Goal: Task Accomplishment & Management: Complete application form

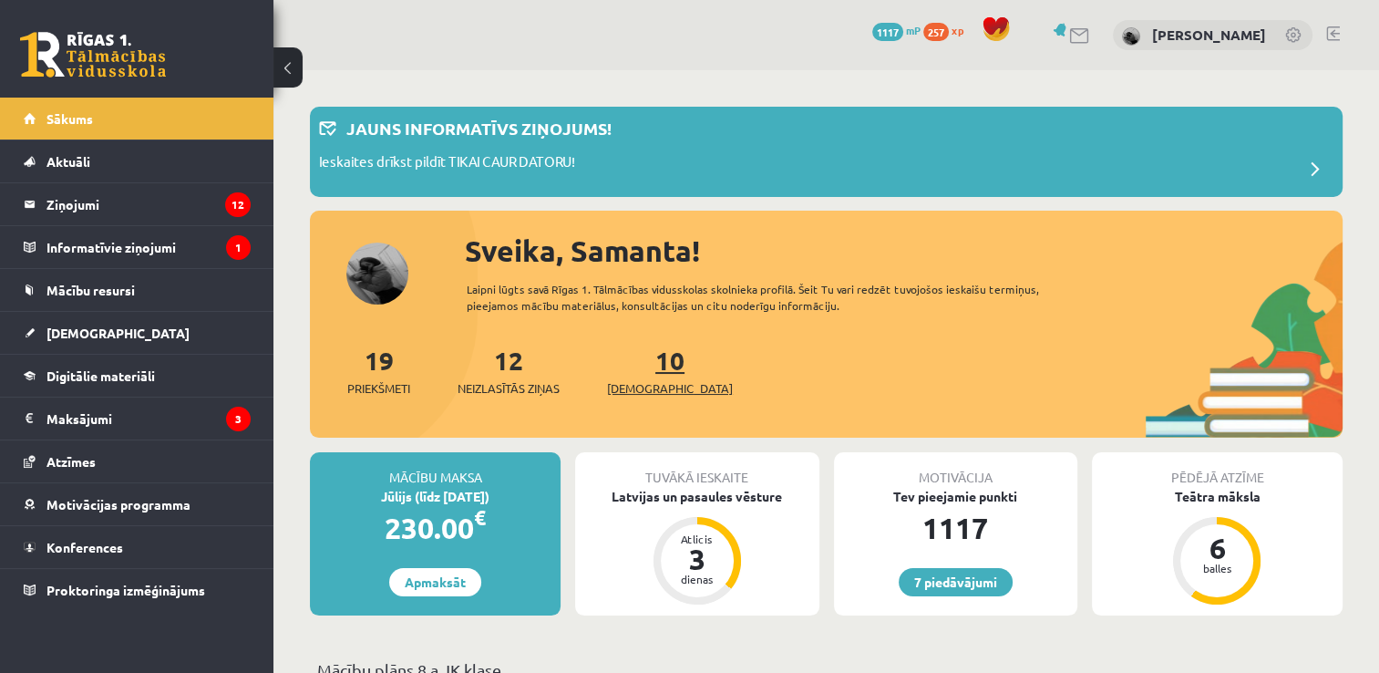
click at [653, 371] on link "10 Ieskaites" at bounding box center [670, 371] width 126 height 54
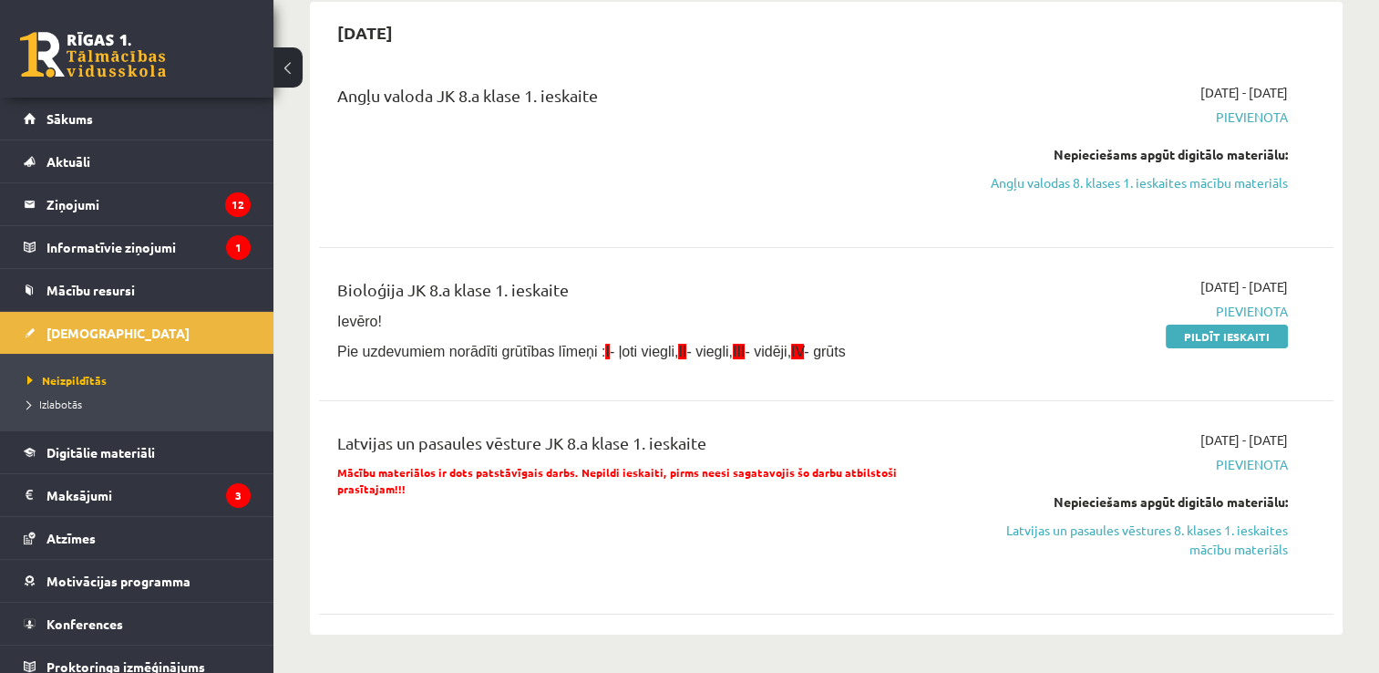
scroll to position [200, 0]
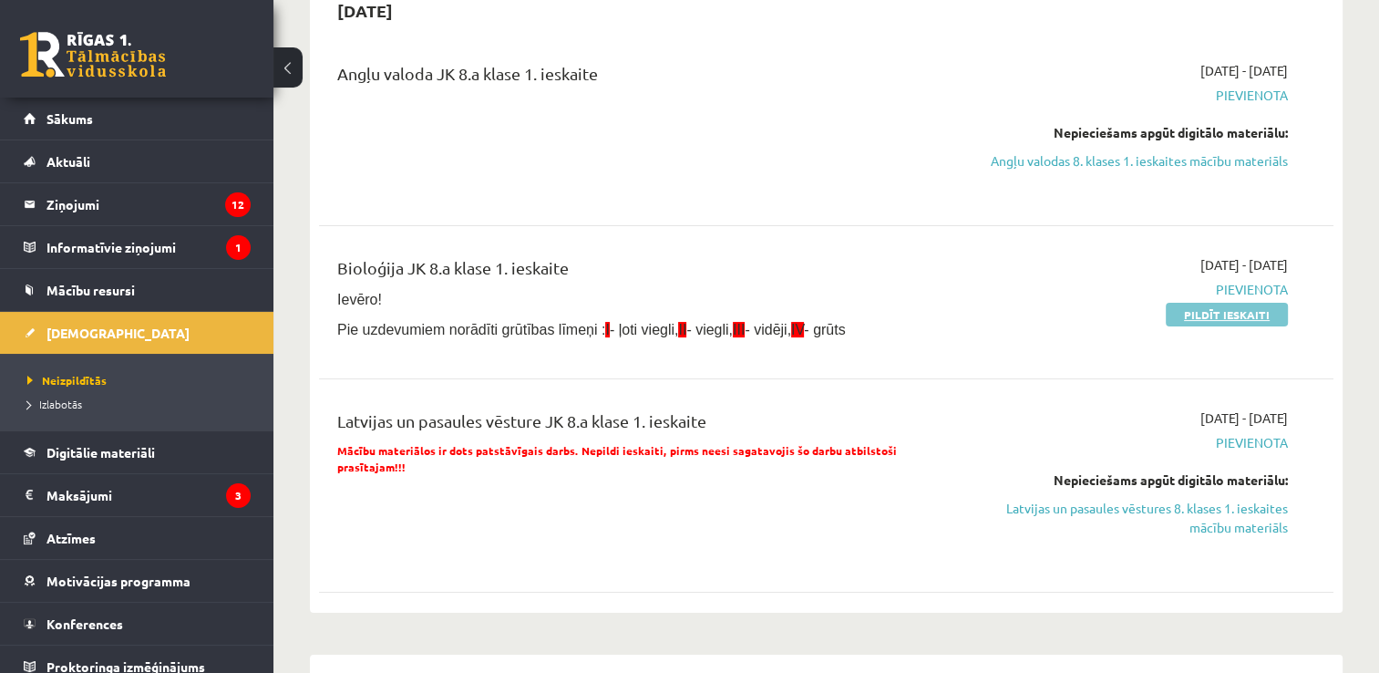
click at [1213, 326] on link "Pildīt ieskaiti" at bounding box center [1227, 315] width 122 height 24
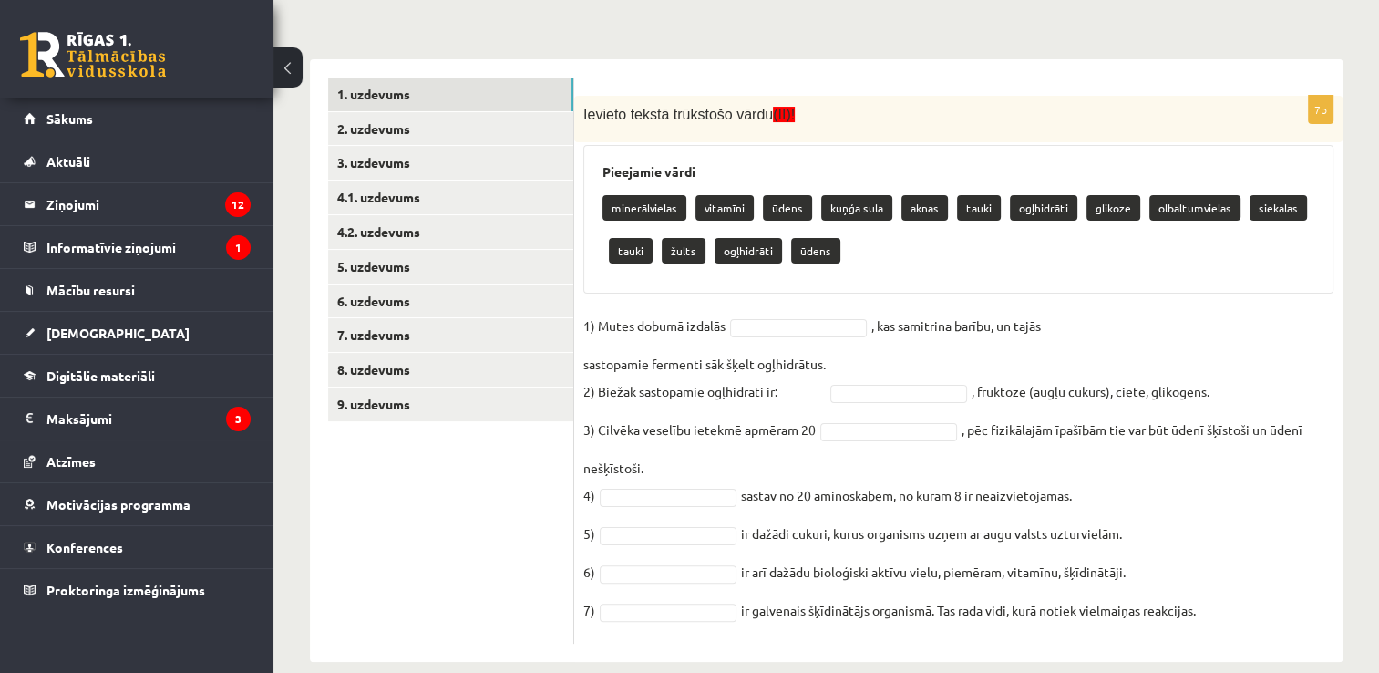
scroll to position [335, 0]
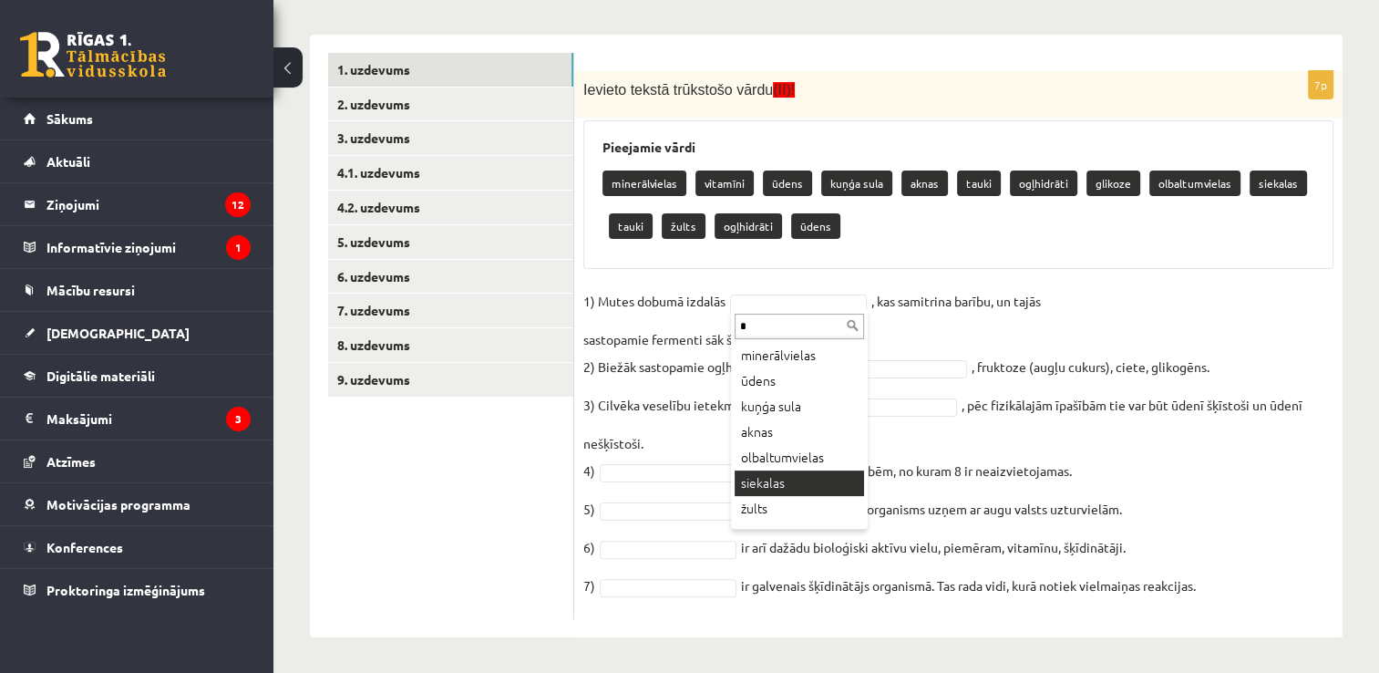
type input "*"
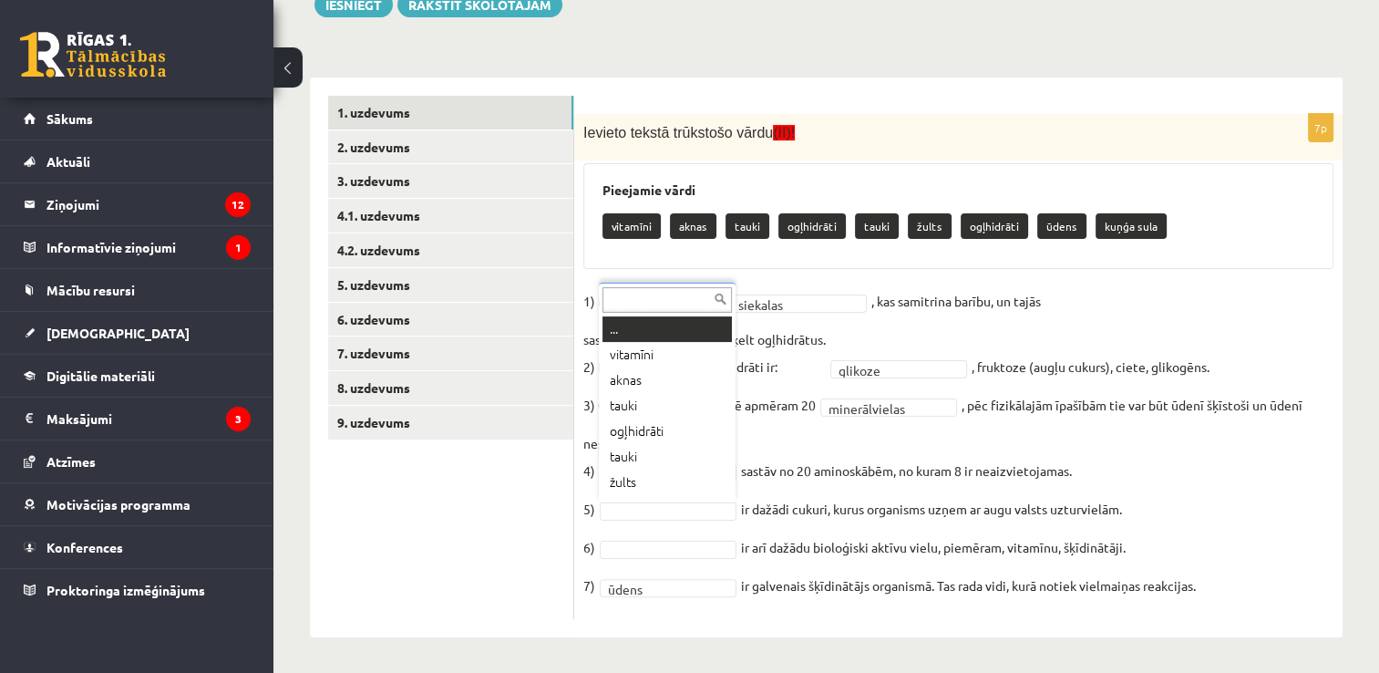
scroll to position [22, 0]
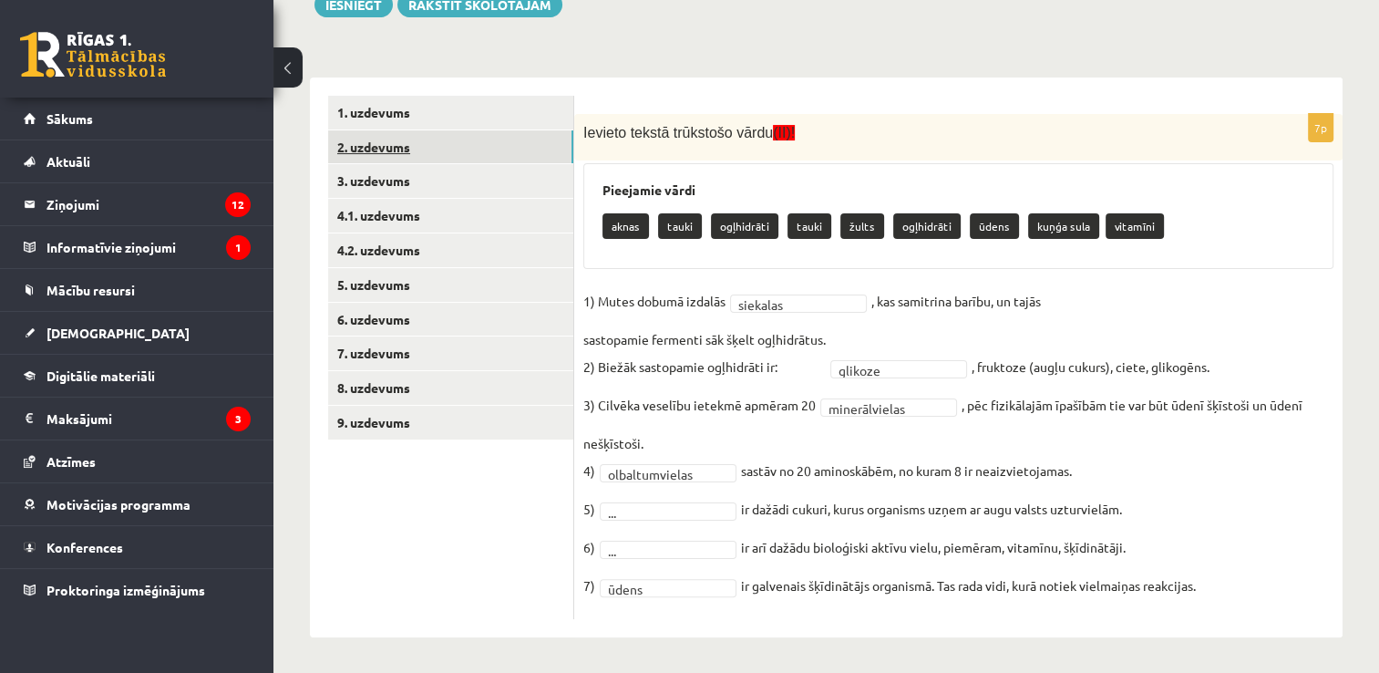
click at [398, 138] on link "2. uzdevums" at bounding box center [450, 147] width 245 height 34
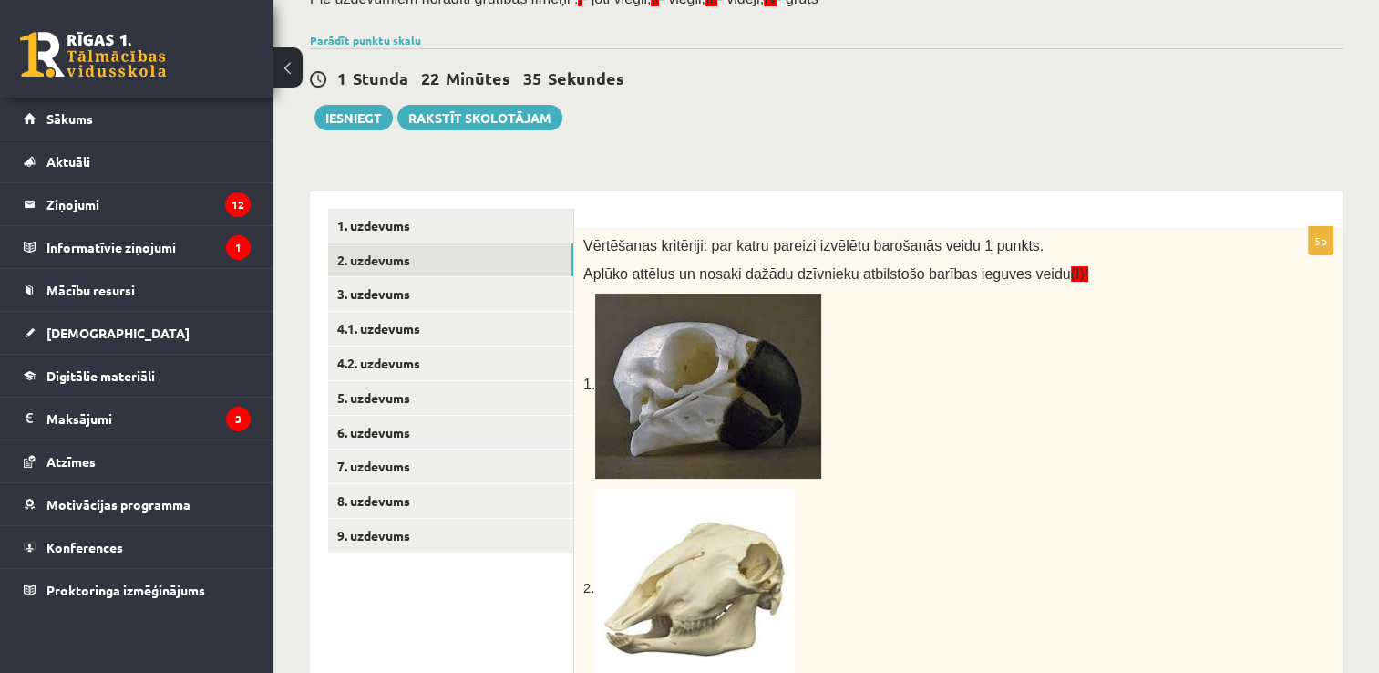
scroll to position [177, 0]
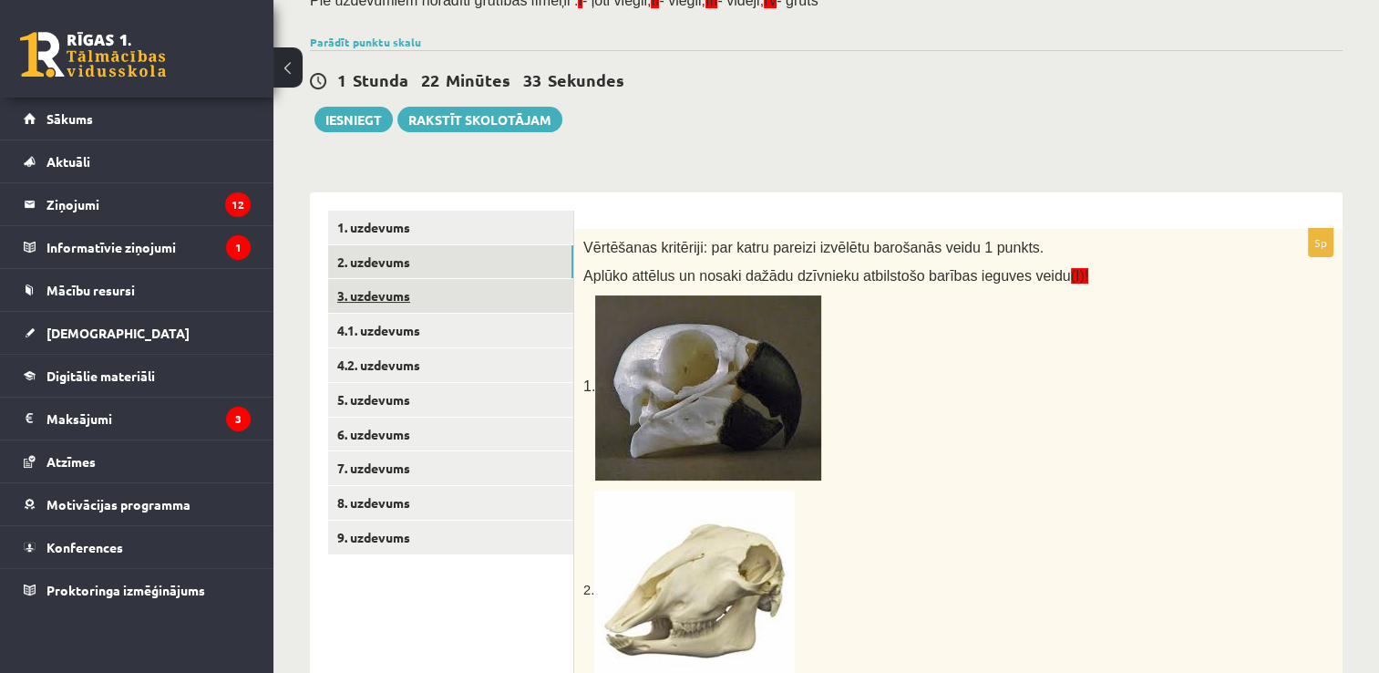
click at [510, 290] on link "3. uzdevums" at bounding box center [450, 296] width 245 height 34
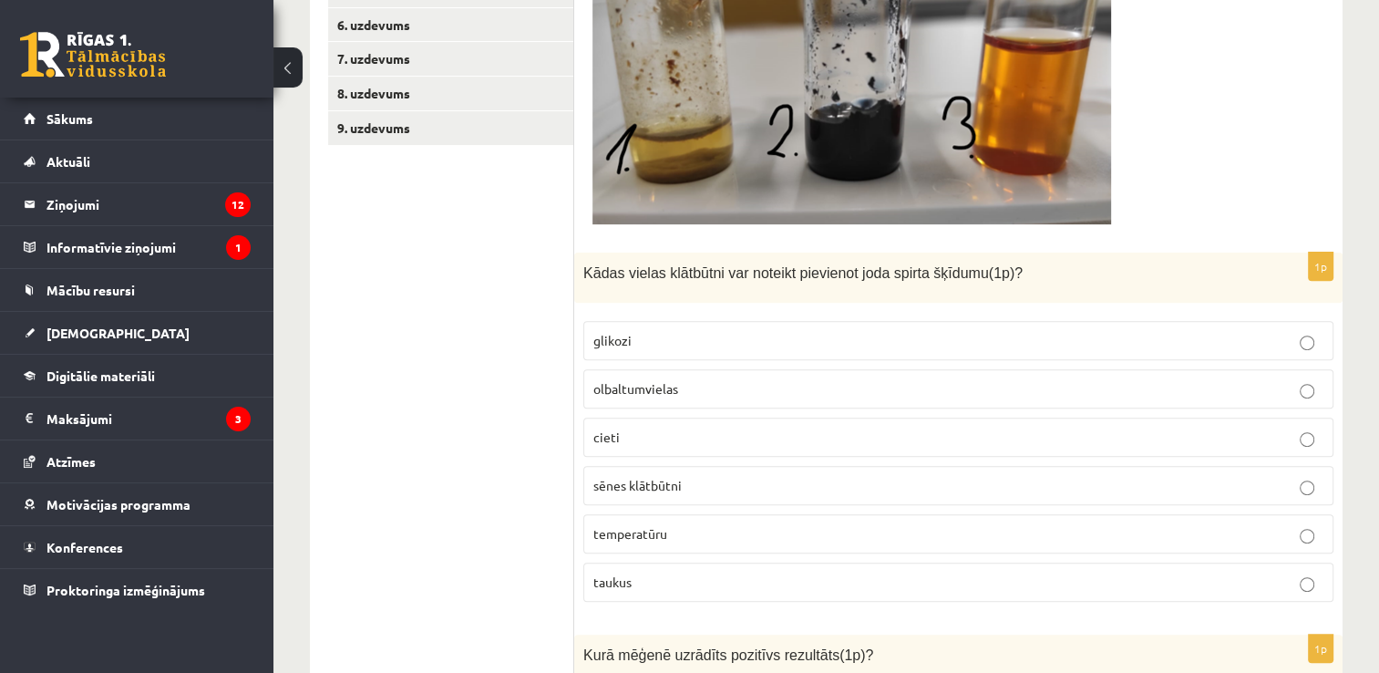
scroll to position [548, 0]
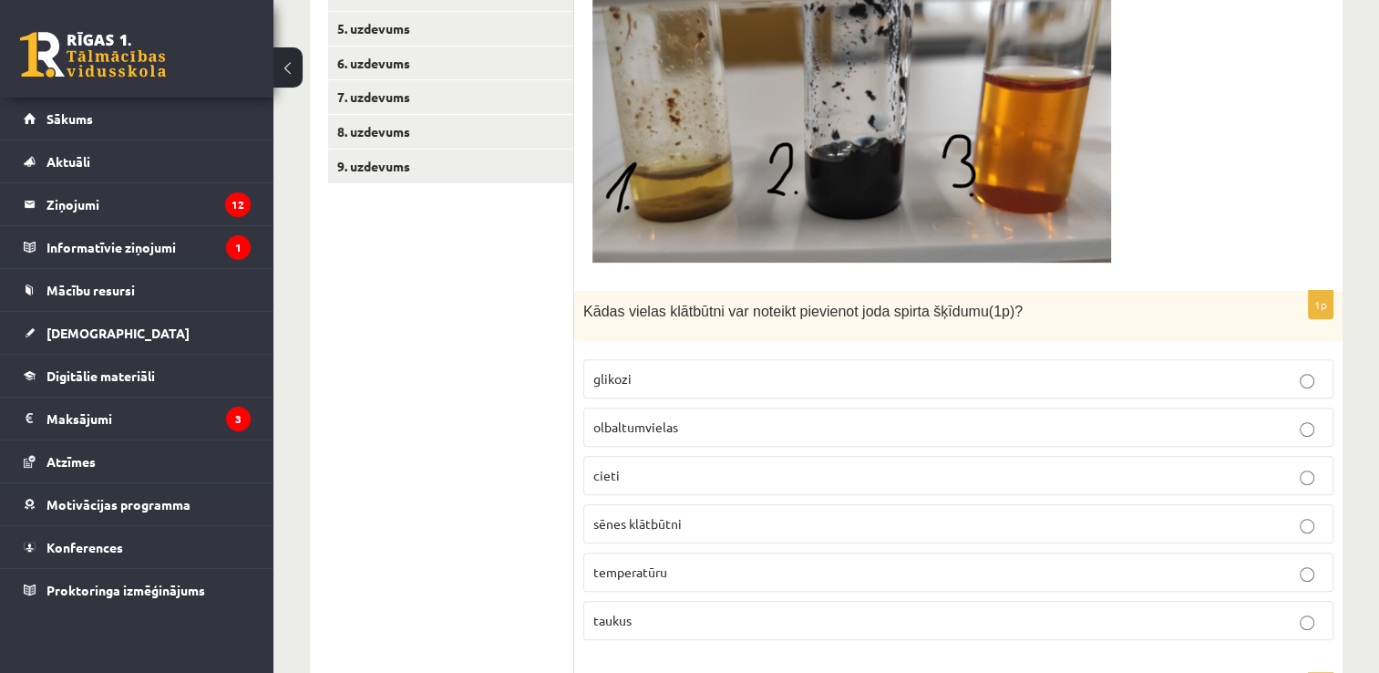
click at [994, 485] on label "cieti" at bounding box center [958, 475] width 750 height 39
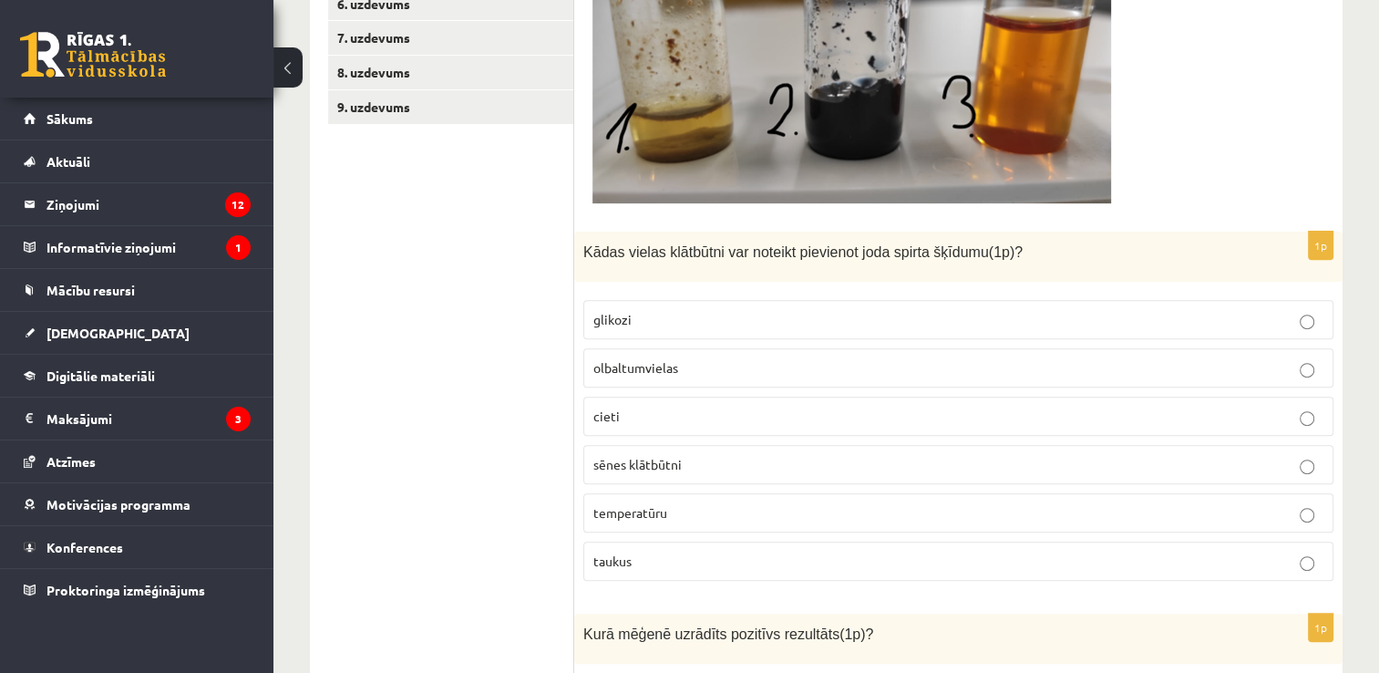
scroll to position [817, 0]
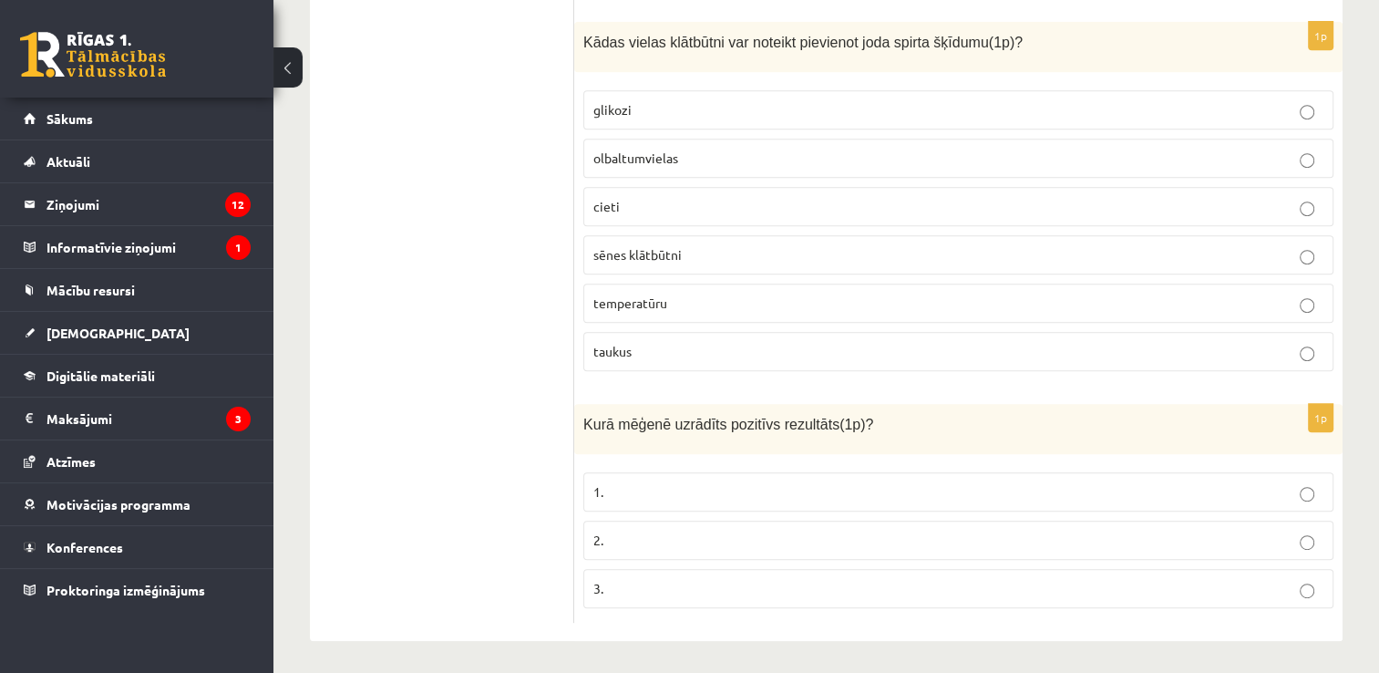
click at [791, 490] on p "1." at bounding box center [958, 491] width 730 height 19
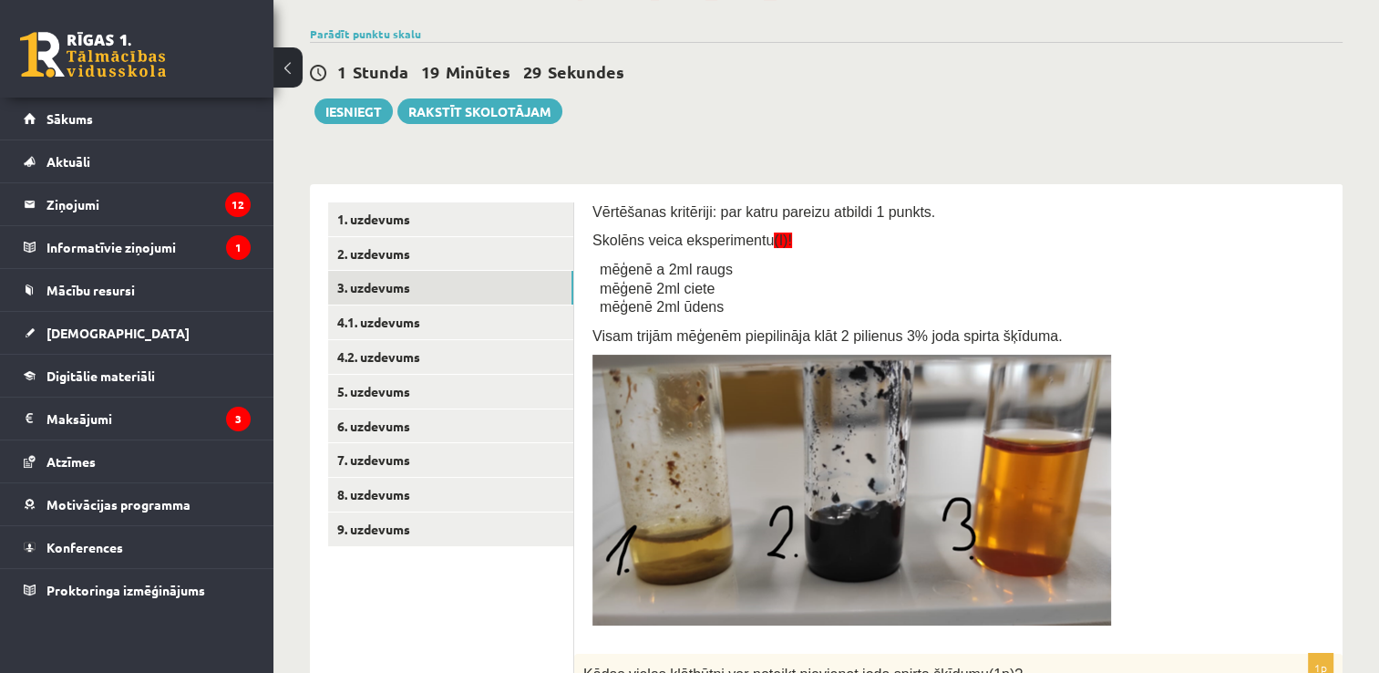
scroll to position [179, 0]
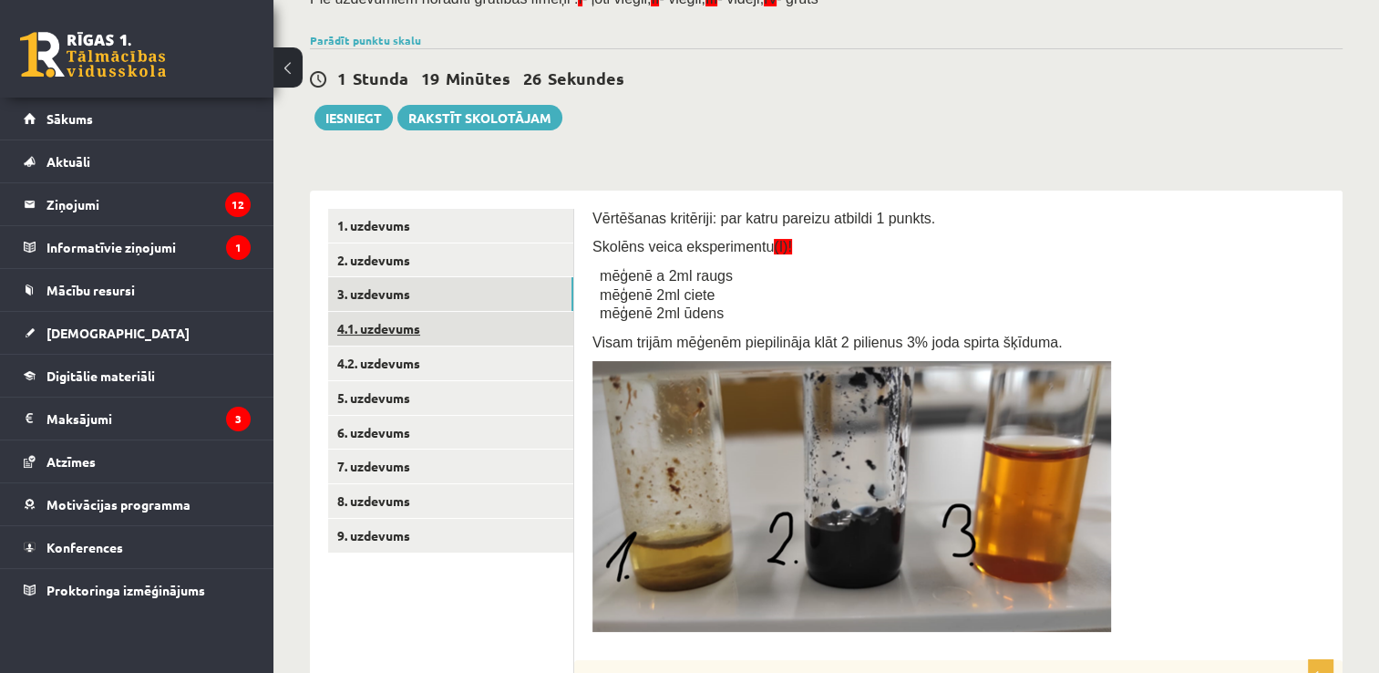
click at [495, 325] on link "4.1. uzdevums" at bounding box center [450, 329] width 245 height 34
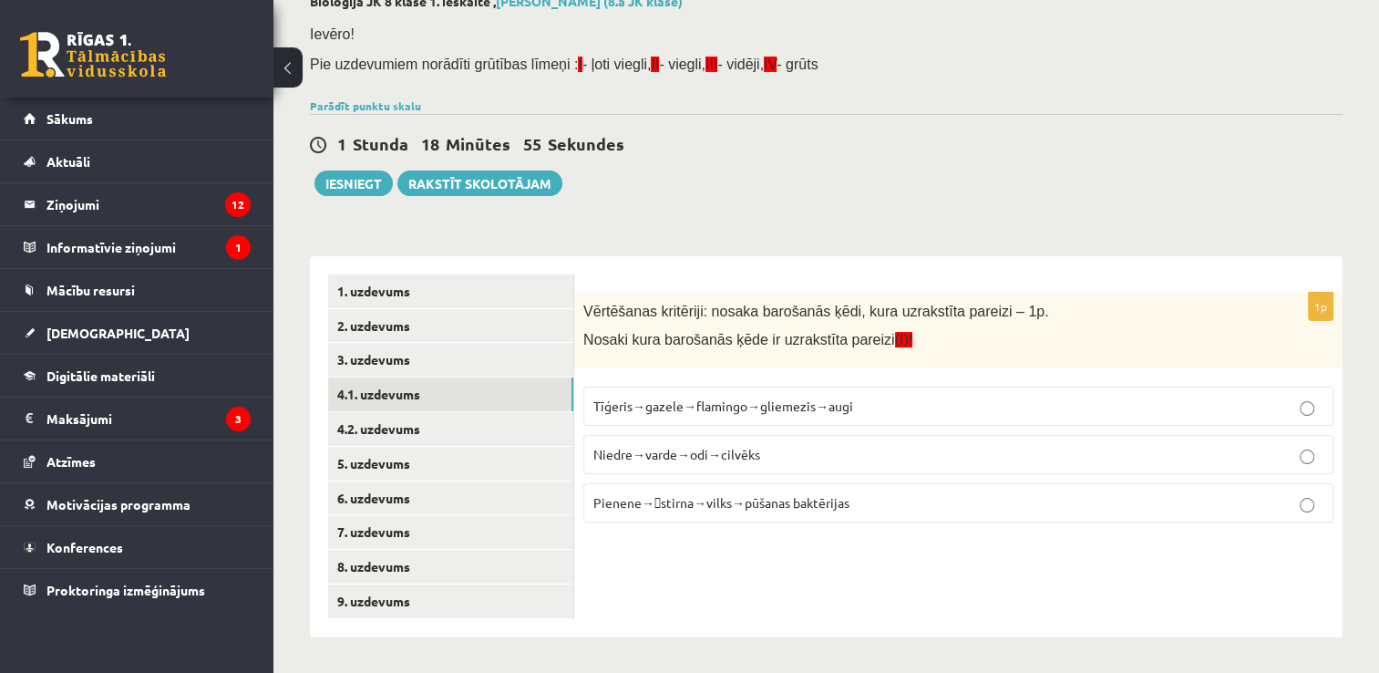
click at [674, 494] on span "Pienene→stirna→vilks→pūšanas baktērijas" at bounding box center [721, 502] width 256 height 16
click at [533, 426] on link "4.2. uzdevums" at bounding box center [450, 429] width 245 height 34
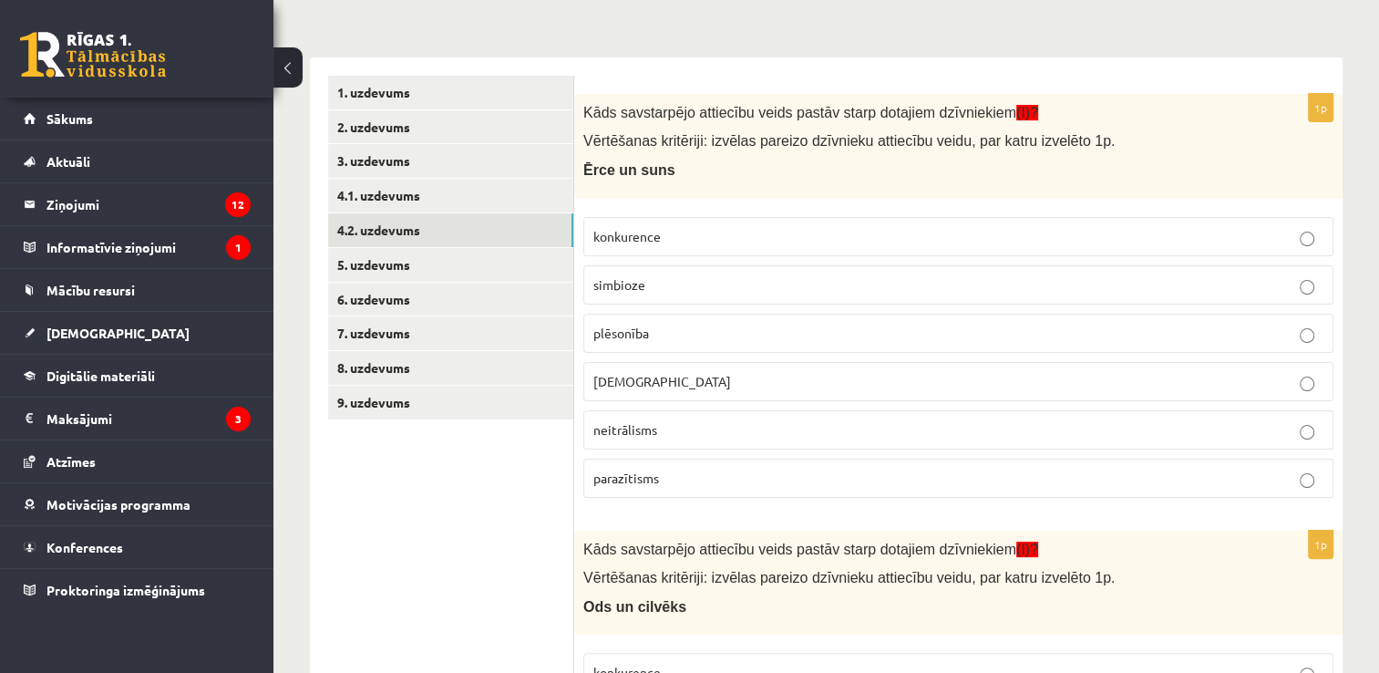
scroll to position [265, 0]
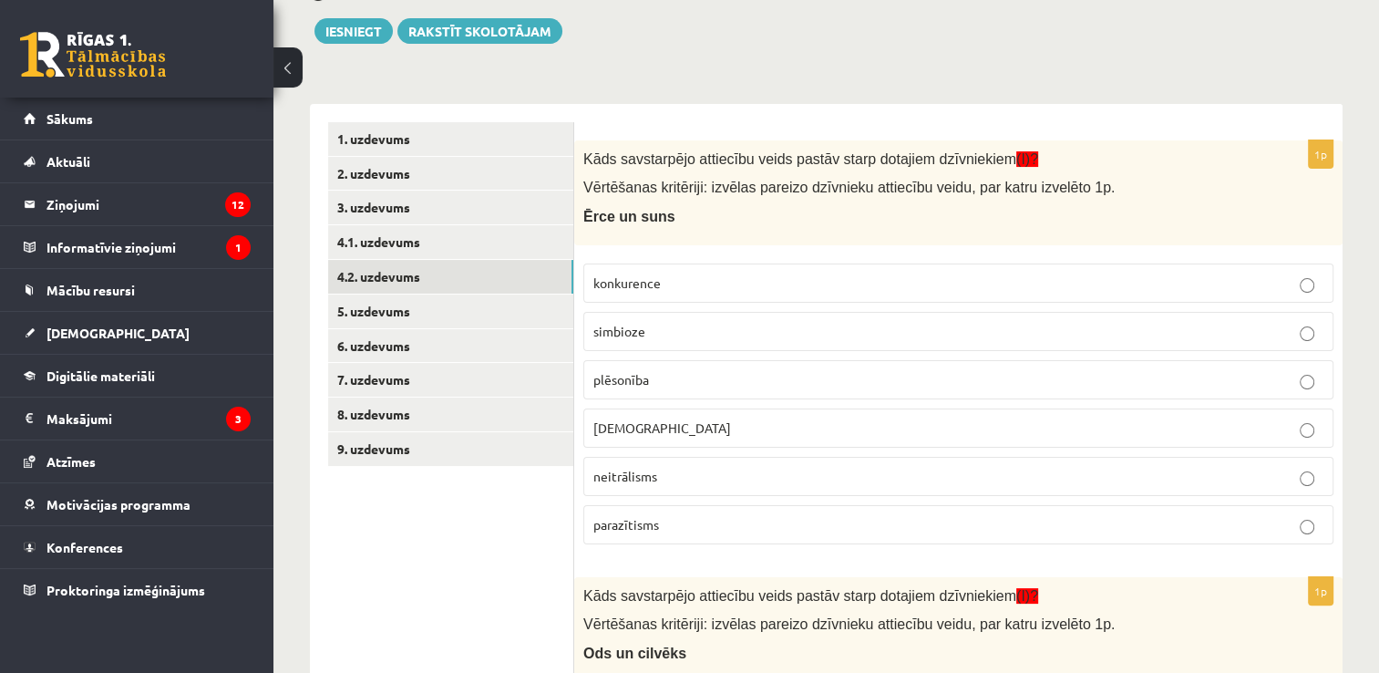
click at [754, 540] on label "parazītisms" at bounding box center [958, 524] width 750 height 39
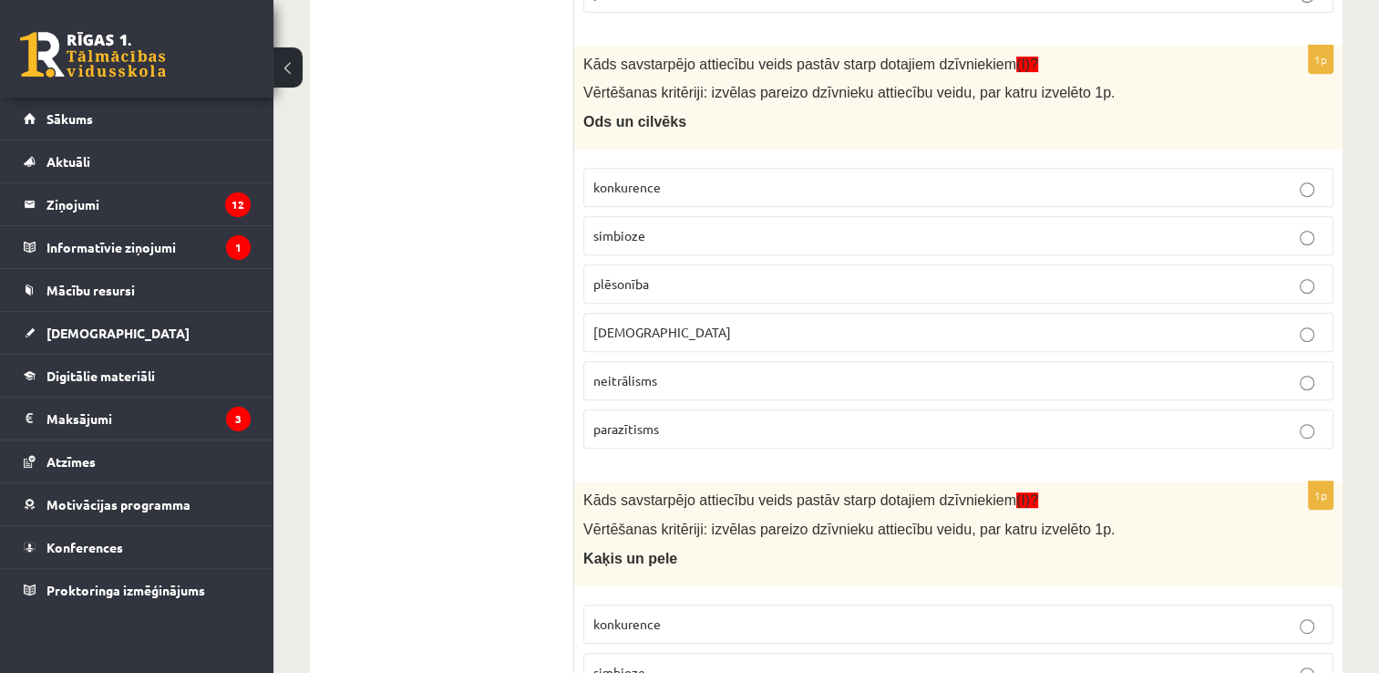
scroll to position [821, 0]
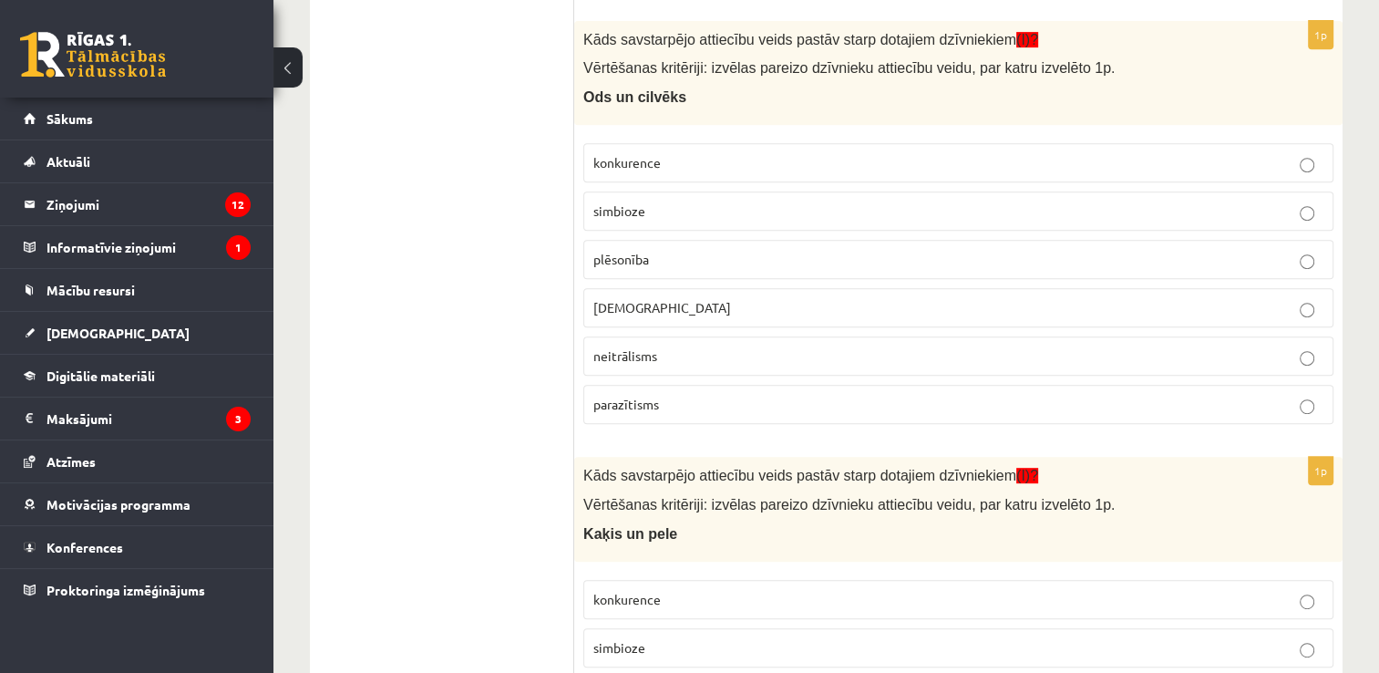
click at [734, 410] on label "parazītisms" at bounding box center [958, 404] width 750 height 39
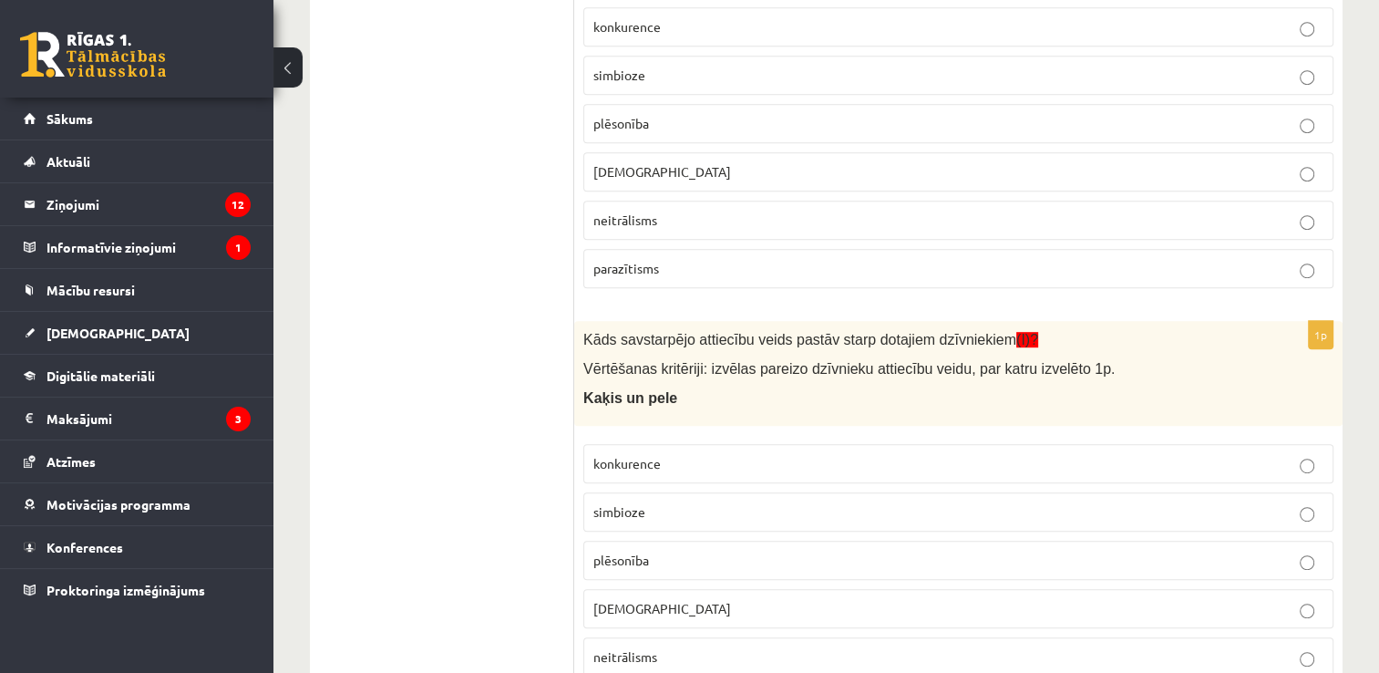
scroll to position [1071, 0]
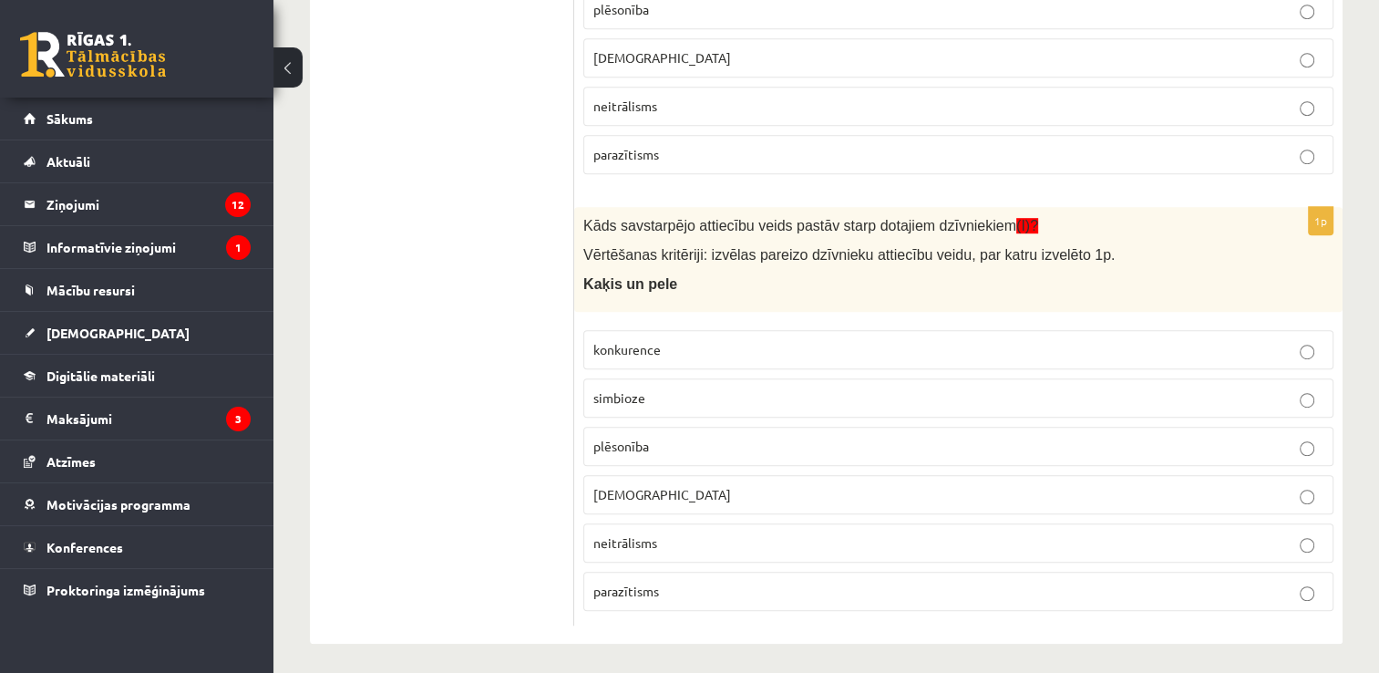
click at [684, 485] on p "kanibālisms" at bounding box center [958, 494] width 730 height 19
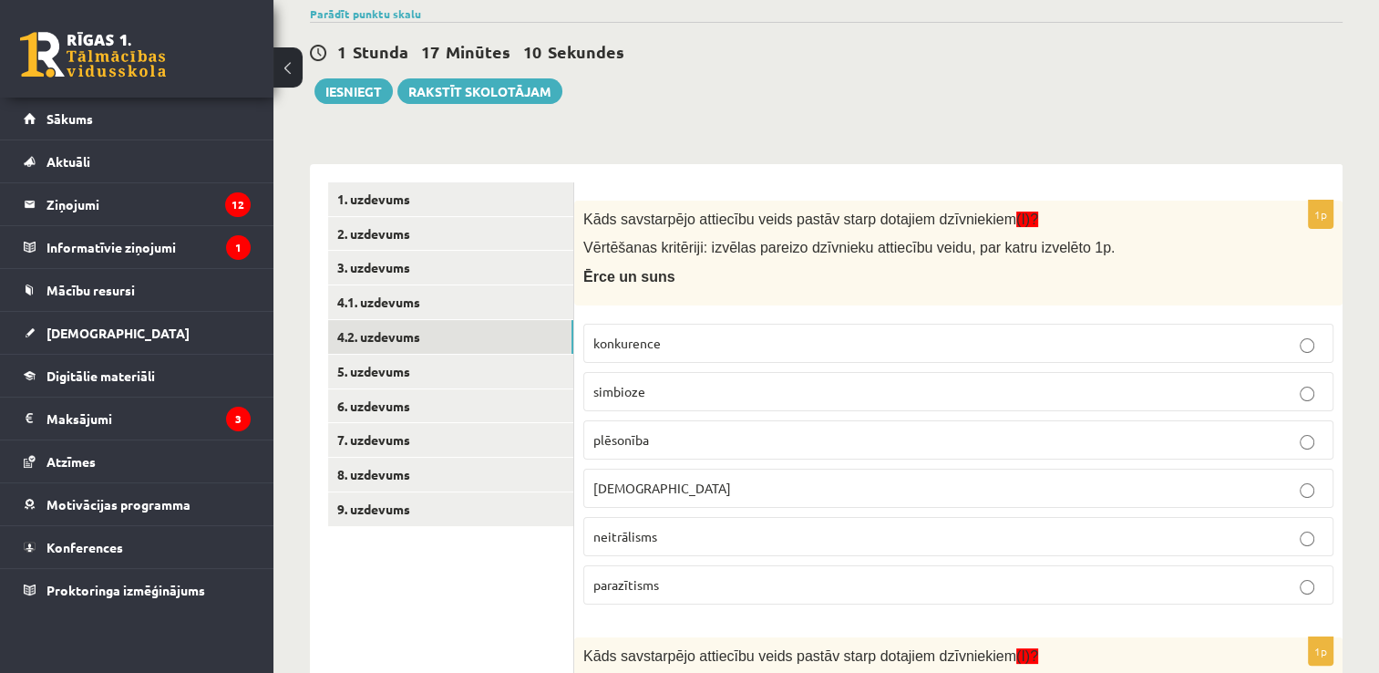
scroll to position [260, 0]
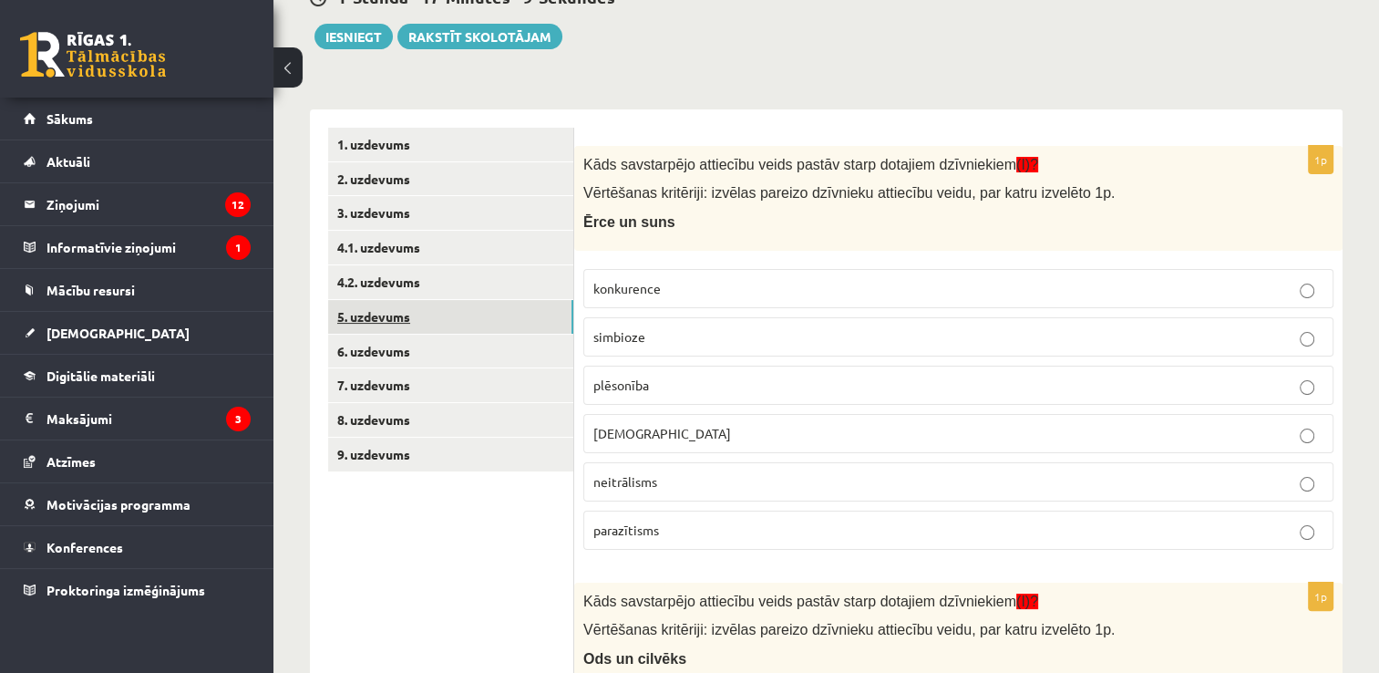
click at [478, 323] on link "5. uzdevums" at bounding box center [450, 317] width 245 height 34
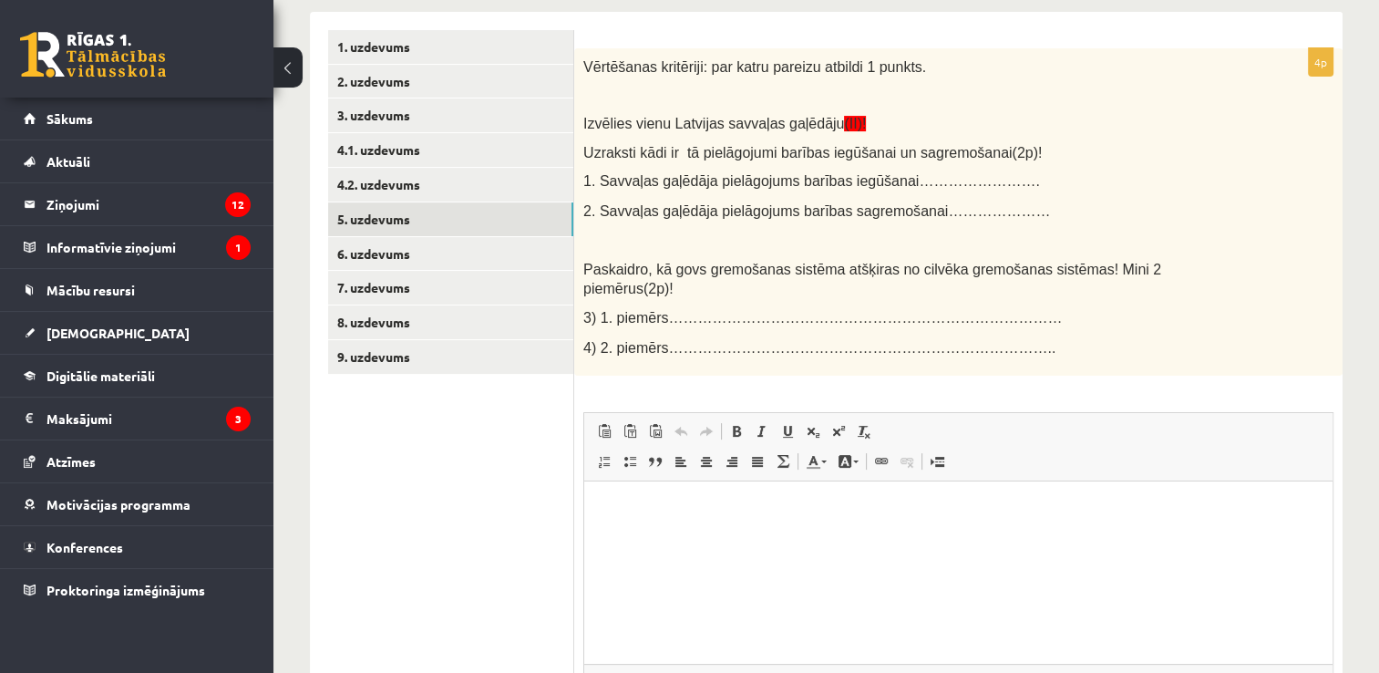
scroll to position [395, 0]
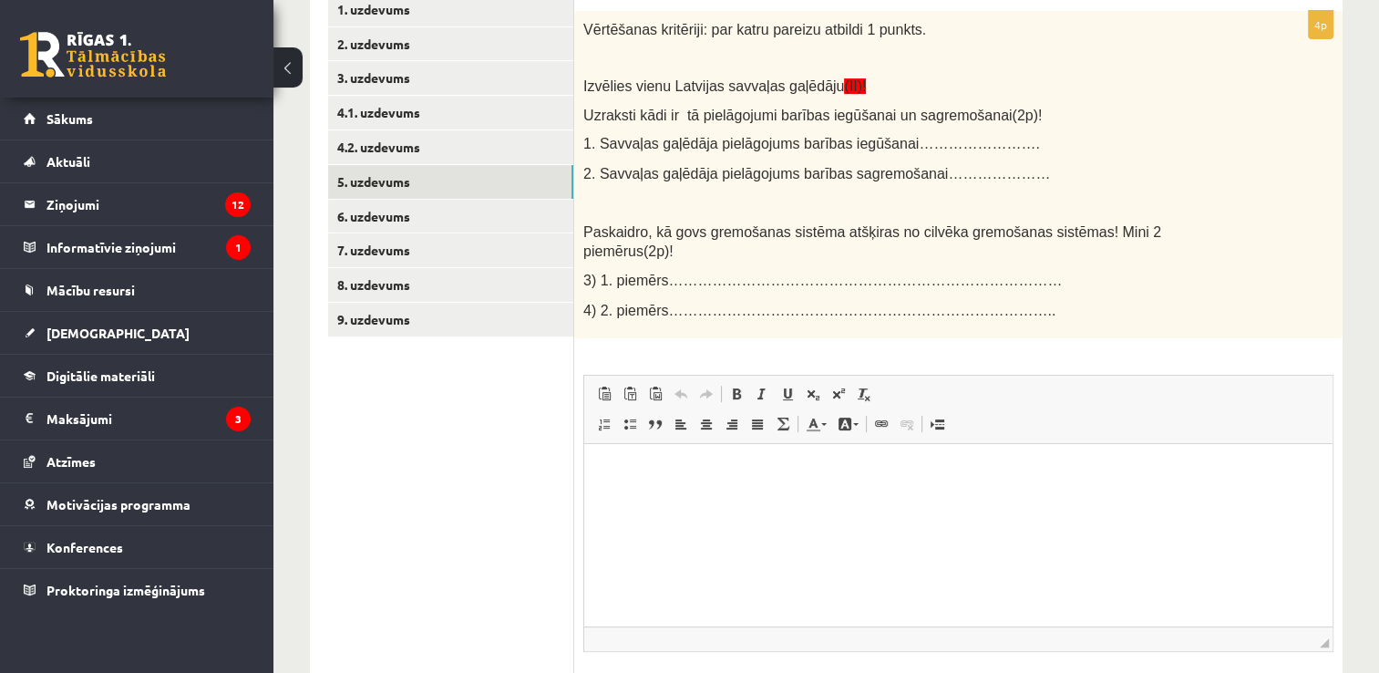
click at [644, 473] on p "Bagātinātā teksta redaktors, wiswyg-editor-user-answer-47433856052840" at bounding box center [958, 471] width 712 height 19
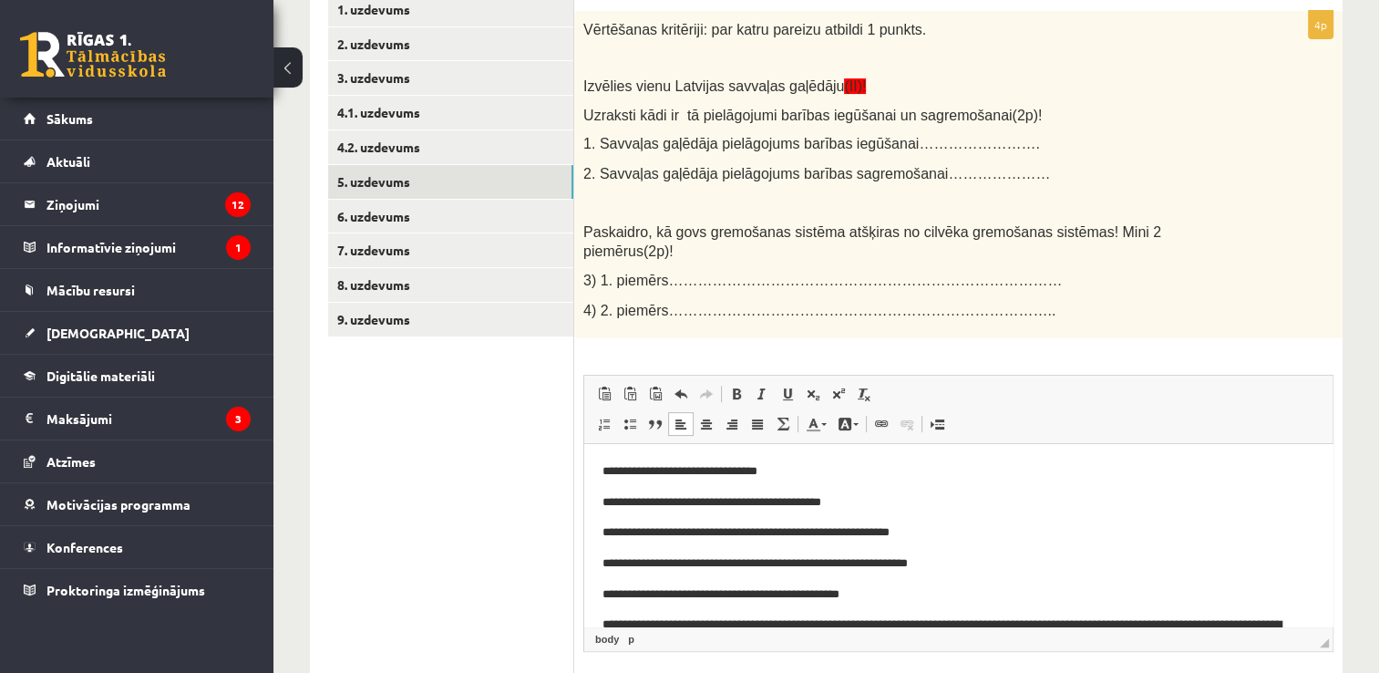
scroll to position [46, 0]
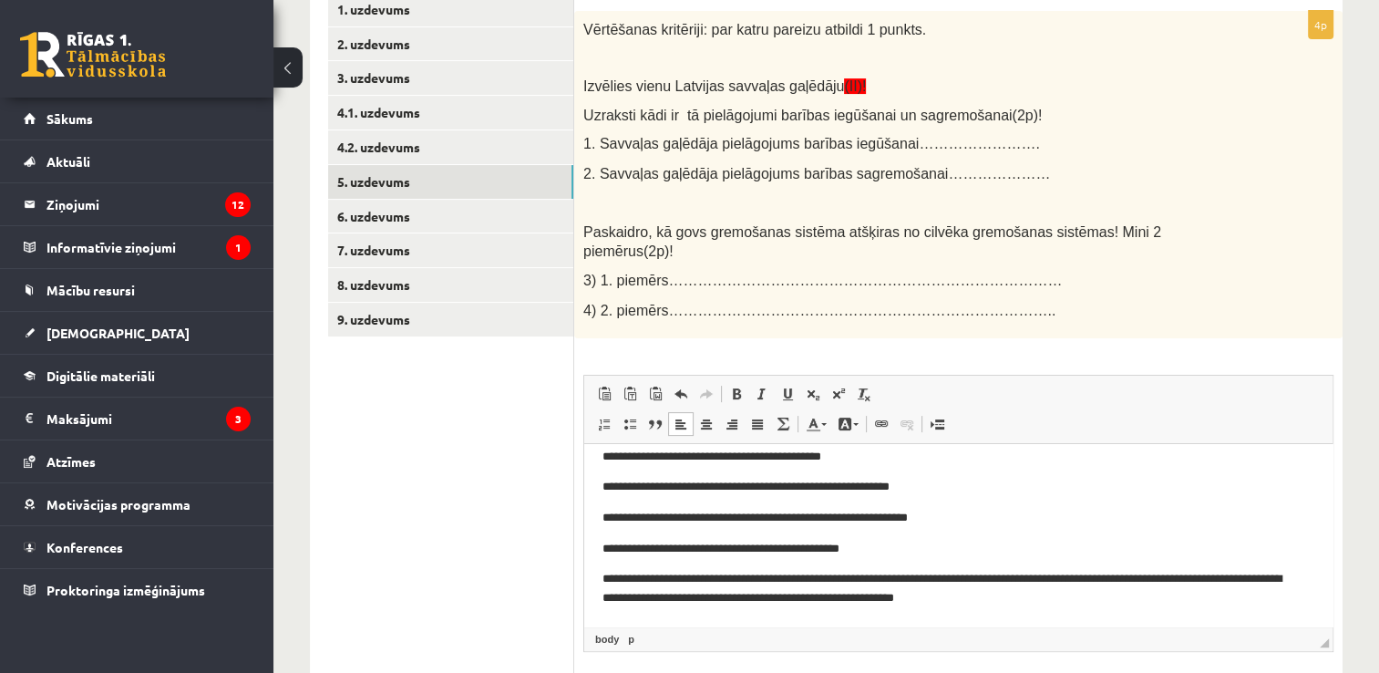
drag, startPoint x: 1323, startPoint y: 549, endPoint x: 1903, endPoint y: 1087, distance: 792.0
click at [485, 214] on link "6. uzdevums" at bounding box center [450, 217] width 245 height 34
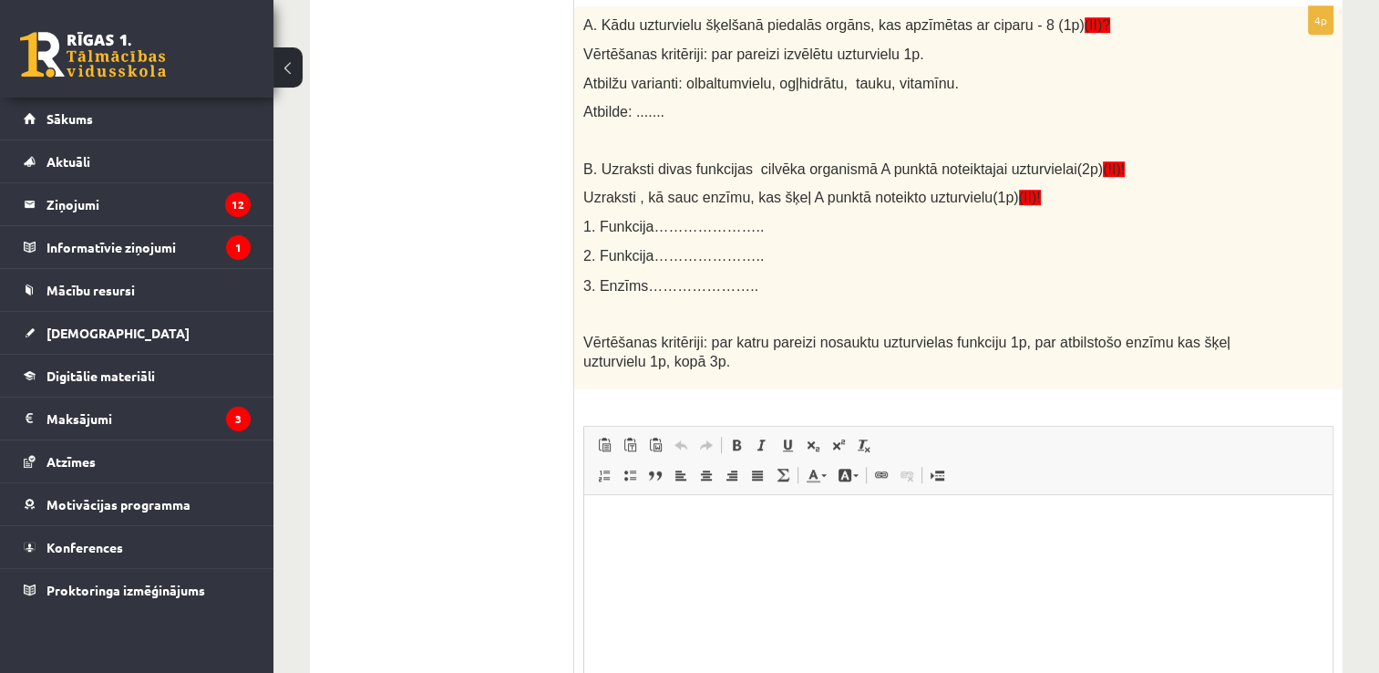
scroll to position [1362, 0]
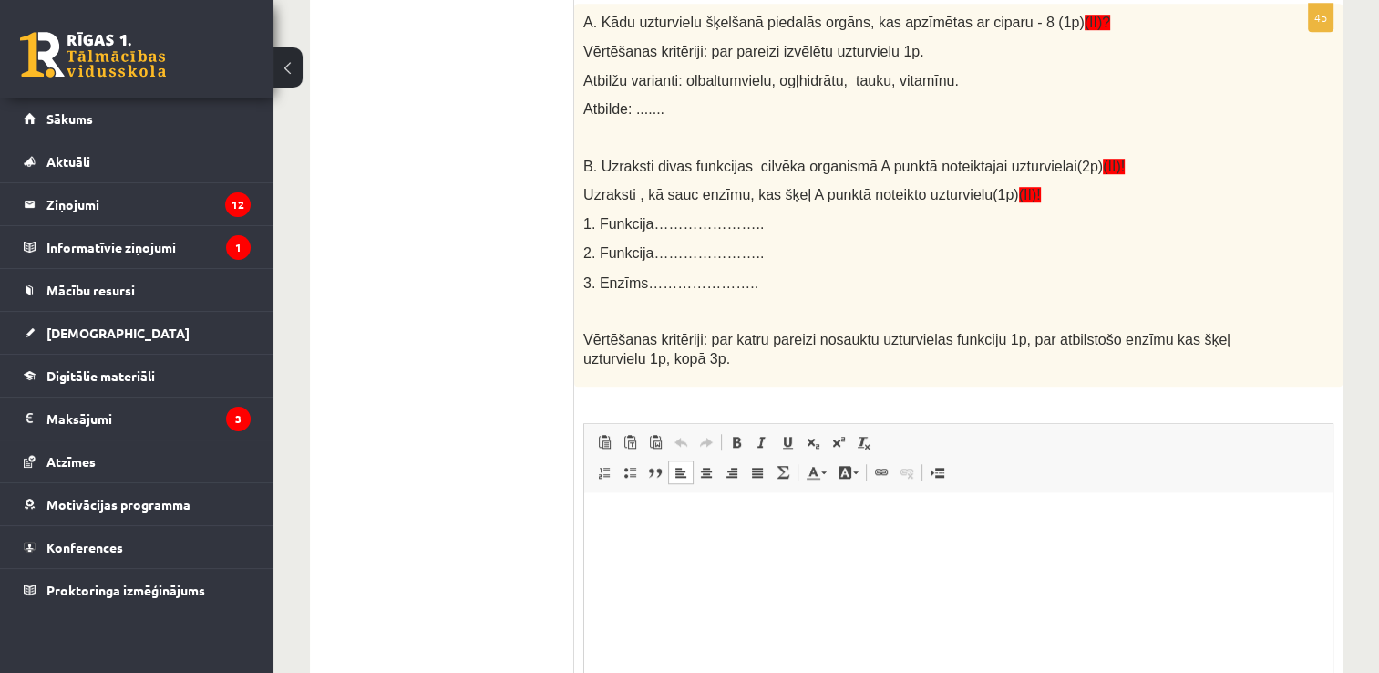
click at [675, 520] on p "Bagātinātā teksta redaktors, wiswyg-editor-user-answer-47433858945040" at bounding box center [958, 519] width 712 height 19
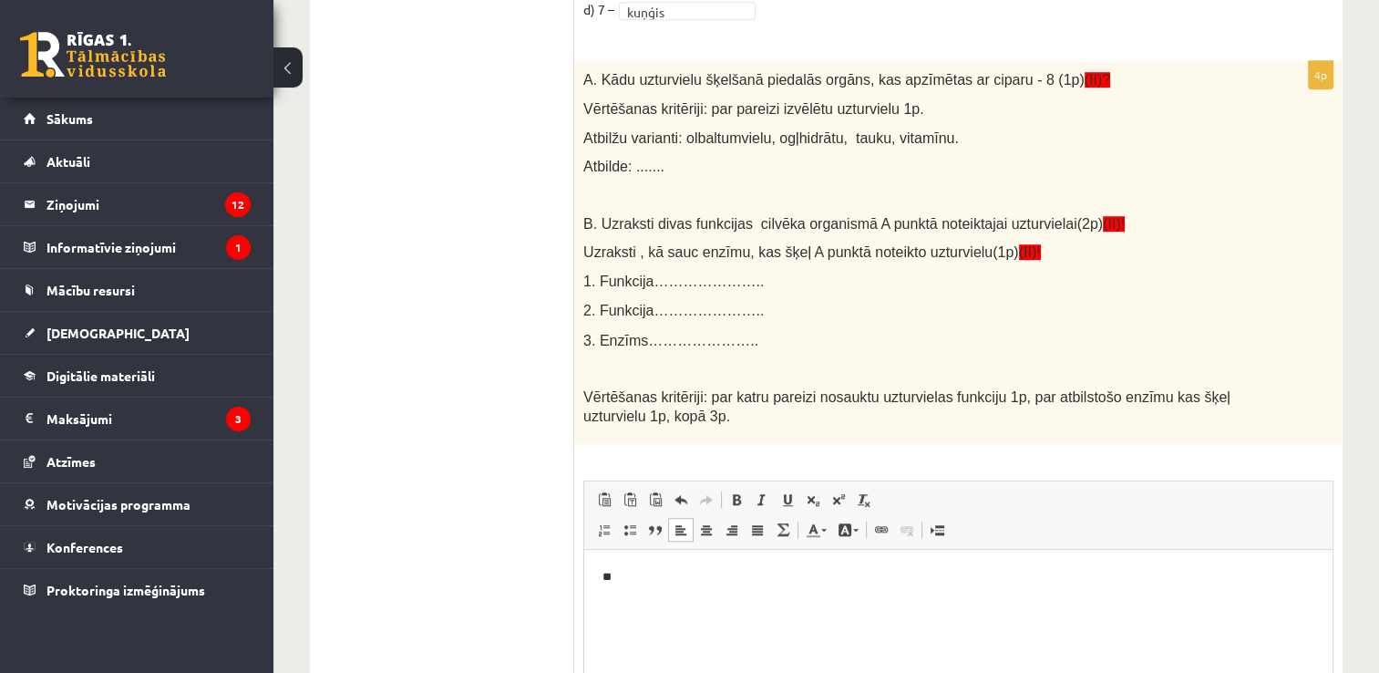
scroll to position [1314, 0]
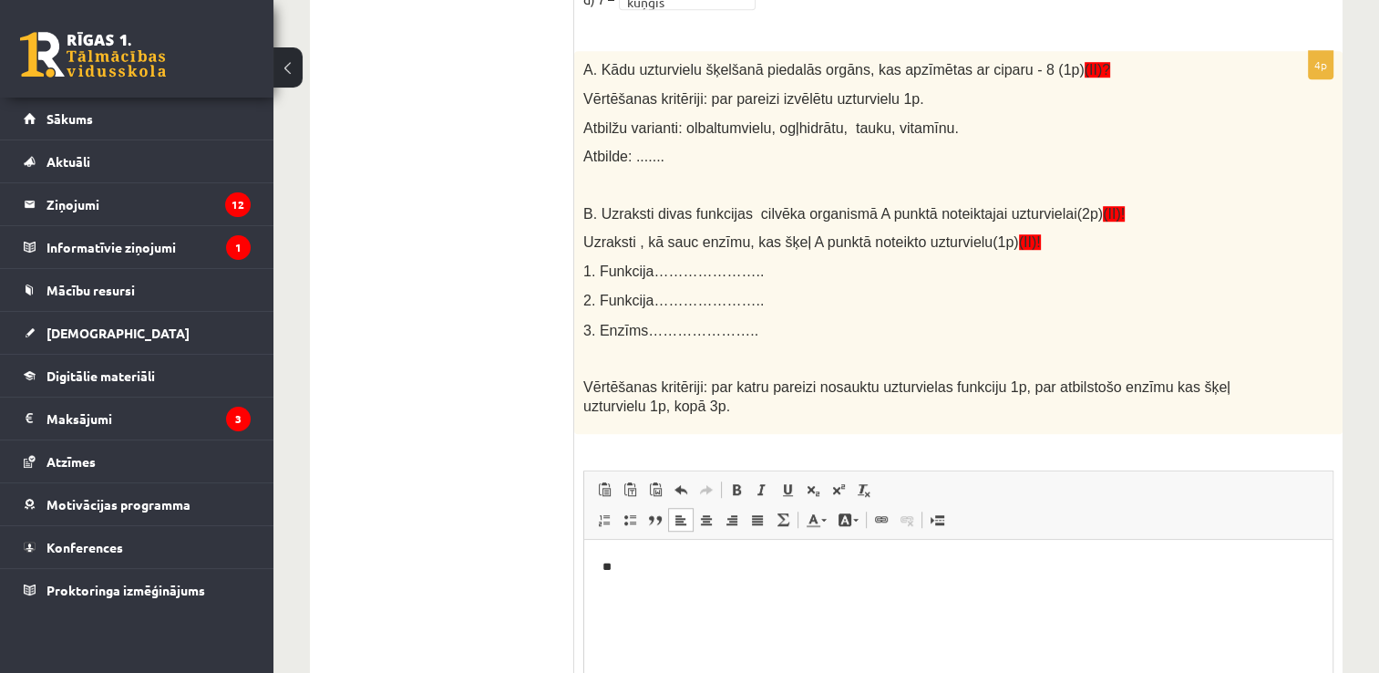
click at [645, 574] on p "**" at bounding box center [958, 567] width 713 height 19
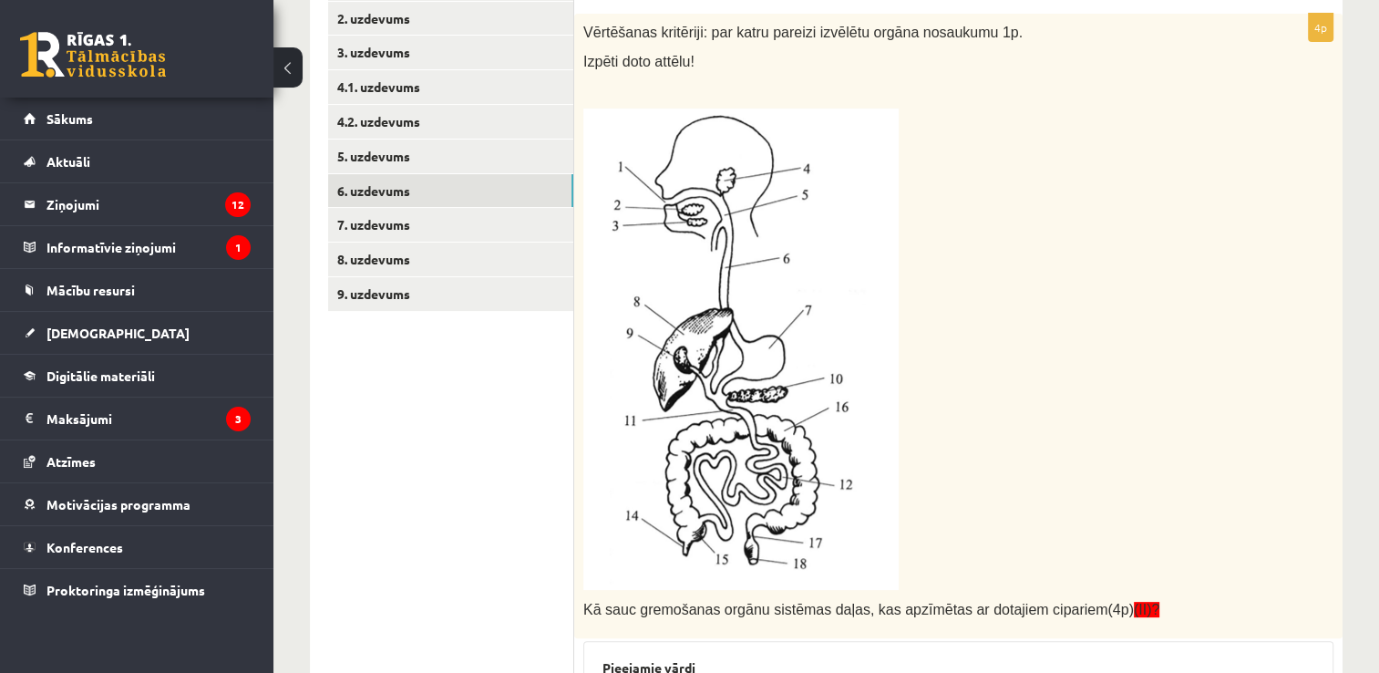
scroll to position [364, 0]
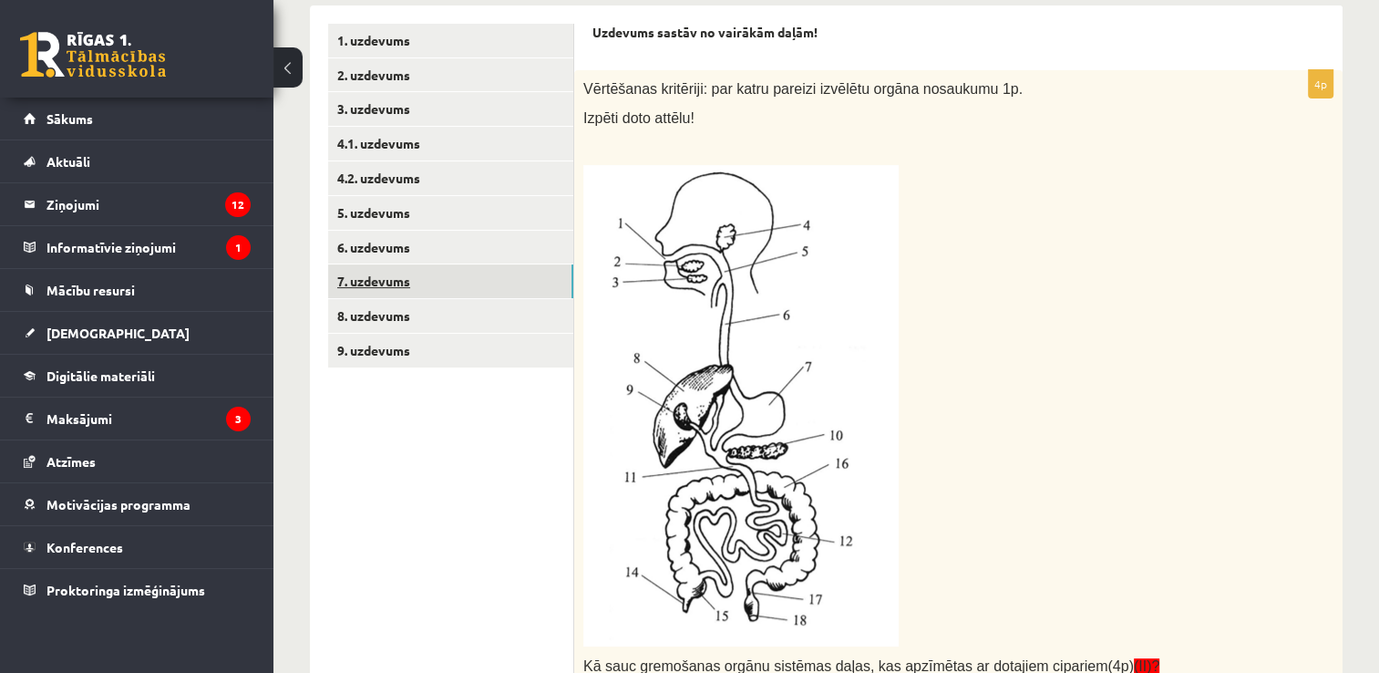
click at [518, 289] on link "7. uzdevums" at bounding box center [450, 281] width 245 height 34
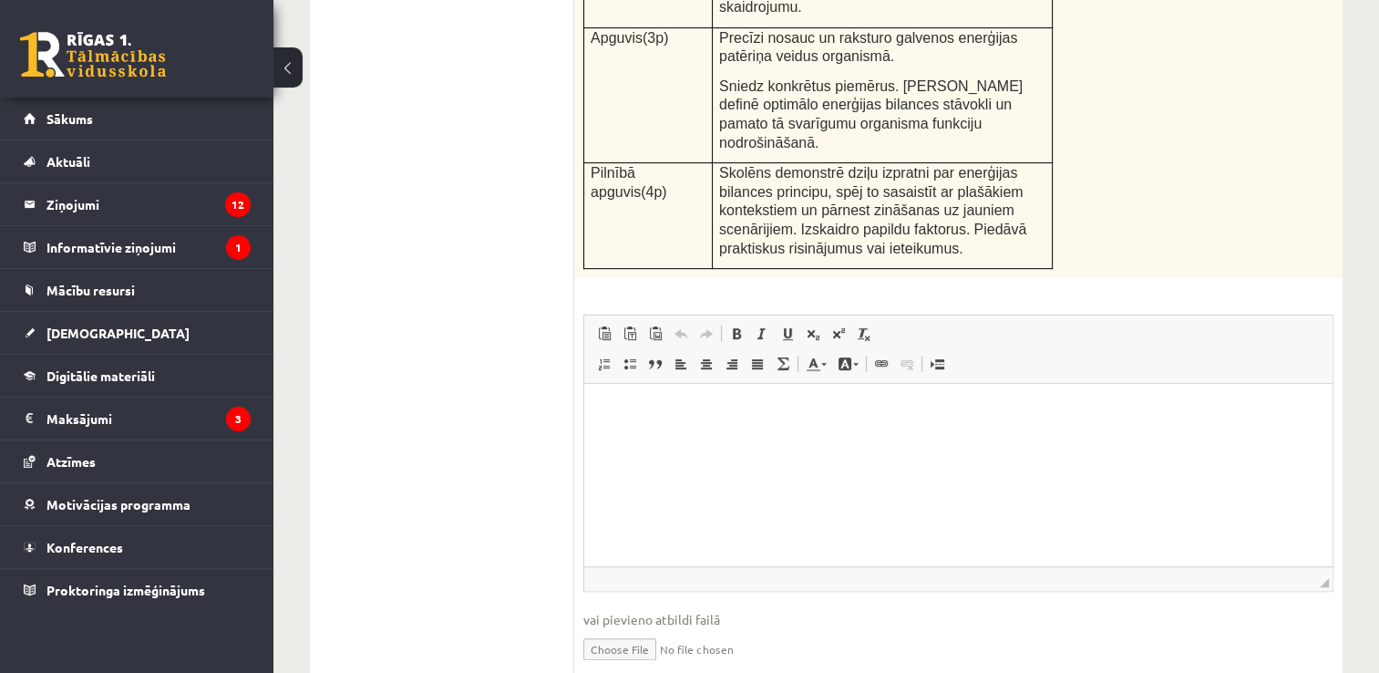
scroll to position [760, 0]
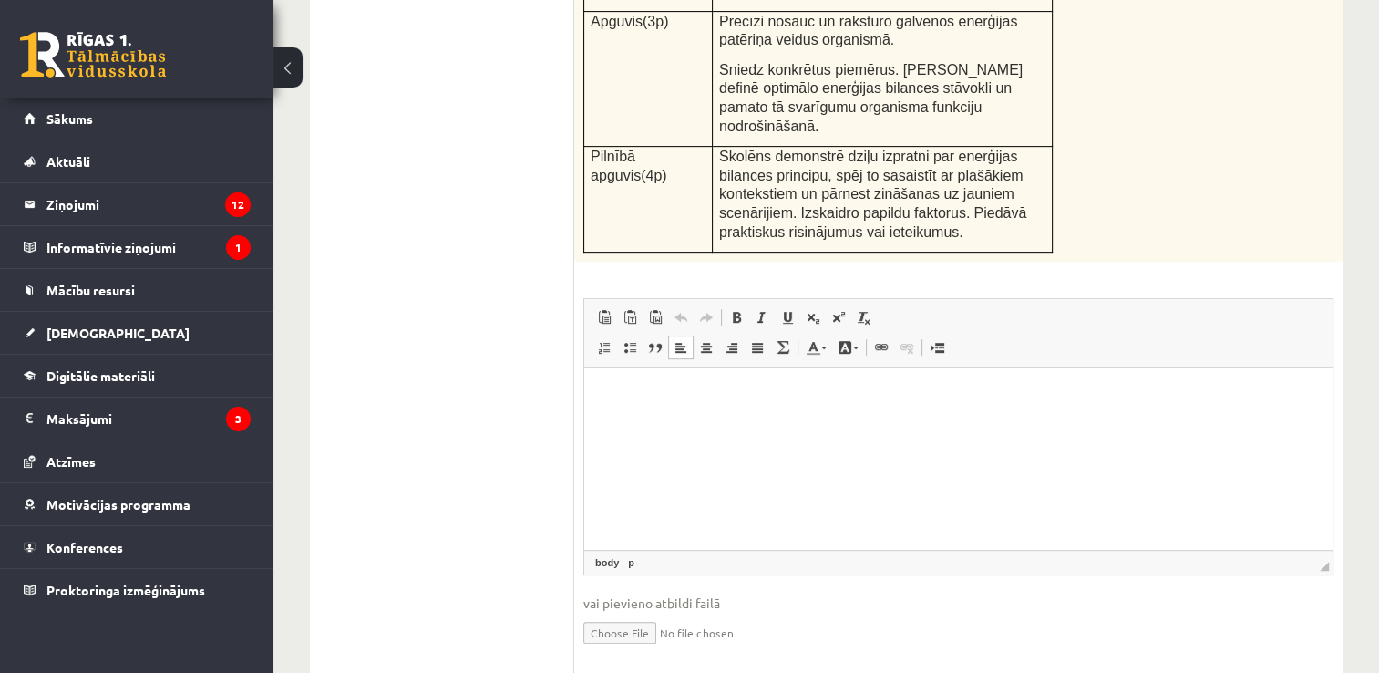
click at [614, 413] on html at bounding box center [958, 395] width 748 height 56
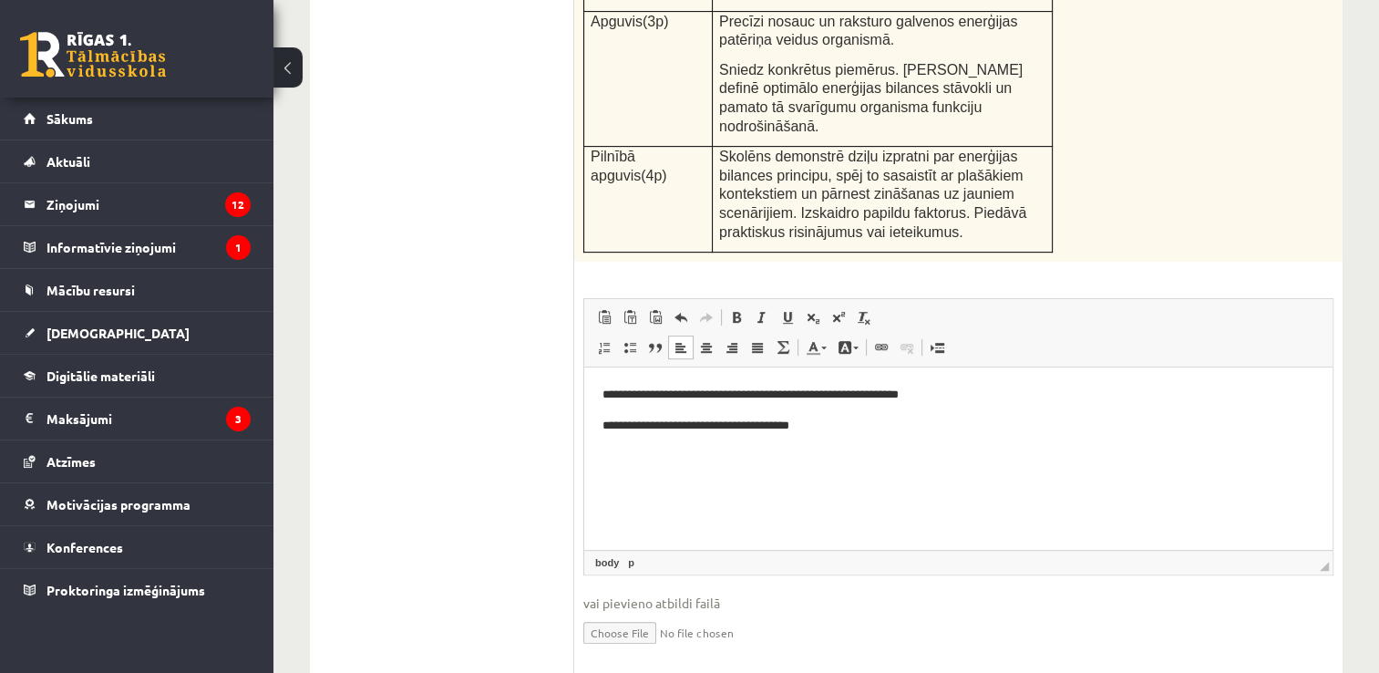
click at [672, 427] on p "**********" at bounding box center [958, 426] width 713 height 19
click at [830, 426] on p "**********" at bounding box center [958, 426] width 713 height 19
click at [660, 448] on p "**" at bounding box center [958, 456] width 713 height 19
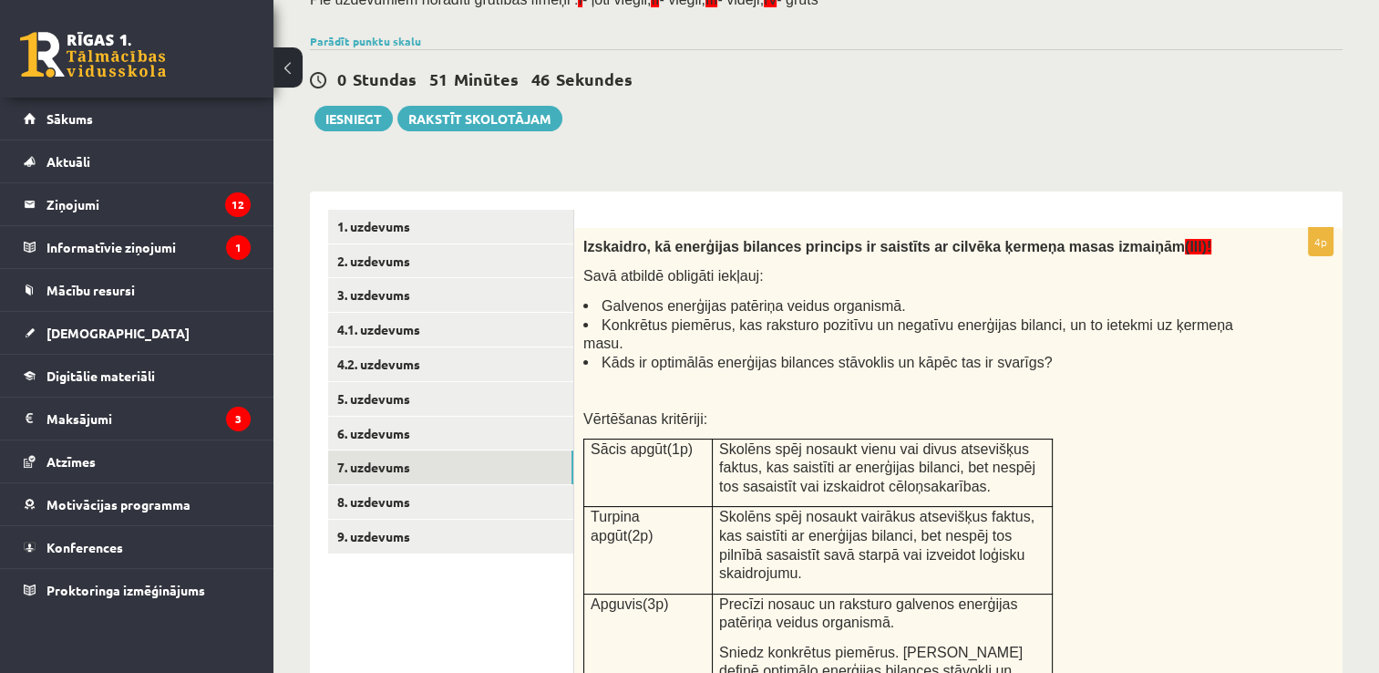
scroll to position [141, 0]
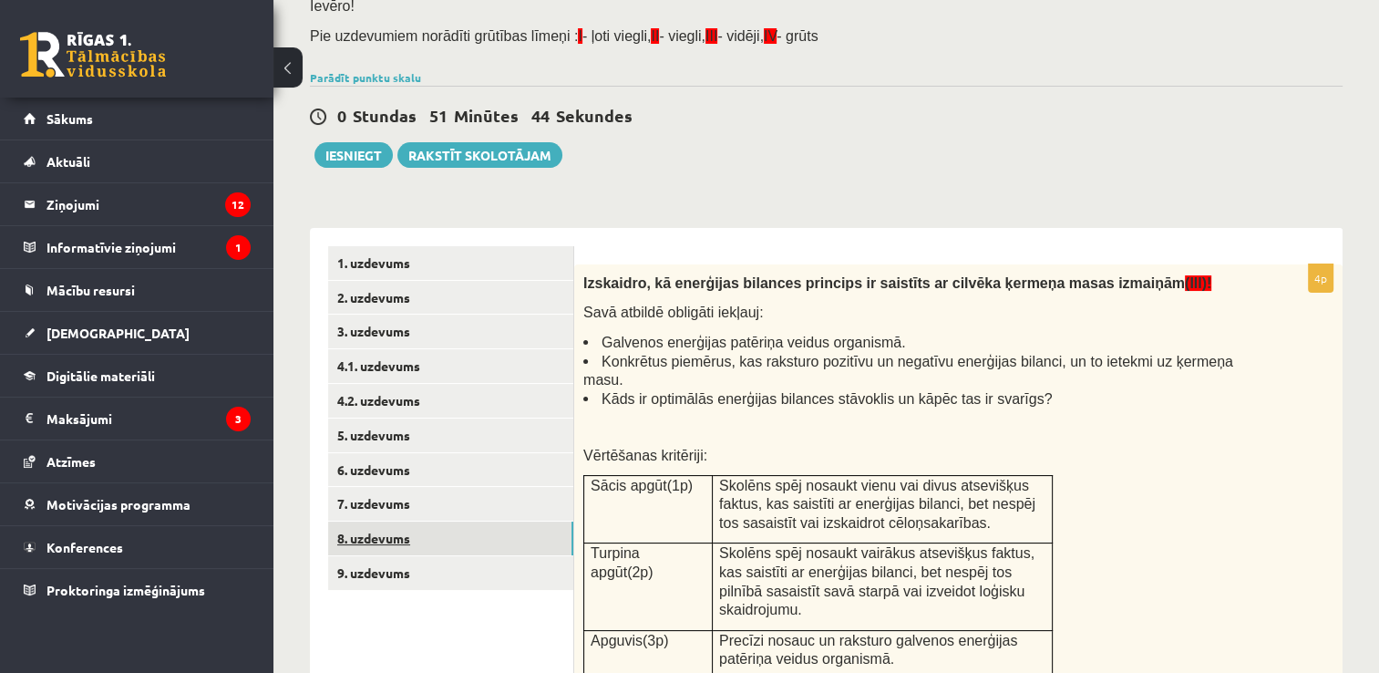
click at [438, 539] on link "8. uzdevums" at bounding box center [450, 538] width 245 height 34
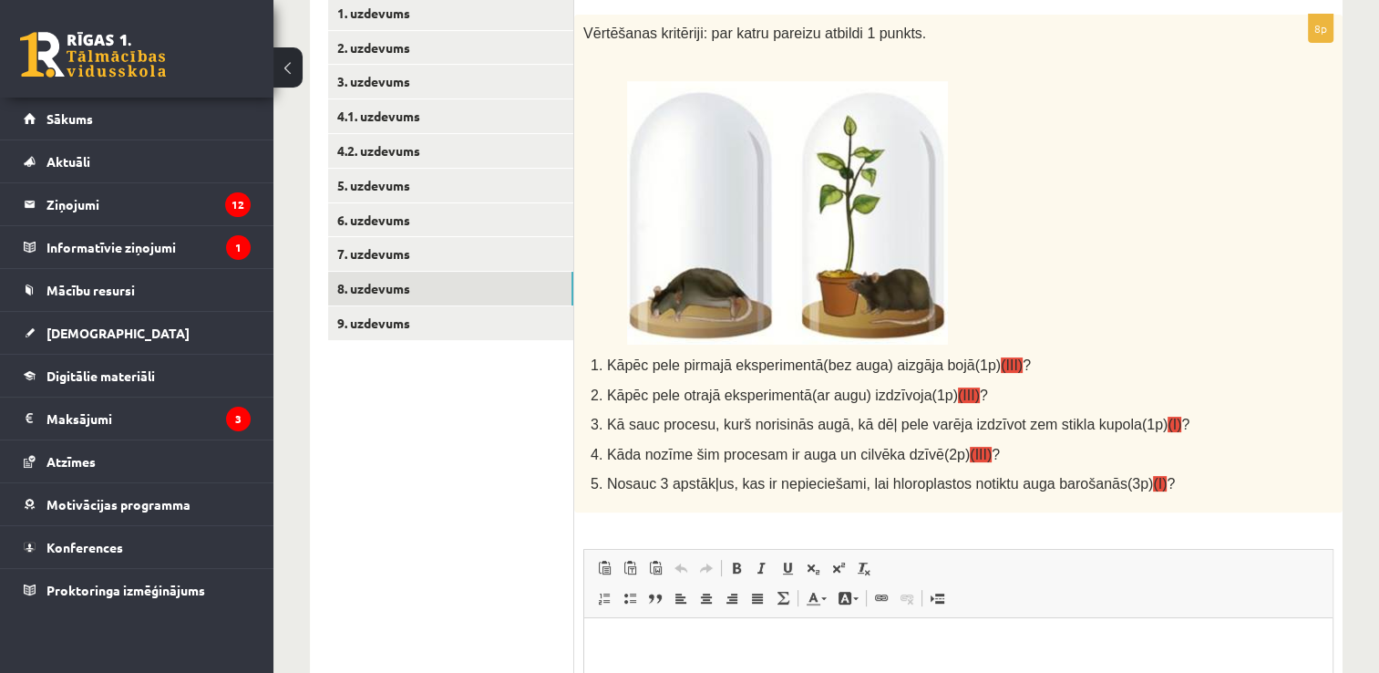
scroll to position [401, 0]
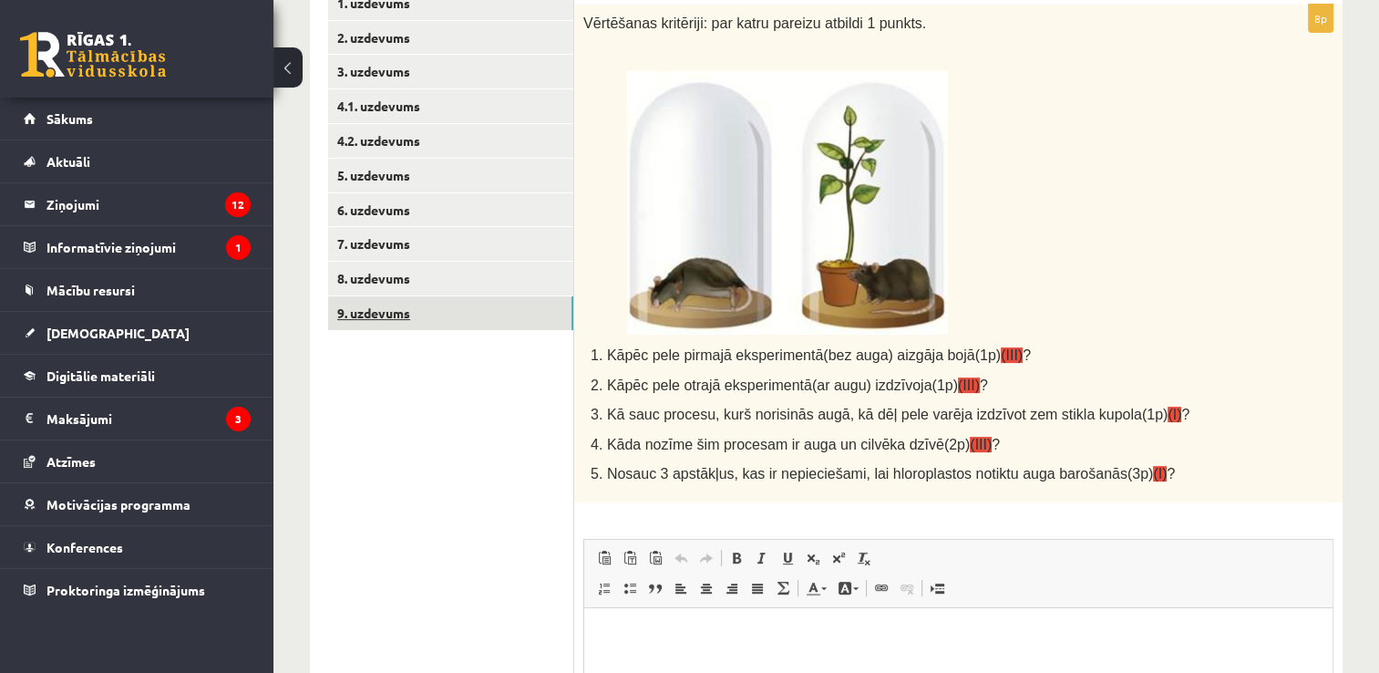
click at [505, 324] on link "9. uzdevums" at bounding box center [450, 313] width 245 height 34
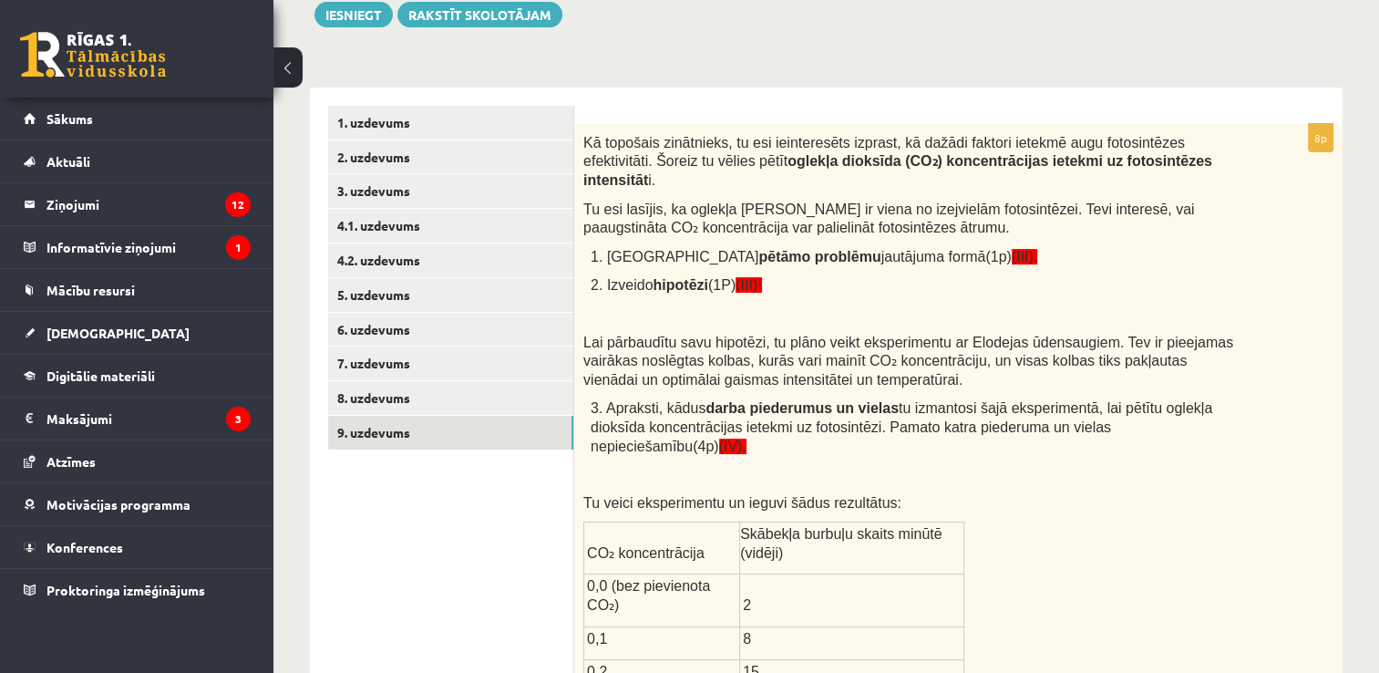
scroll to position [274, 0]
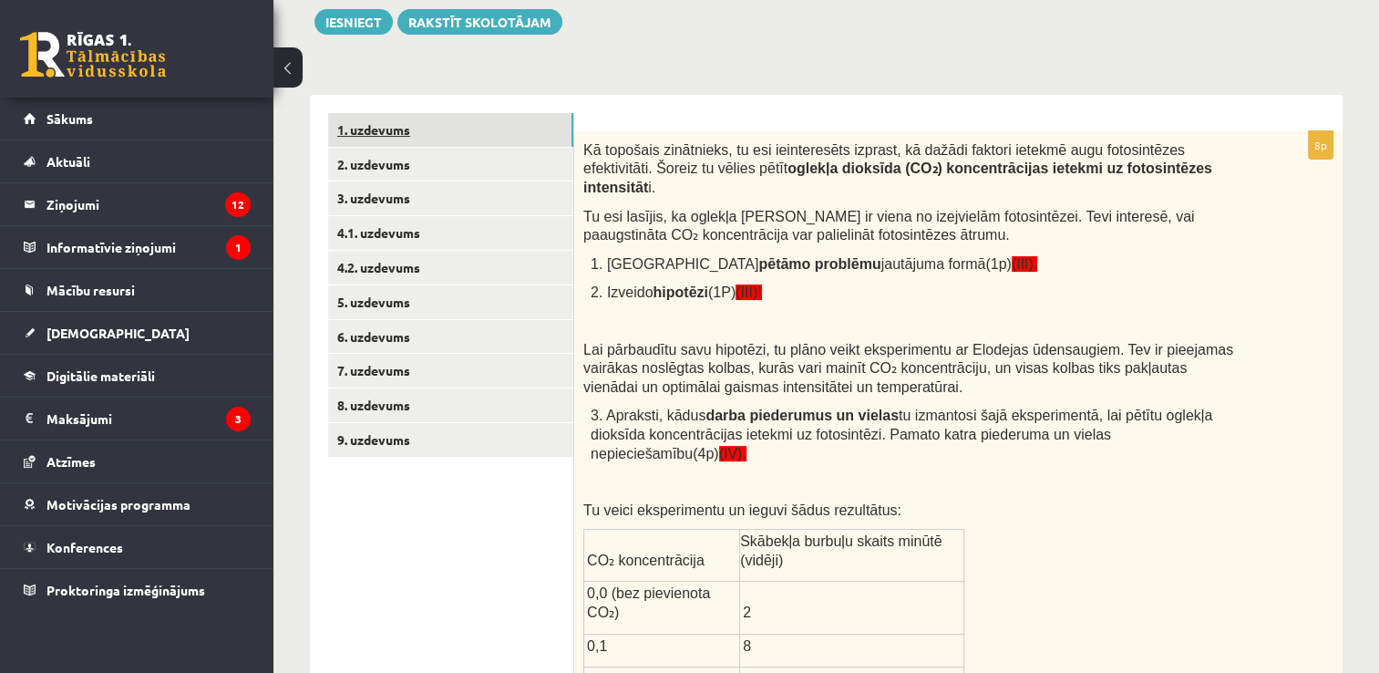
click at [465, 115] on link "1. uzdevums" at bounding box center [450, 130] width 245 height 34
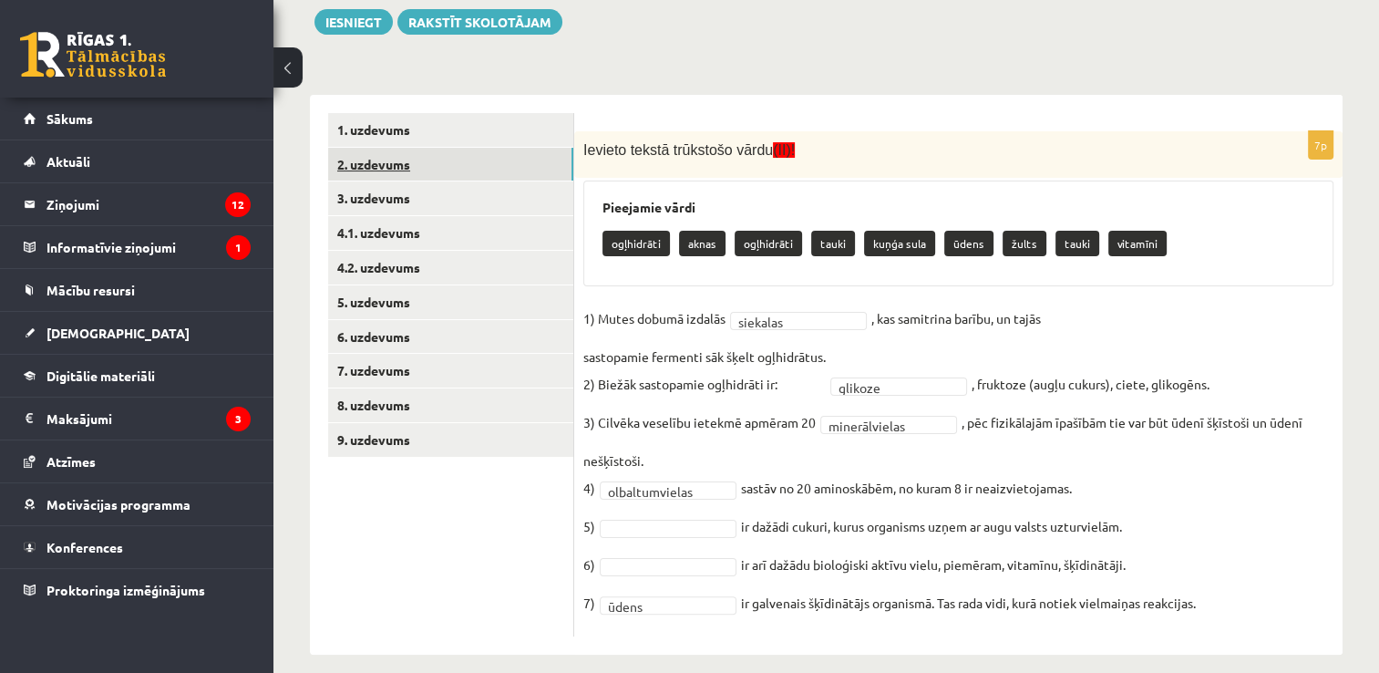
click at [460, 160] on link "2. uzdevums" at bounding box center [450, 165] width 245 height 34
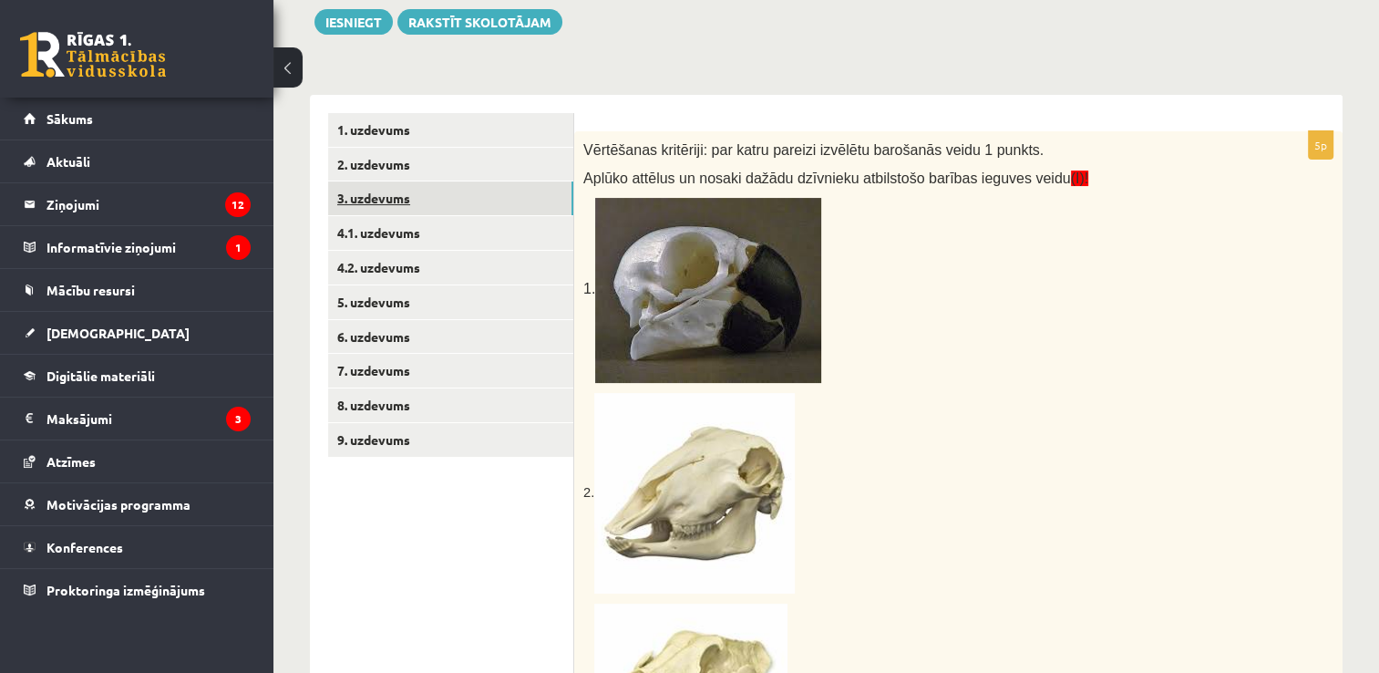
click at [458, 194] on link "3. uzdevums" at bounding box center [450, 198] width 245 height 34
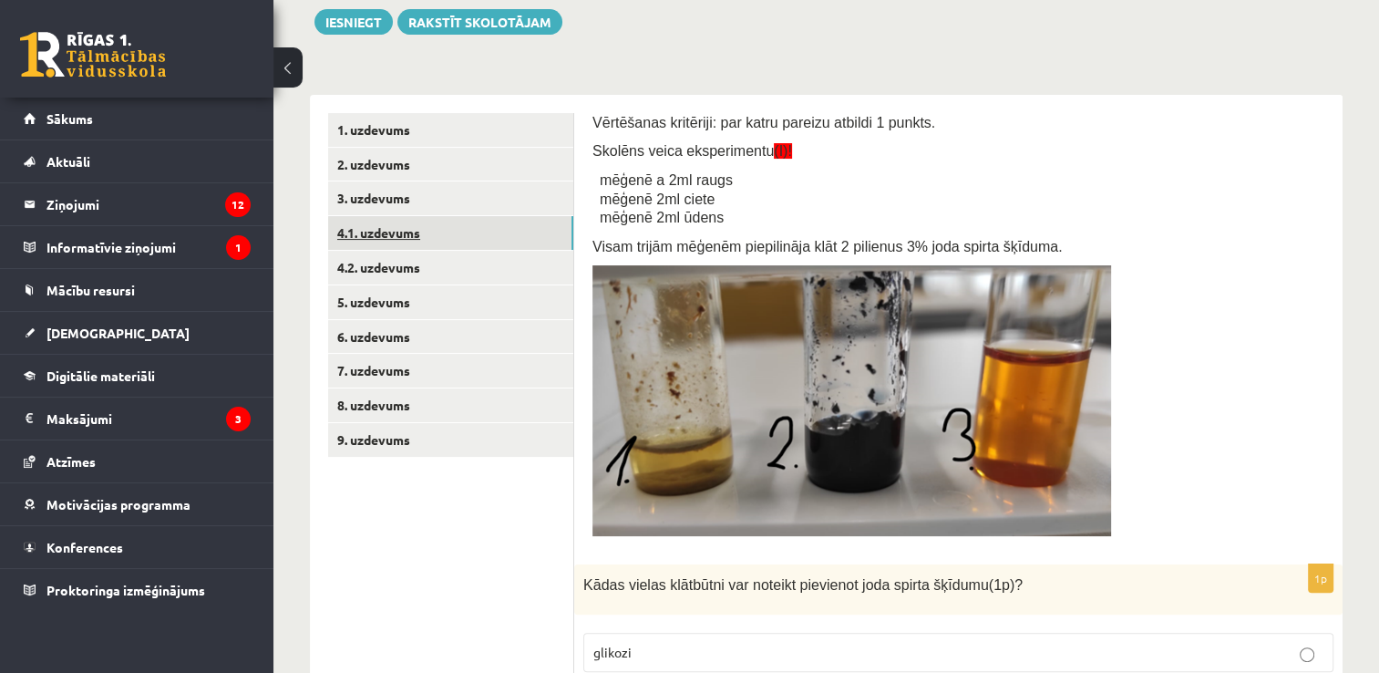
click at [466, 232] on link "4.1. uzdevums" at bounding box center [450, 233] width 245 height 34
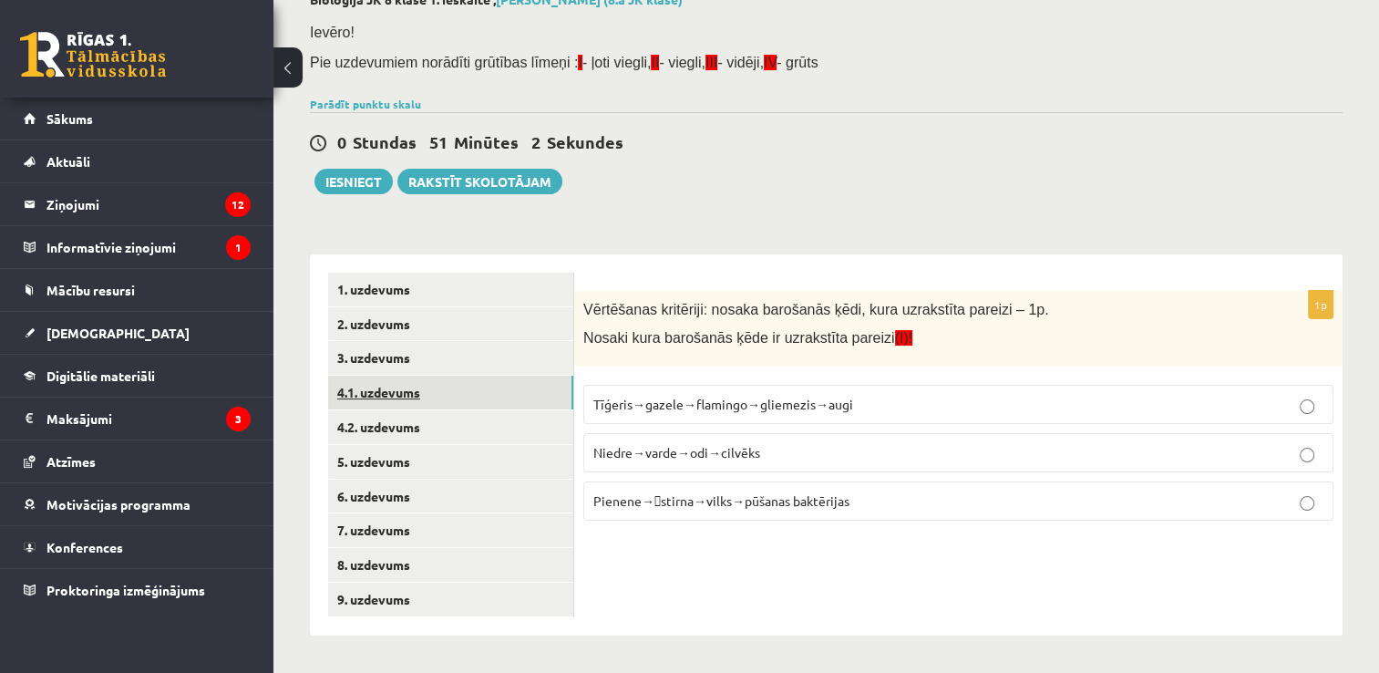
scroll to position [114, 0]
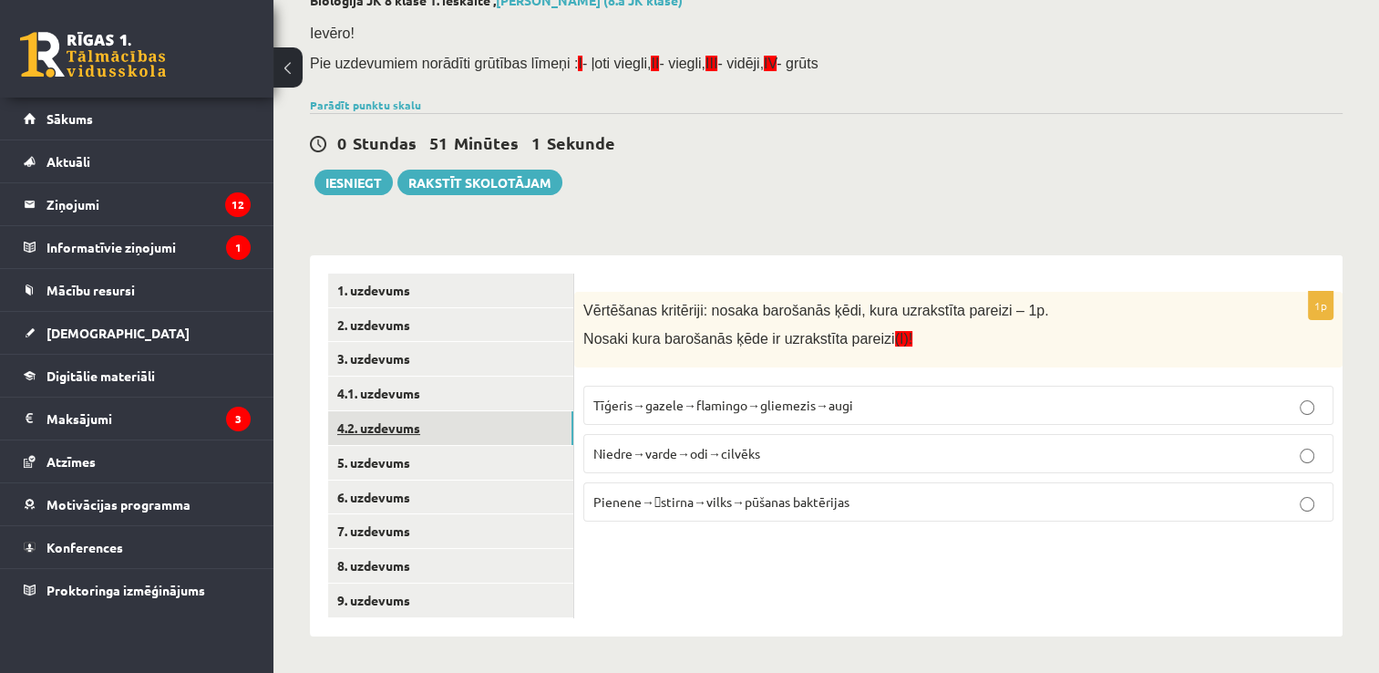
click at [452, 421] on link "4.2. uzdevums" at bounding box center [450, 428] width 245 height 34
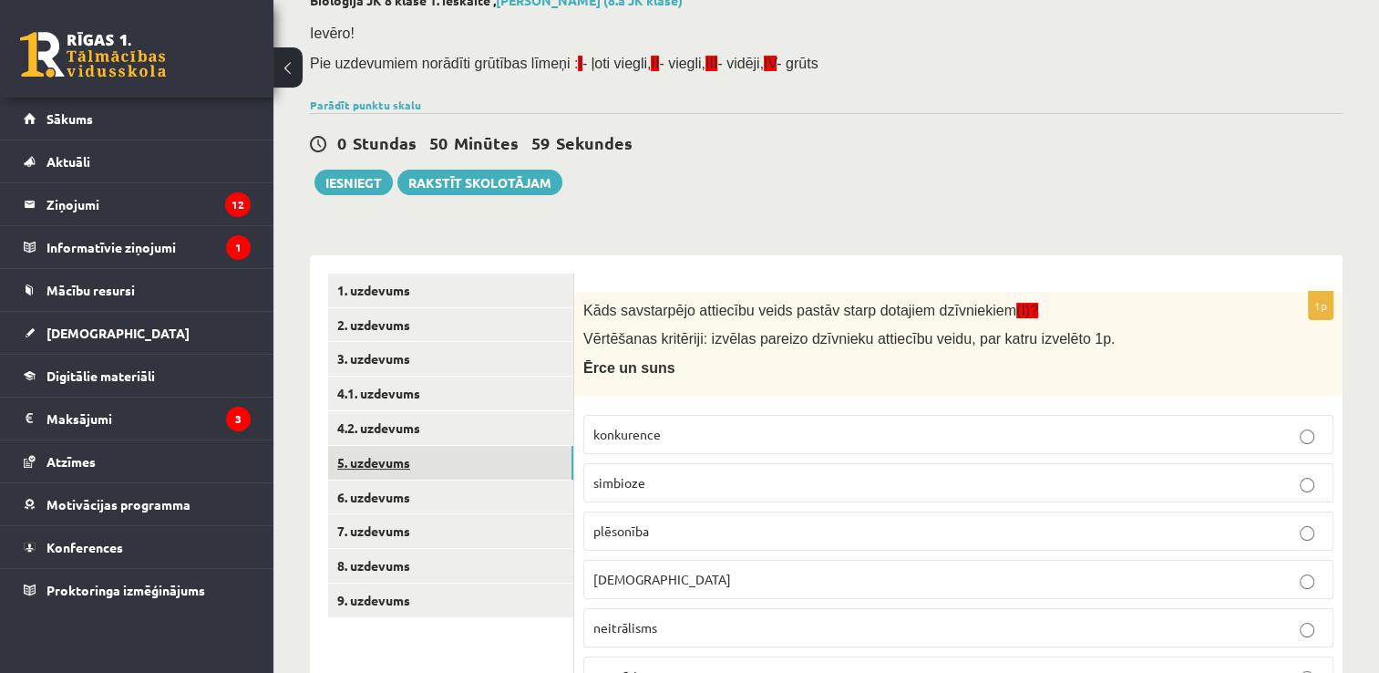
click at [455, 458] on link "5. uzdevums" at bounding box center [450, 463] width 245 height 34
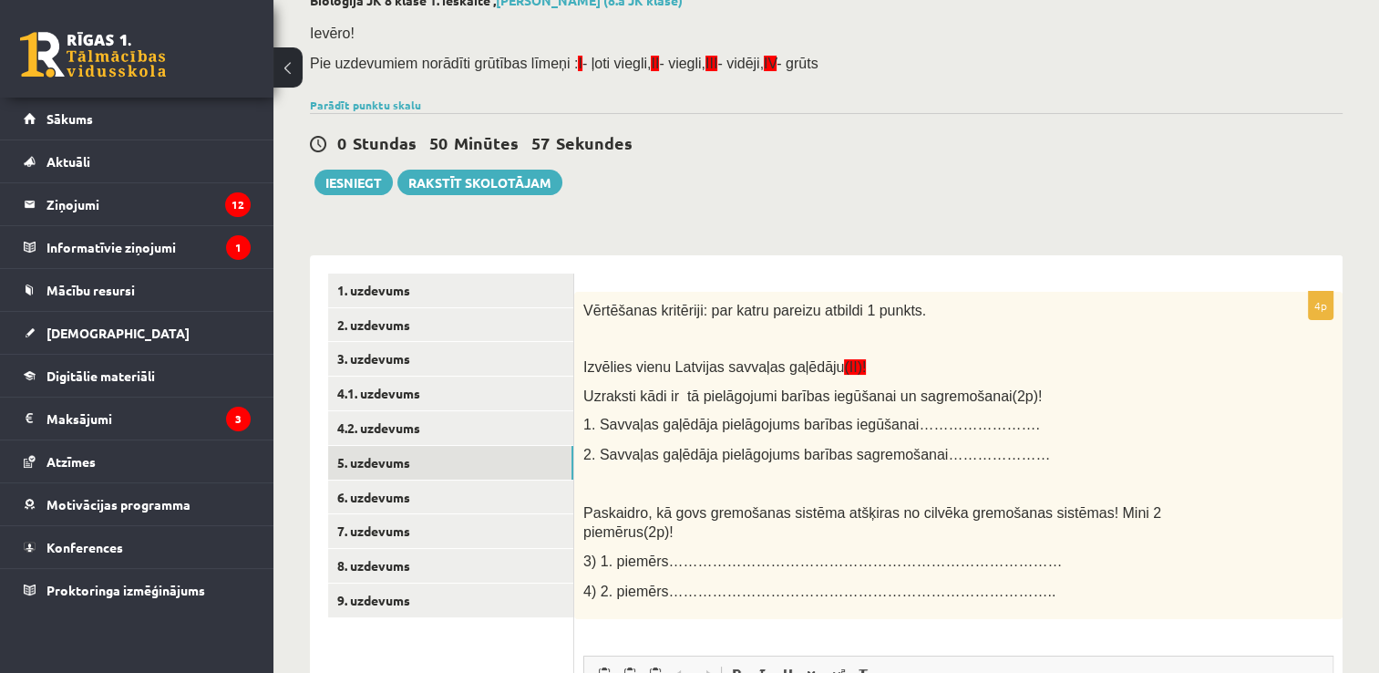
scroll to position [0, 0]
click at [341, 185] on button "Iesniegt" at bounding box center [353, 183] width 78 height 26
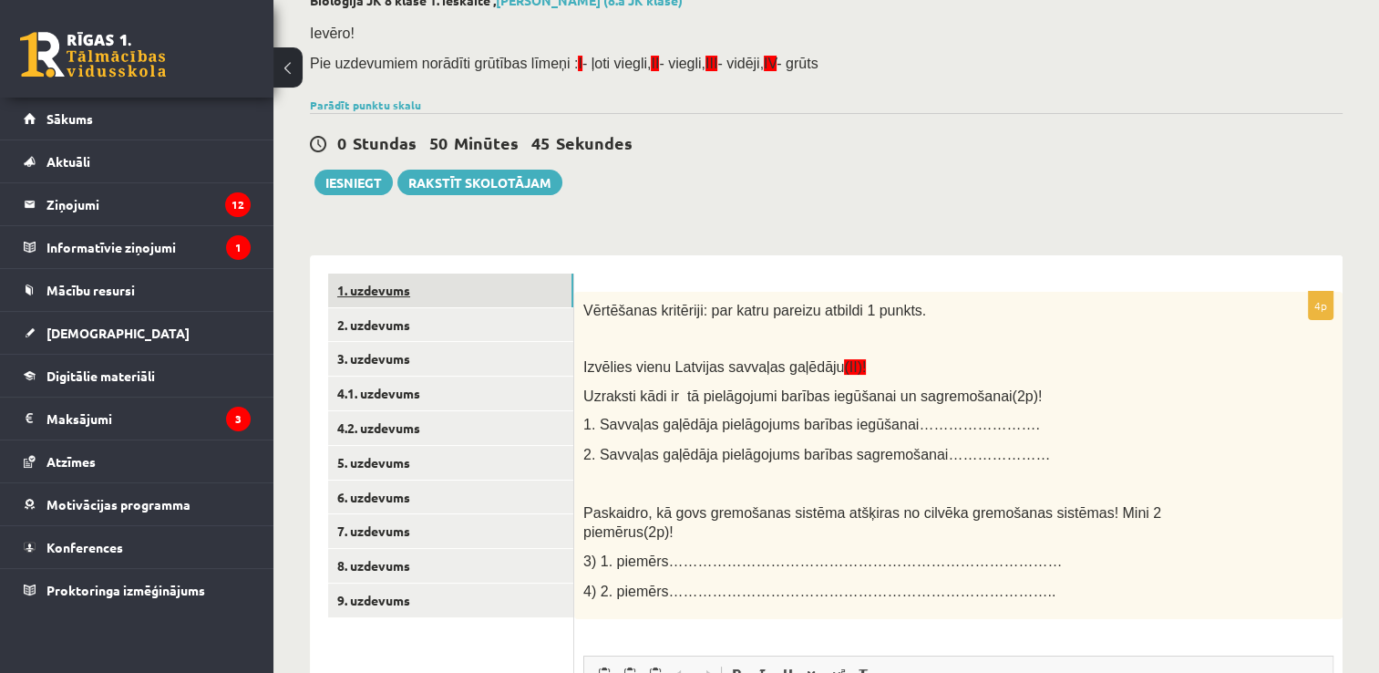
click at [521, 283] on link "1. uzdevums" at bounding box center [450, 290] width 245 height 34
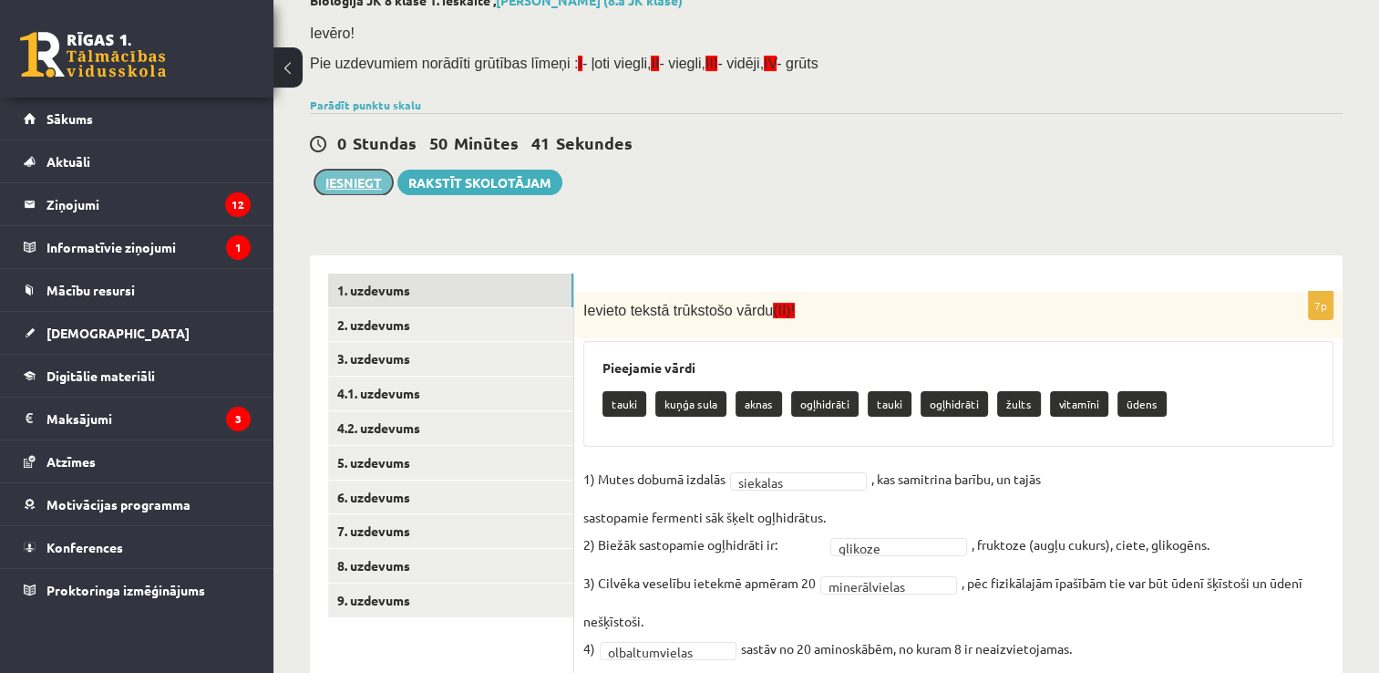
click at [351, 180] on button "Iesniegt" at bounding box center [353, 183] width 78 height 26
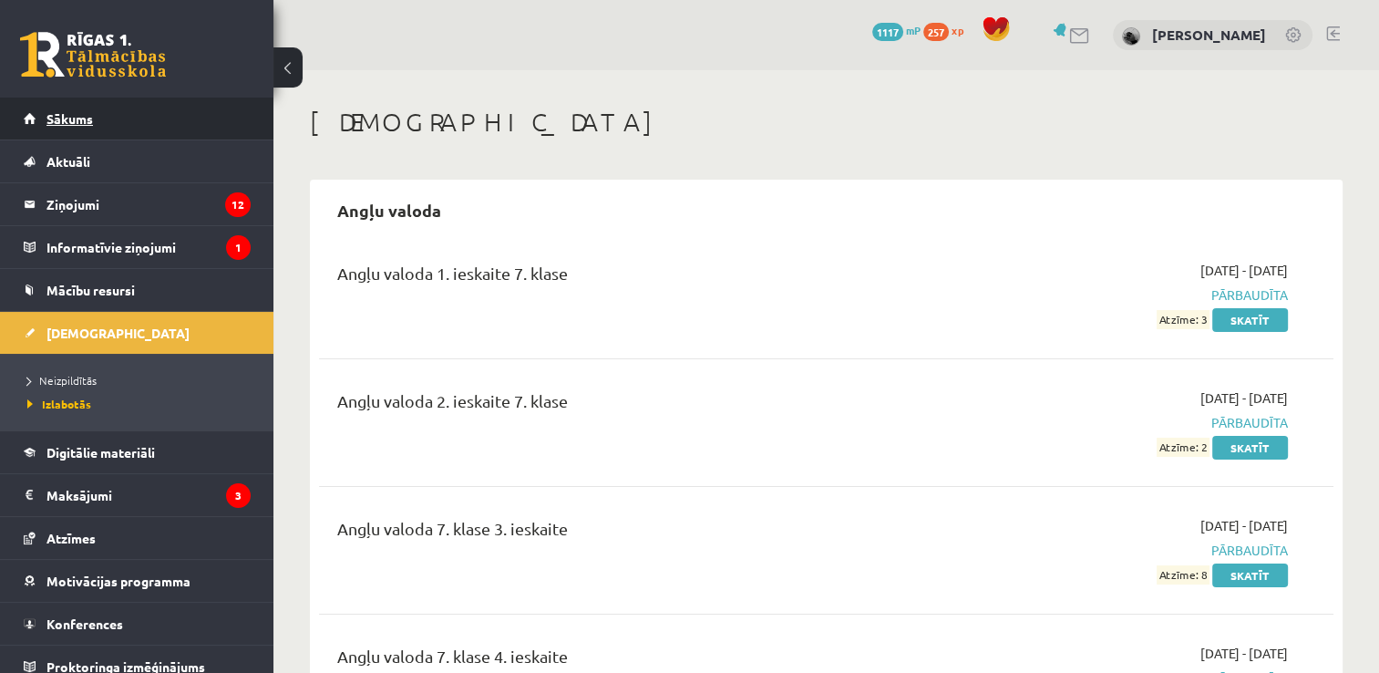
click at [123, 118] on link "Sākums" at bounding box center [137, 119] width 227 height 42
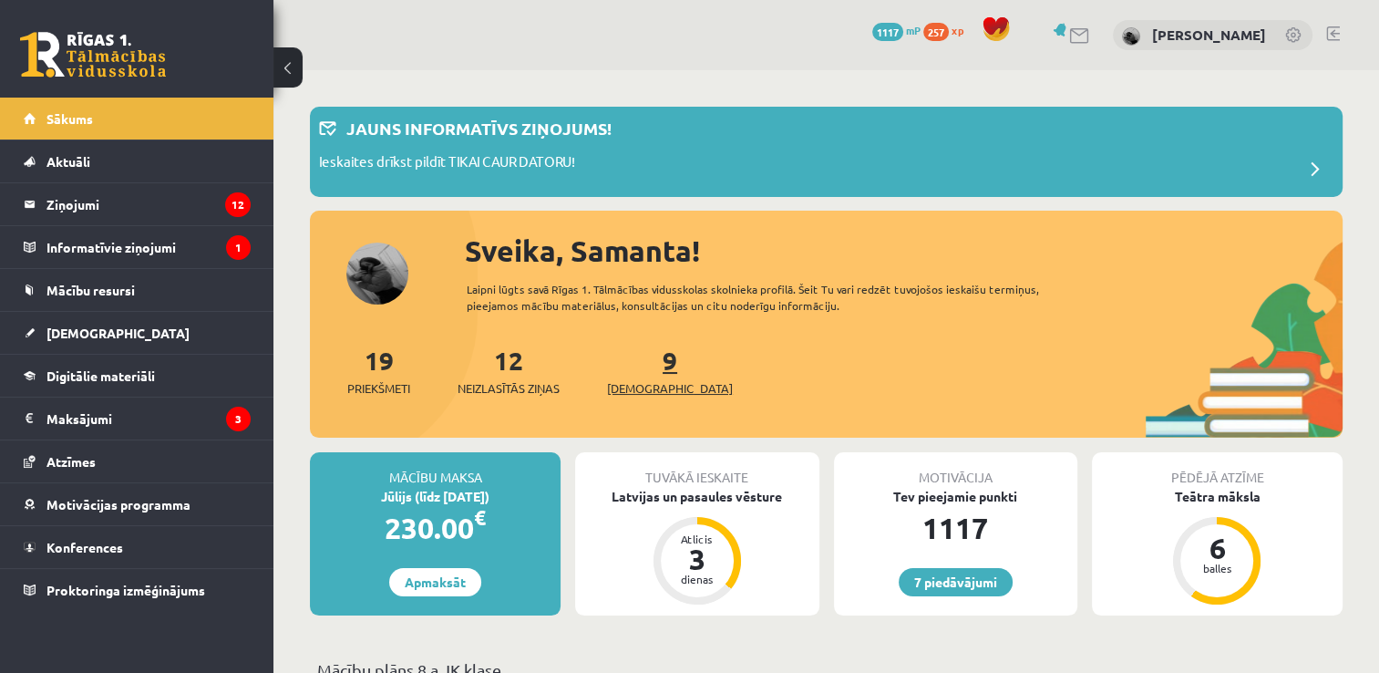
click at [638, 366] on link "9 Ieskaites" at bounding box center [670, 371] width 126 height 54
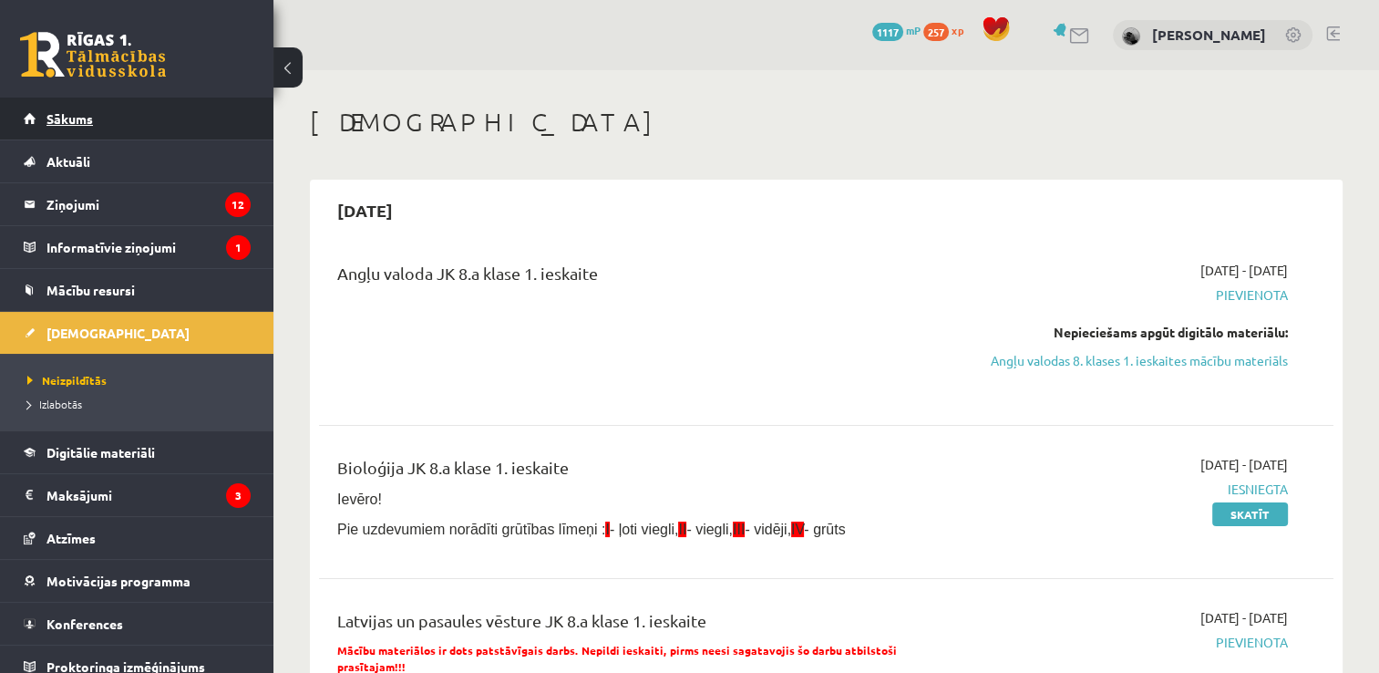
click at [157, 109] on link "Sākums" at bounding box center [137, 119] width 227 height 42
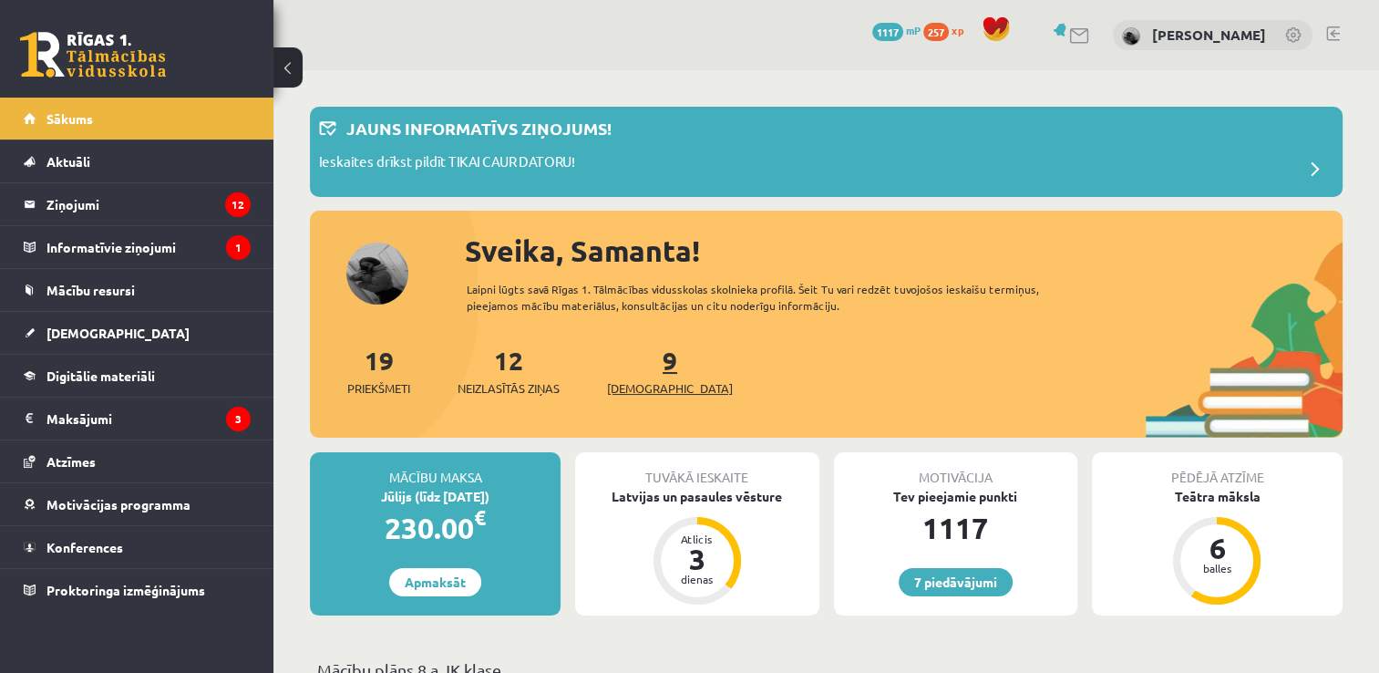
click at [637, 359] on link "9 Ieskaites" at bounding box center [670, 371] width 126 height 54
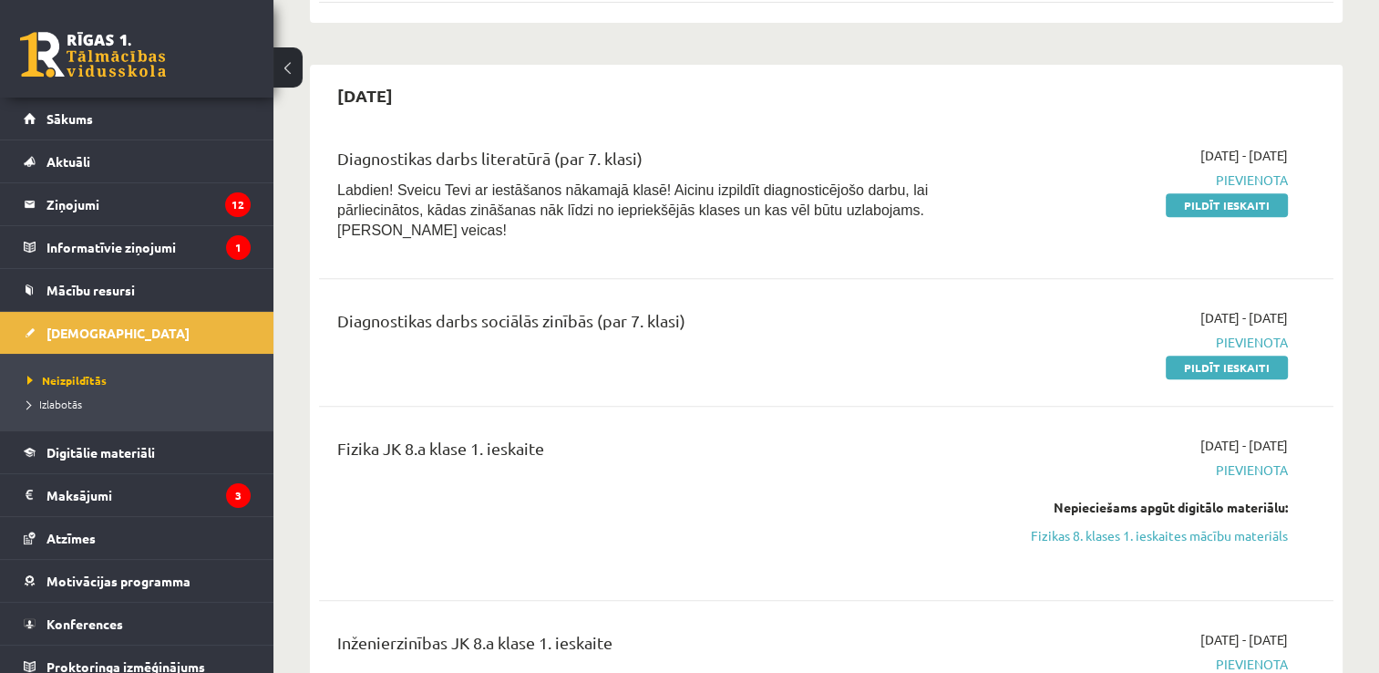
scroll to position [745, 0]
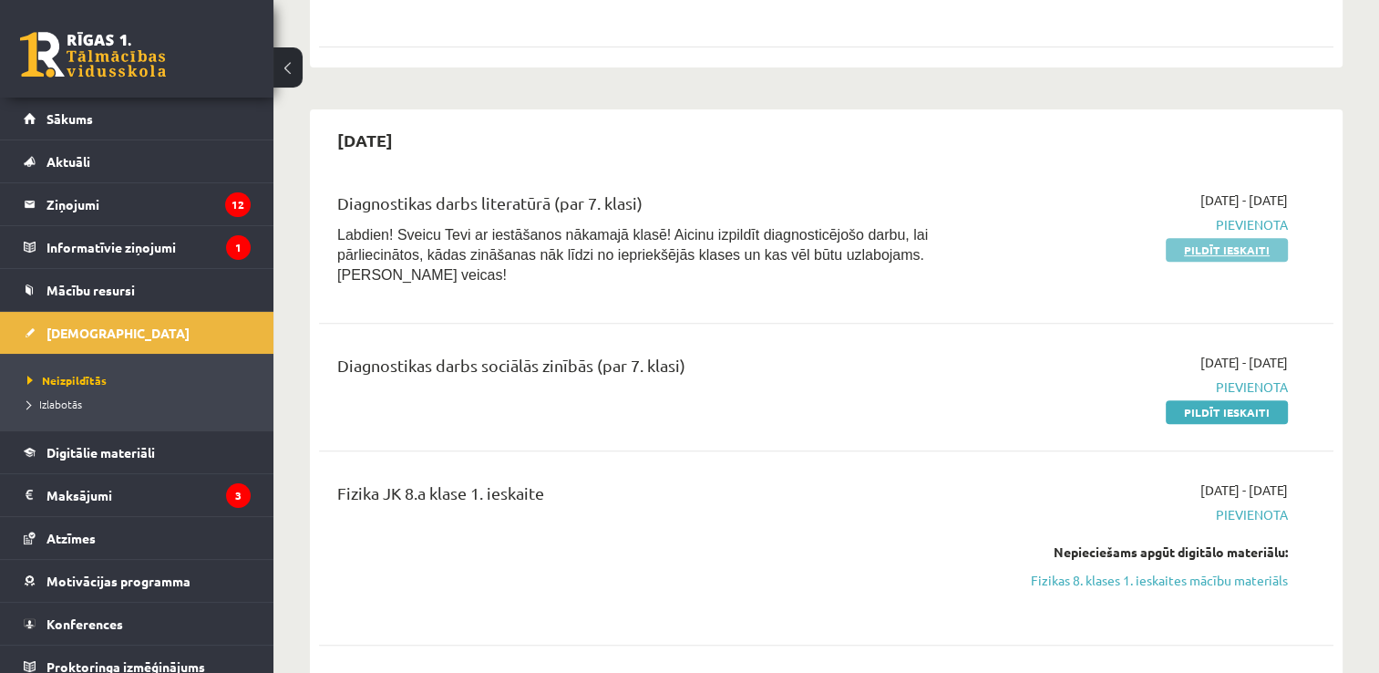
click at [1221, 262] on link "Pildīt ieskaiti" at bounding box center [1227, 250] width 122 height 24
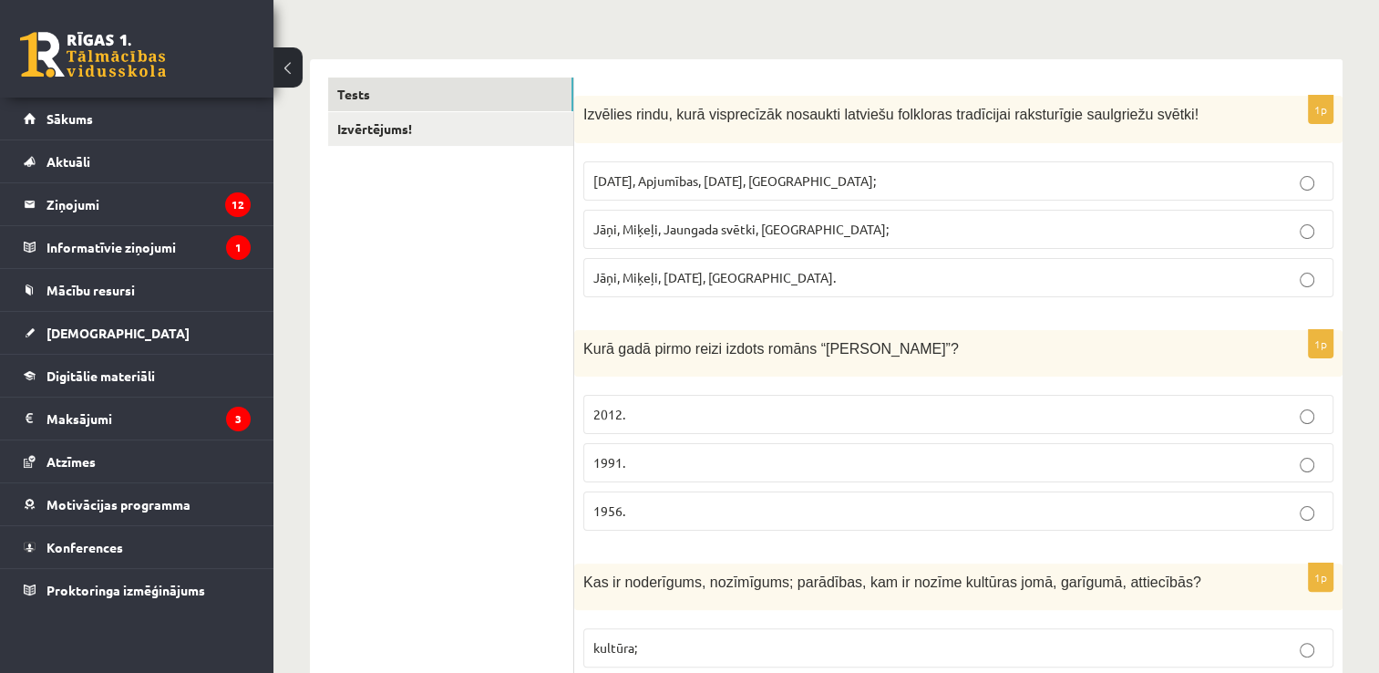
scroll to position [345, 0]
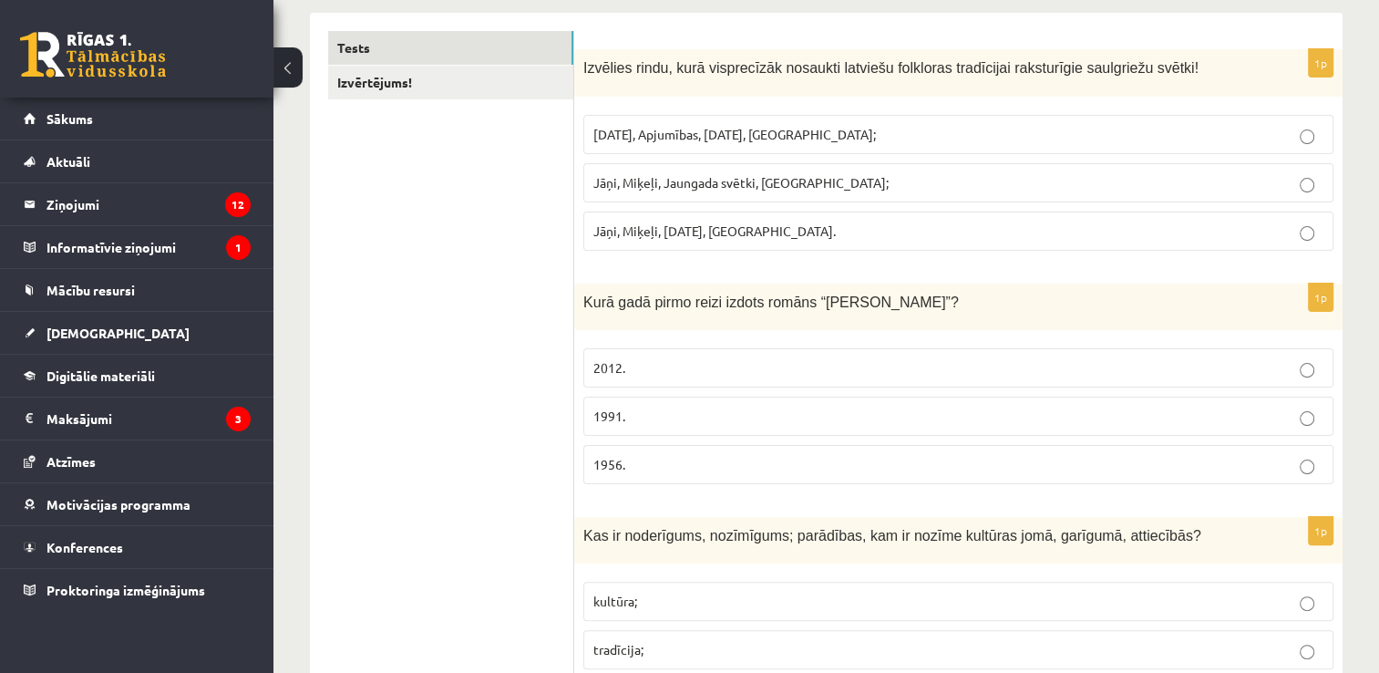
click at [802, 139] on span "[DATE], Apjumības, [DATE], [GEOGRAPHIC_DATA];" at bounding box center [734, 134] width 283 height 16
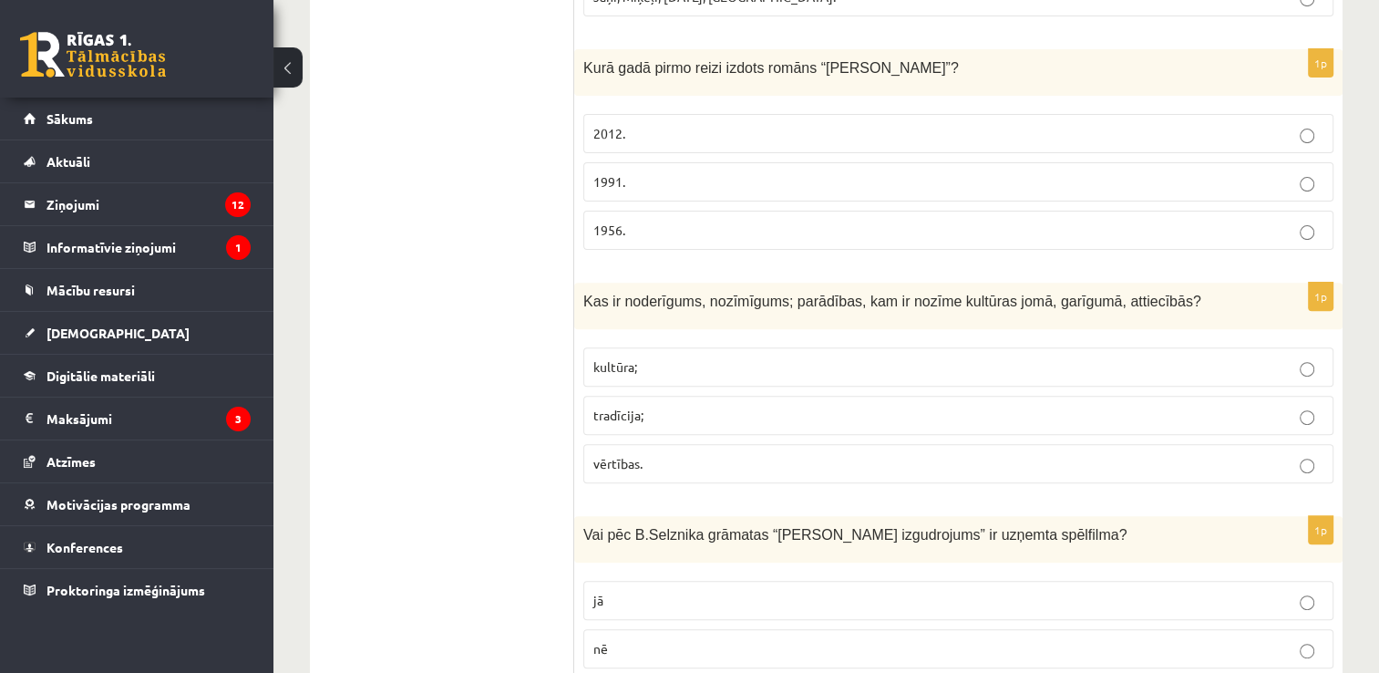
scroll to position [635, 0]
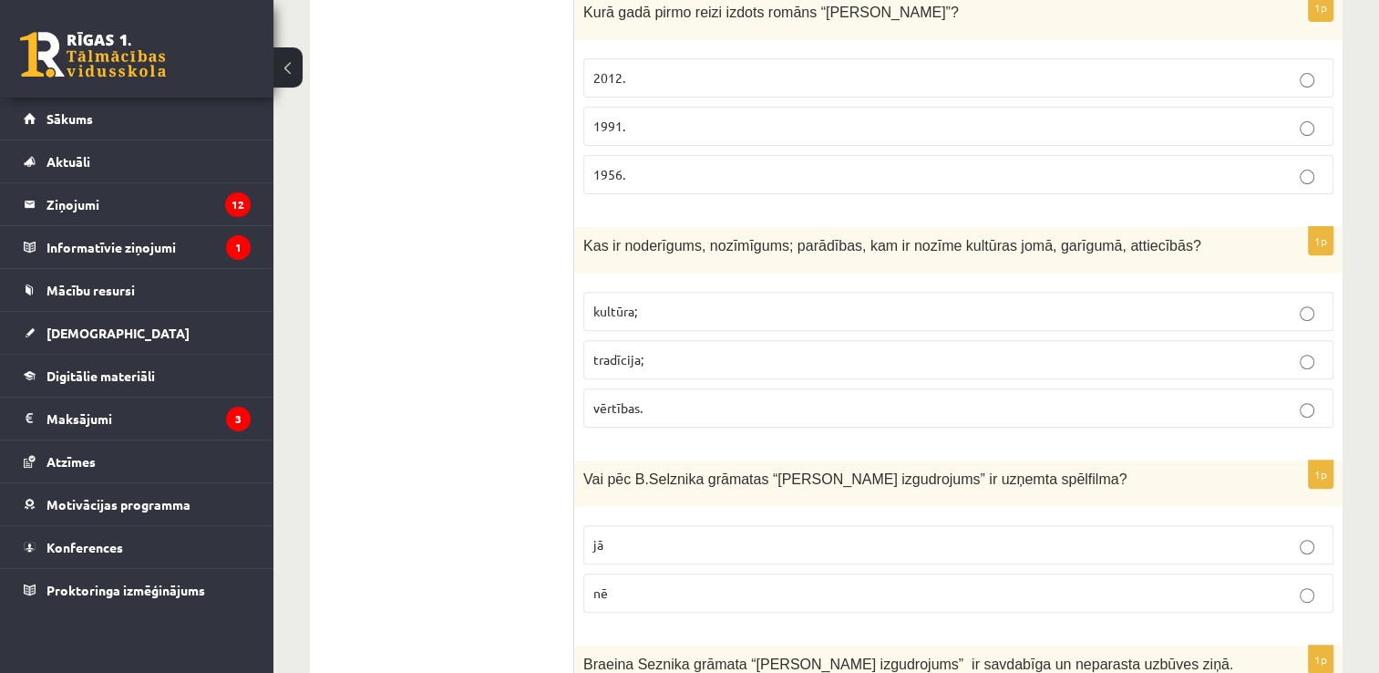
click at [941, 118] on p "1991." at bounding box center [958, 126] width 730 height 19
click at [725, 312] on p "kultūra;" at bounding box center [958, 311] width 730 height 19
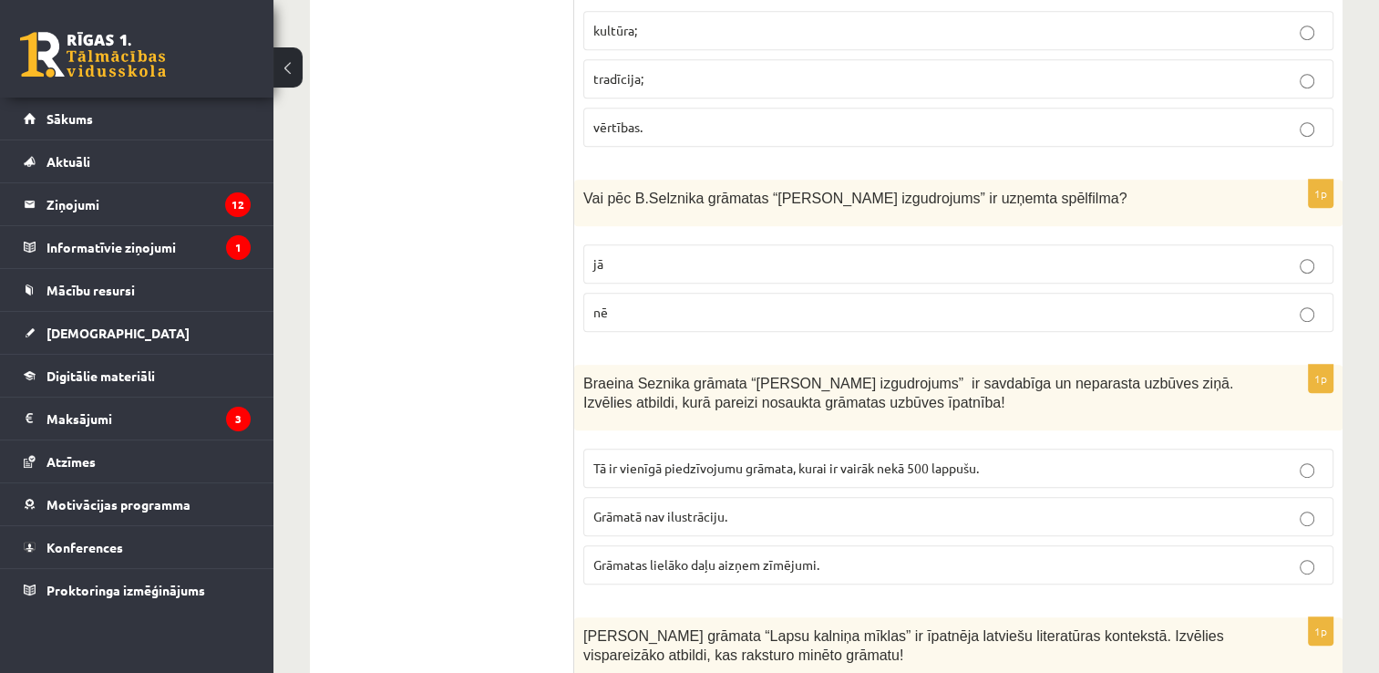
scroll to position [944, 0]
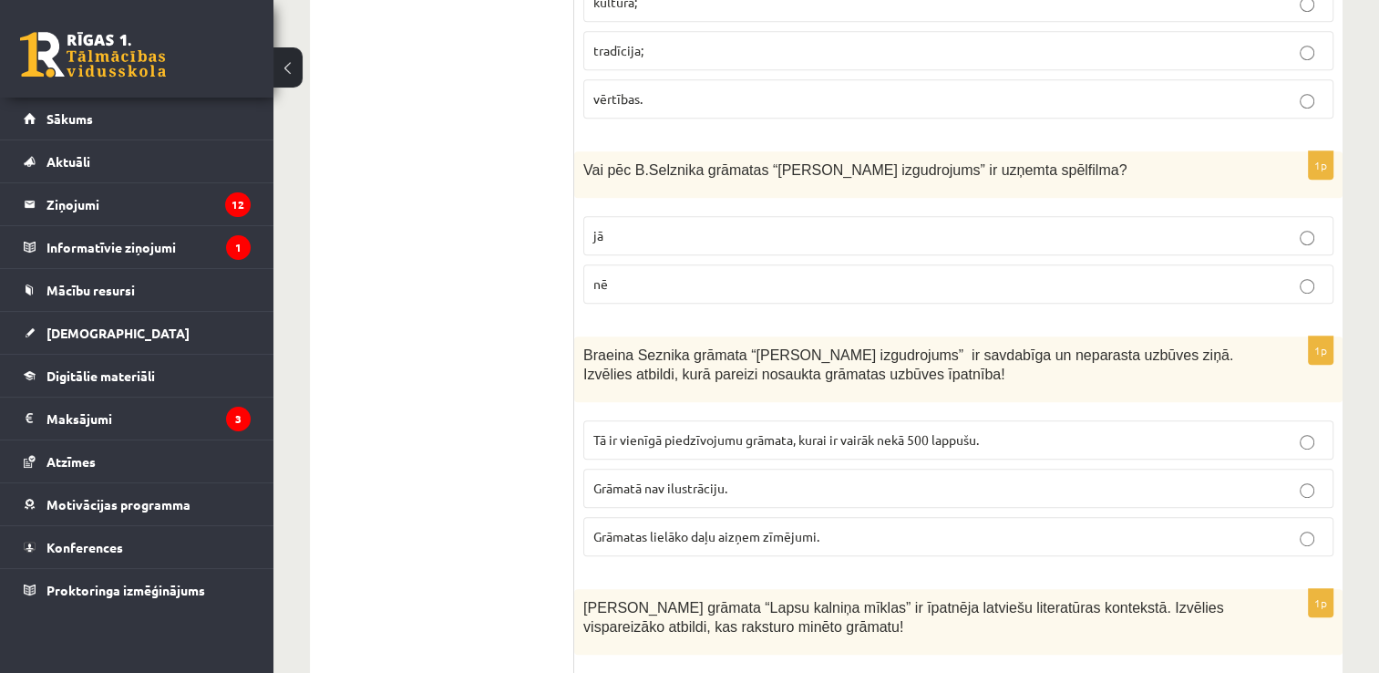
click at [1251, 228] on p "jā" at bounding box center [958, 235] width 730 height 19
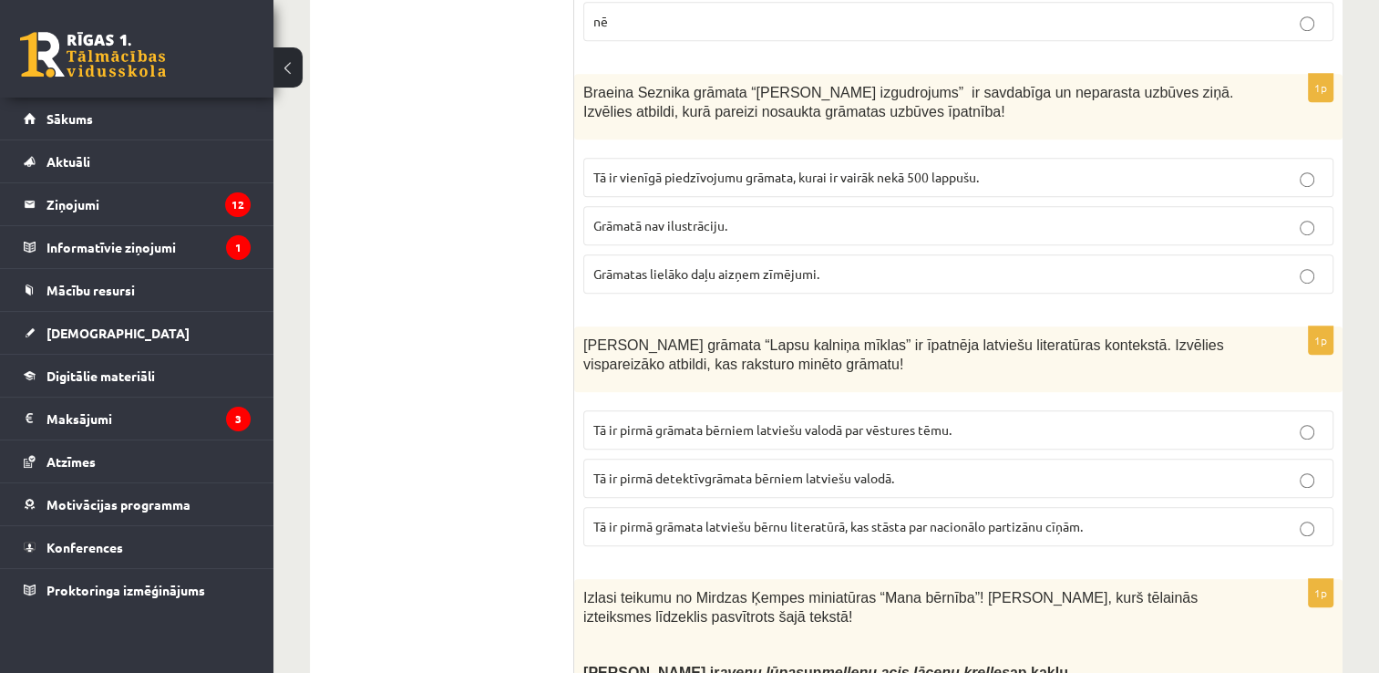
scroll to position [1234, 0]
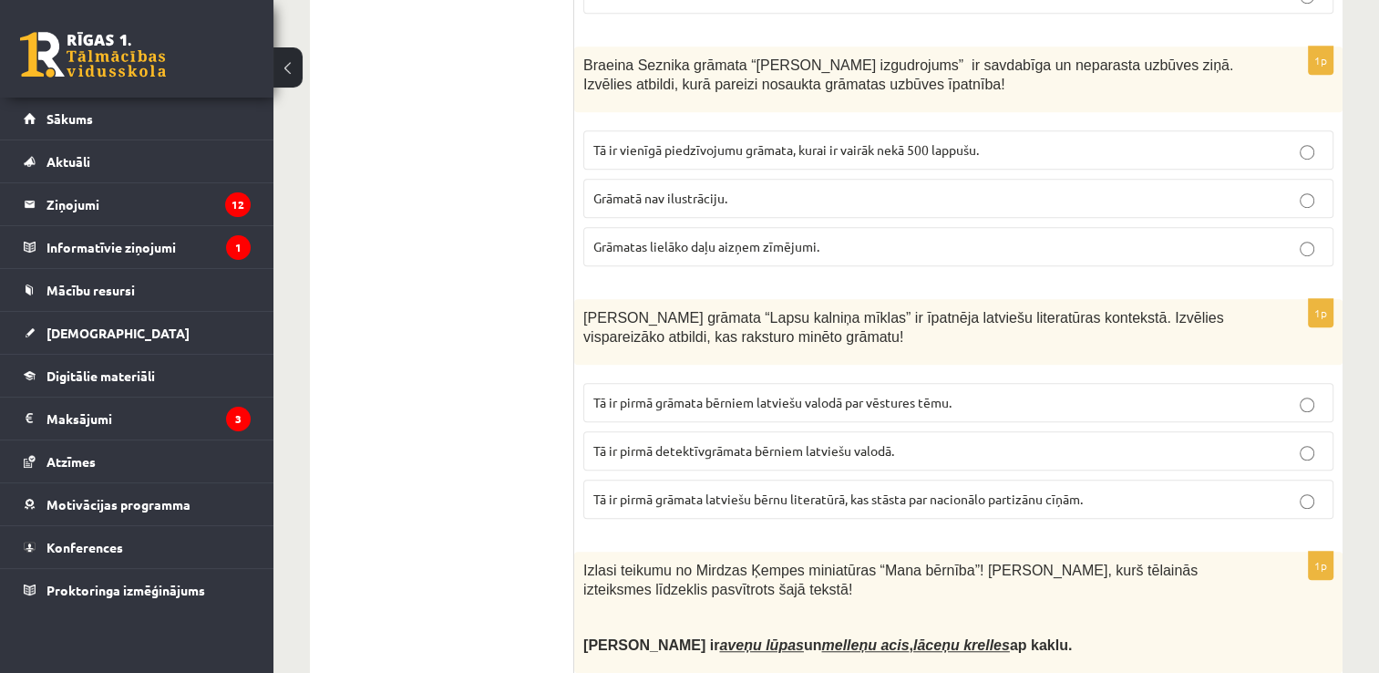
click at [1061, 142] on p "Tā ir vienīgā piedzīvojumu grāmata, kurai ir vairāk nekā 500 lappušu." at bounding box center [958, 149] width 730 height 19
click at [1101, 245] on p "Grāmatas lielāko daļu aizņem zīmējumi." at bounding box center [958, 246] width 730 height 19
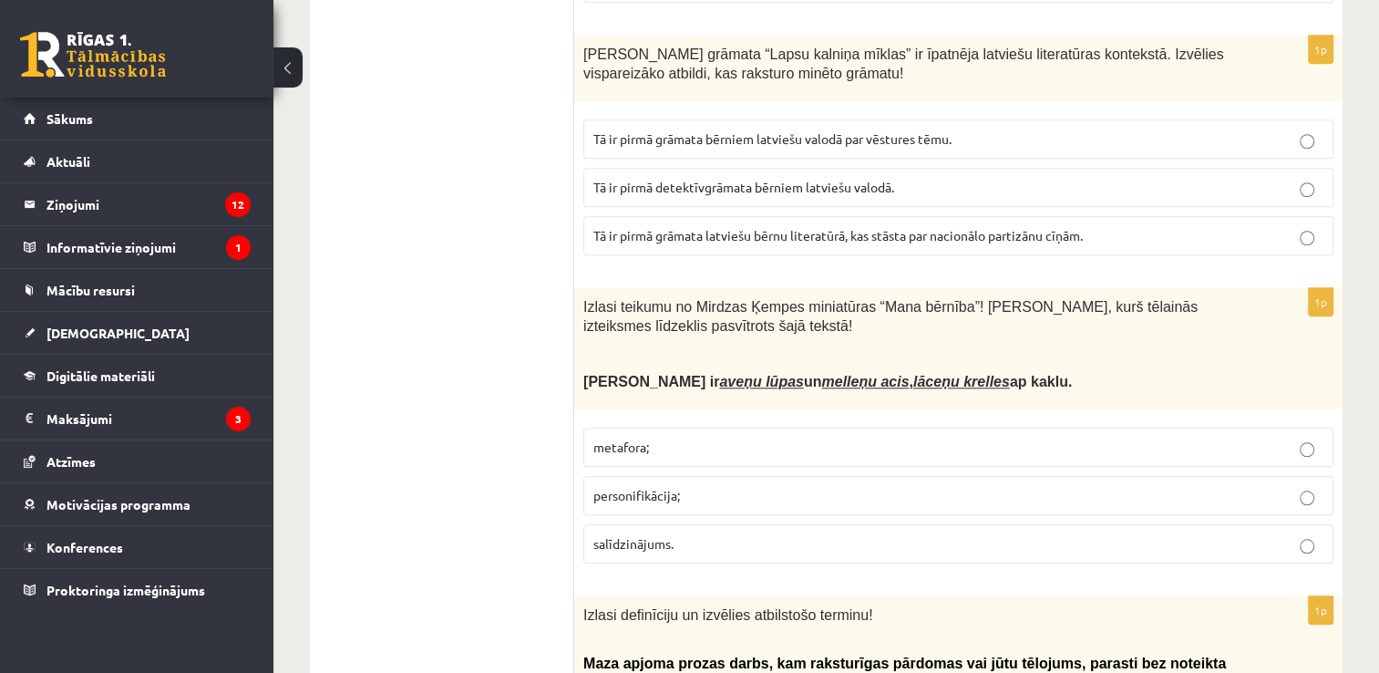
scroll to position [1516, 0]
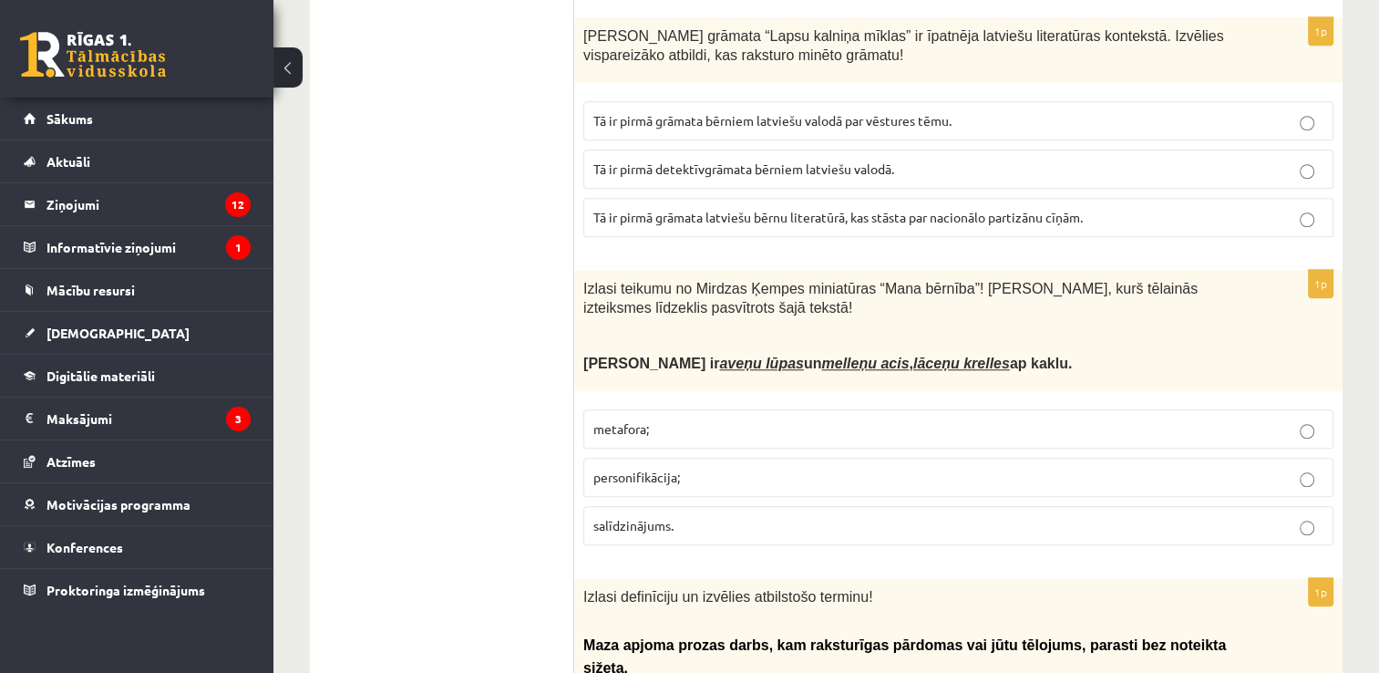
click at [1167, 114] on p "Tā ir pirmā grāmata bērniem latviešu valodā par vēstures tēmu." at bounding box center [958, 120] width 730 height 19
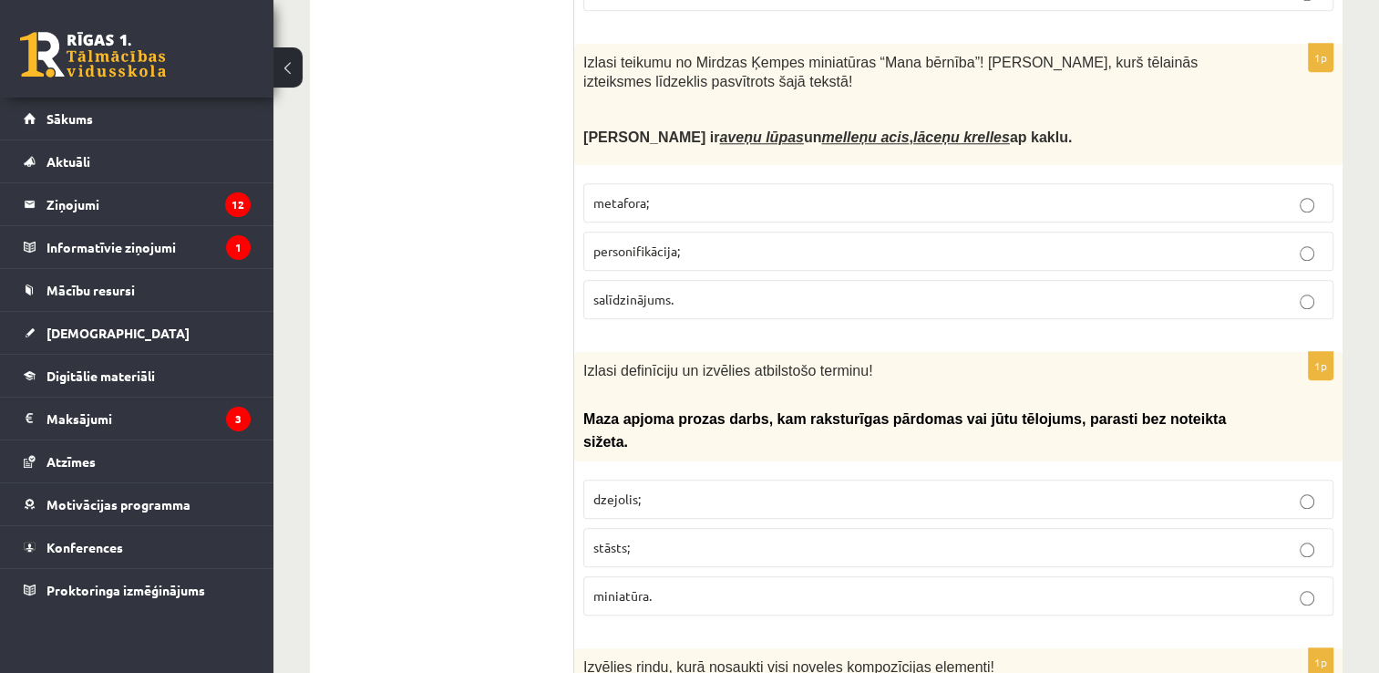
scroll to position [1732, 0]
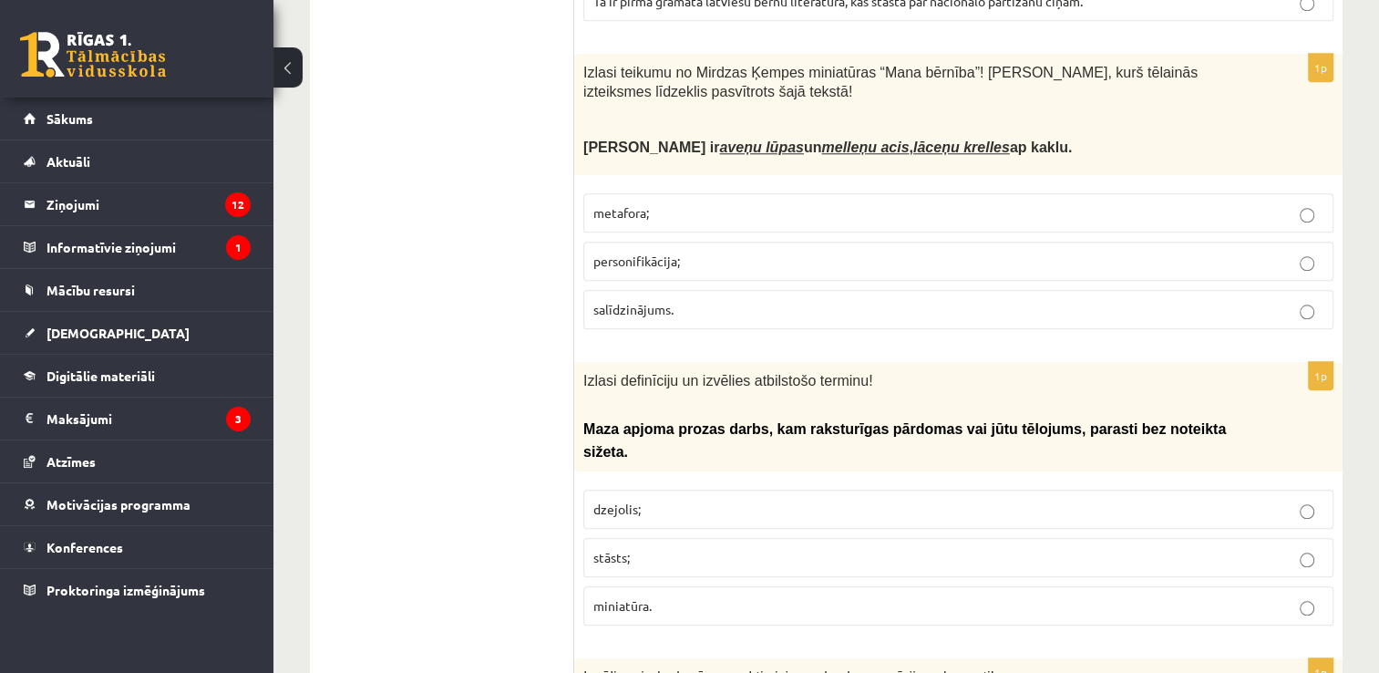
click at [1125, 242] on label "personifikācija;" at bounding box center [958, 261] width 750 height 39
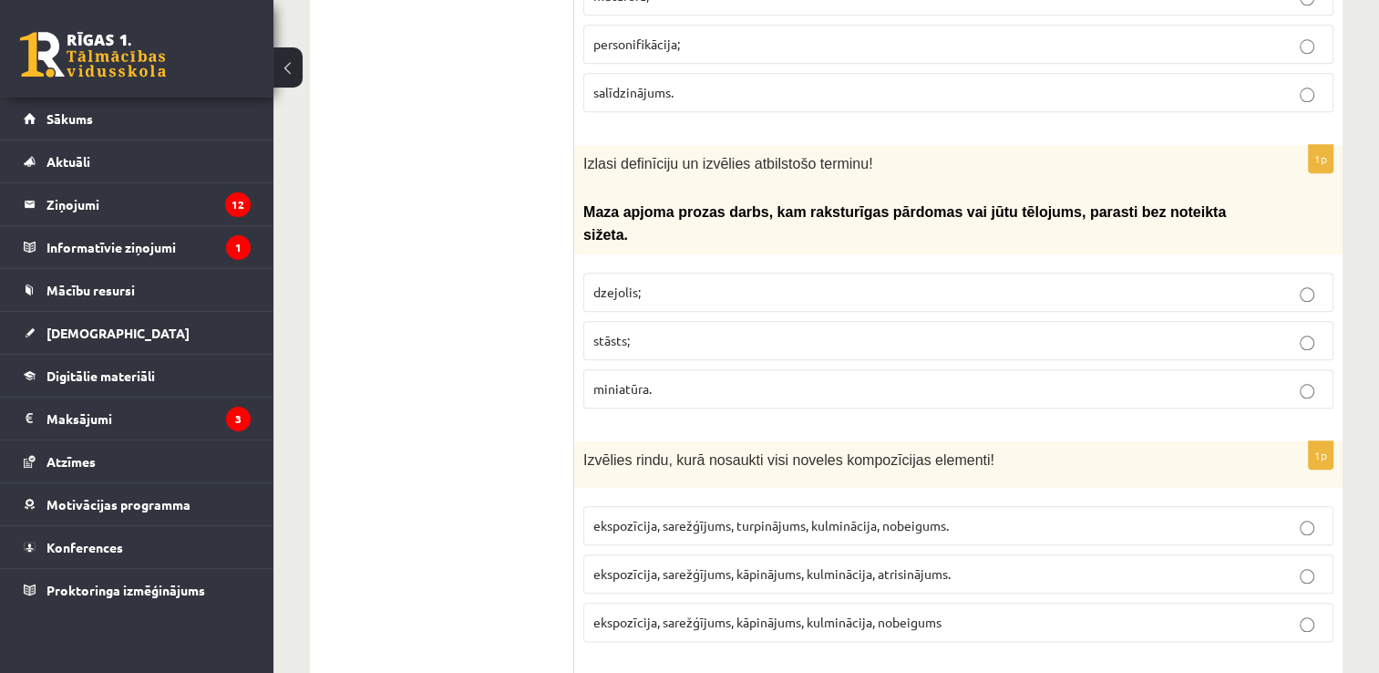
scroll to position [1967, 0]
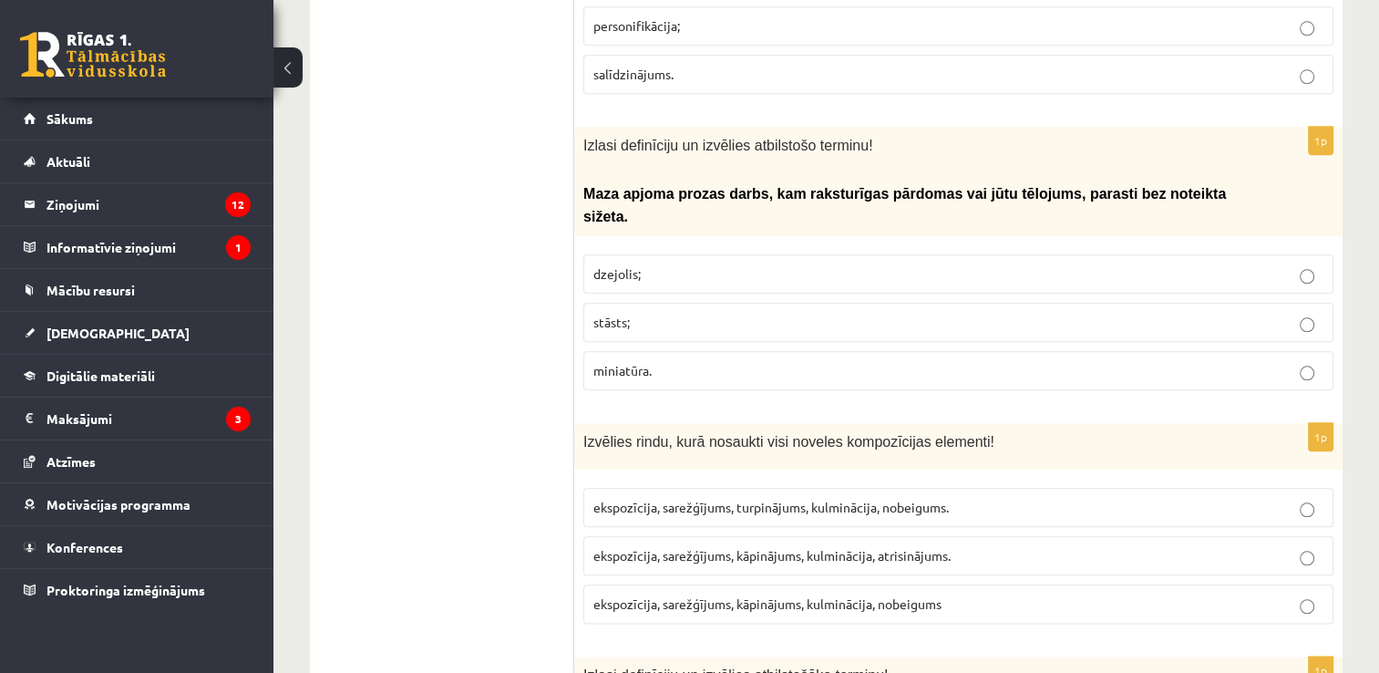
click at [814, 303] on label "stāsts;" at bounding box center [958, 322] width 750 height 39
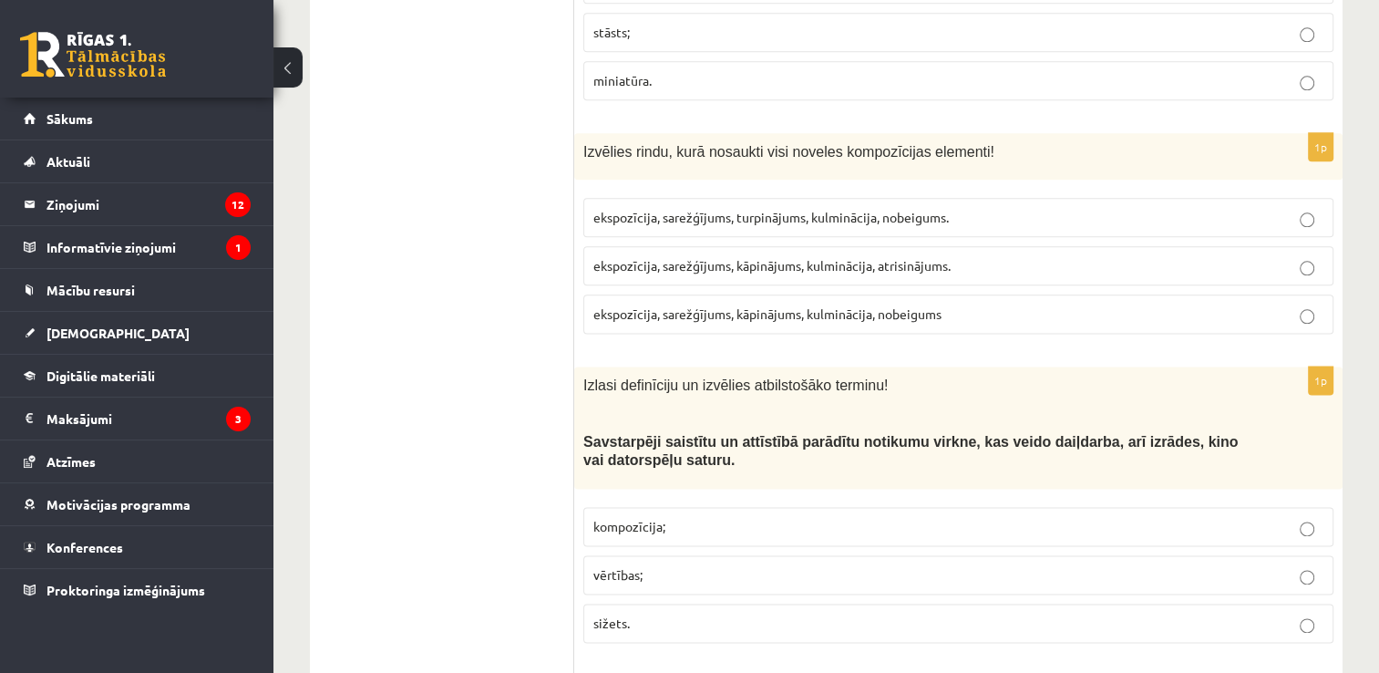
scroll to position [2267, 0]
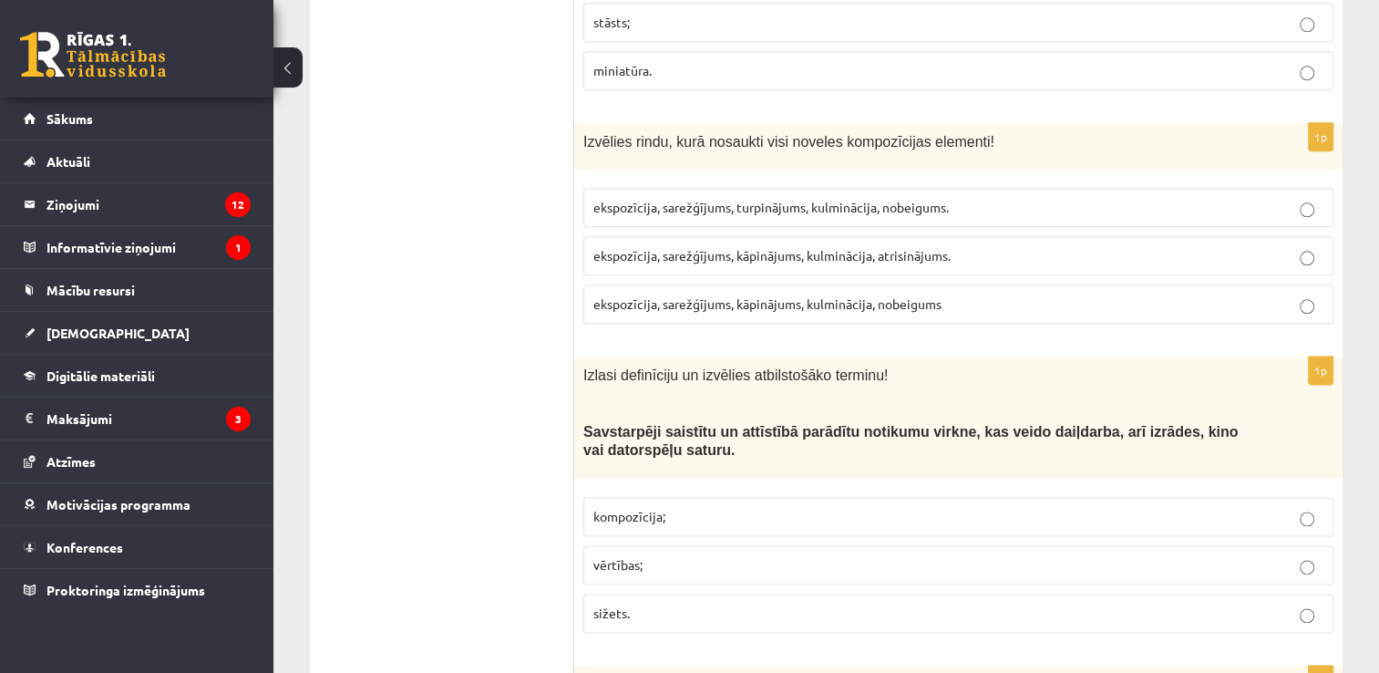
click at [1051, 245] on fieldset "ekspozīcija, sarežģījums, turpinājums, kulminācija, nobeigums. ekspozīcija, sar…" at bounding box center [958, 254] width 750 height 150
click at [1057, 242] on fieldset "ekspozīcija, sarežģījums, turpinājums, kulminācija, nobeigums. ekspozīcija, sar…" at bounding box center [958, 254] width 750 height 150
click at [1060, 236] on label "ekspozīcija, sarežģījums, kāpinājums, kulminācija, atrisinājums." at bounding box center [958, 255] width 750 height 39
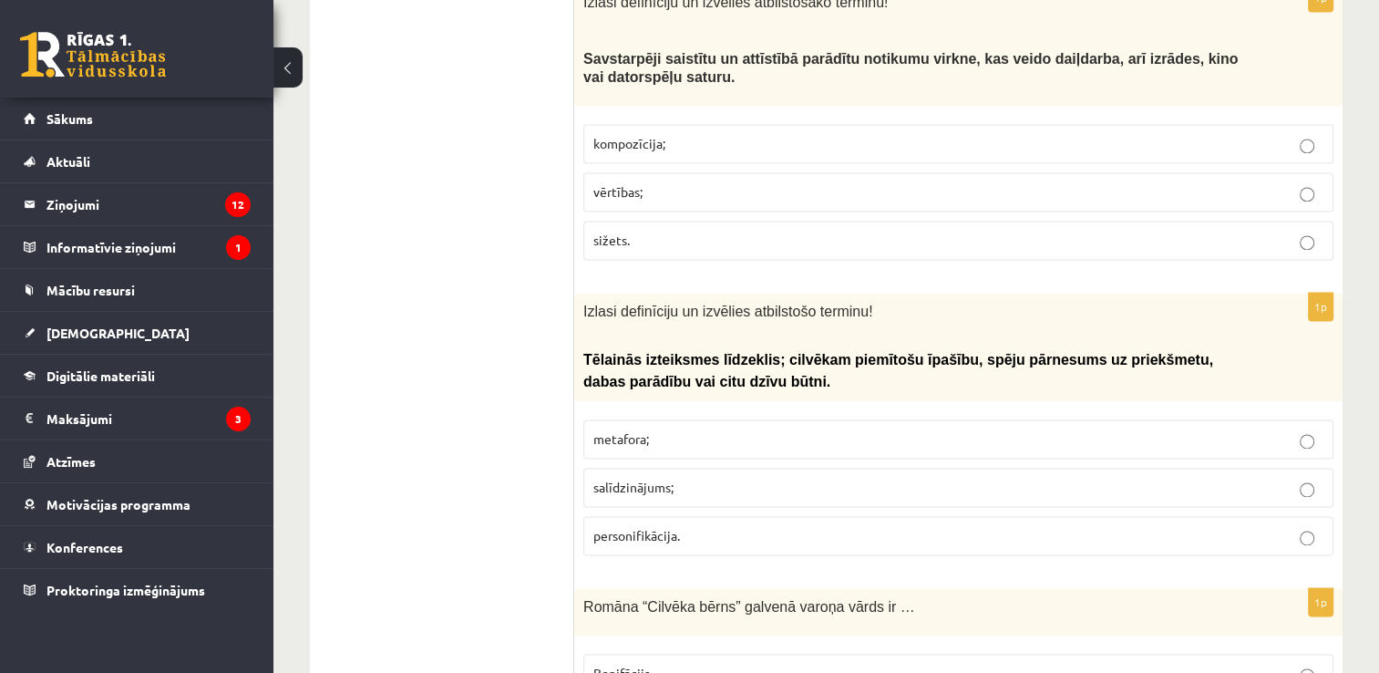
scroll to position [2649, 0]
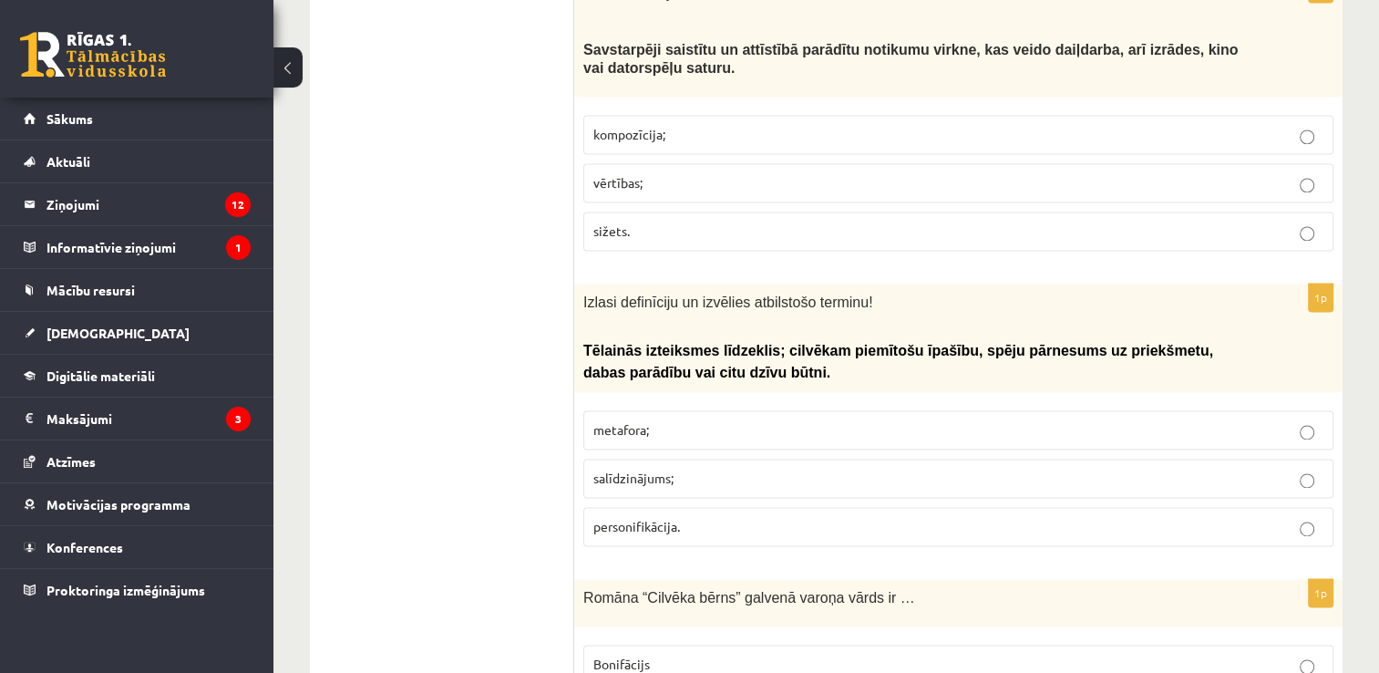
click at [711, 221] on p "sižets." at bounding box center [958, 230] width 730 height 19
click at [970, 115] on label "kompozīcija;" at bounding box center [958, 134] width 750 height 39
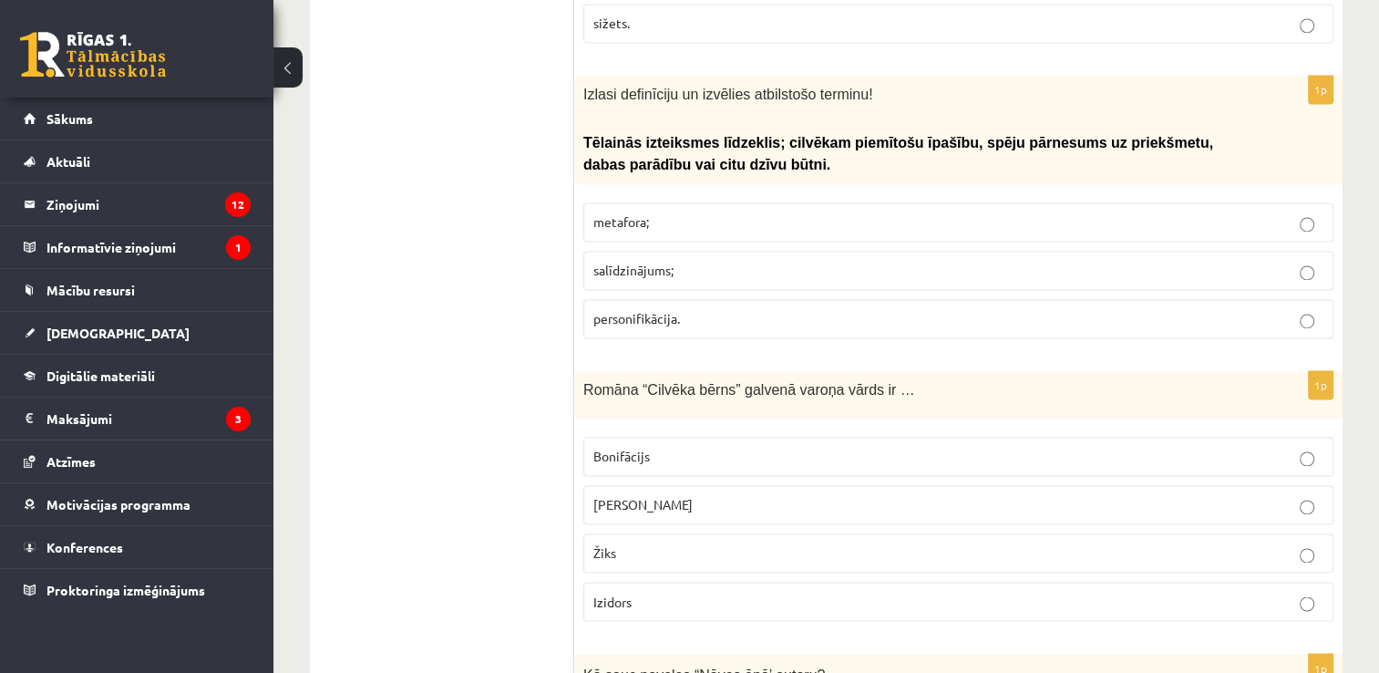
scroll to position [2893, 0]
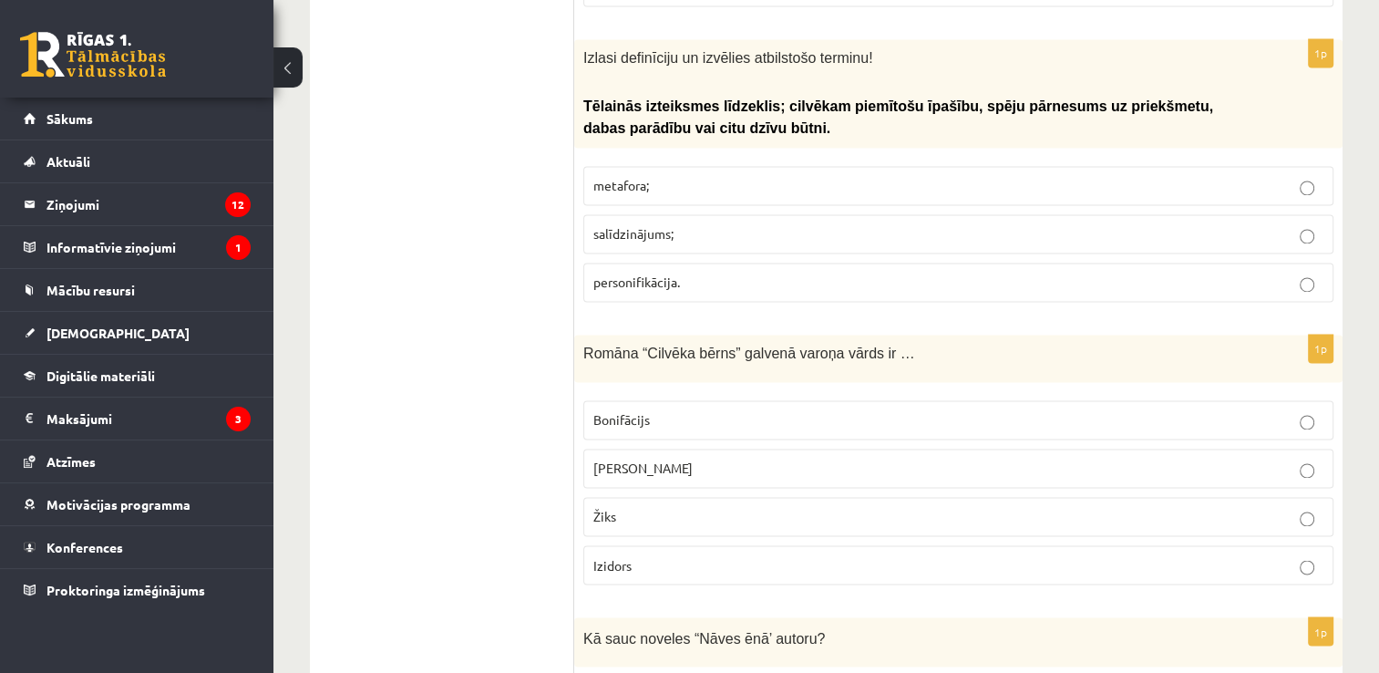
click at [678, 497] on label "Žiks" at bounding box center [958, 516] width 750 height 39
click at [766, 224] on p "salīdzinājums;" at bounding box center [958, 233] width 730 height 19
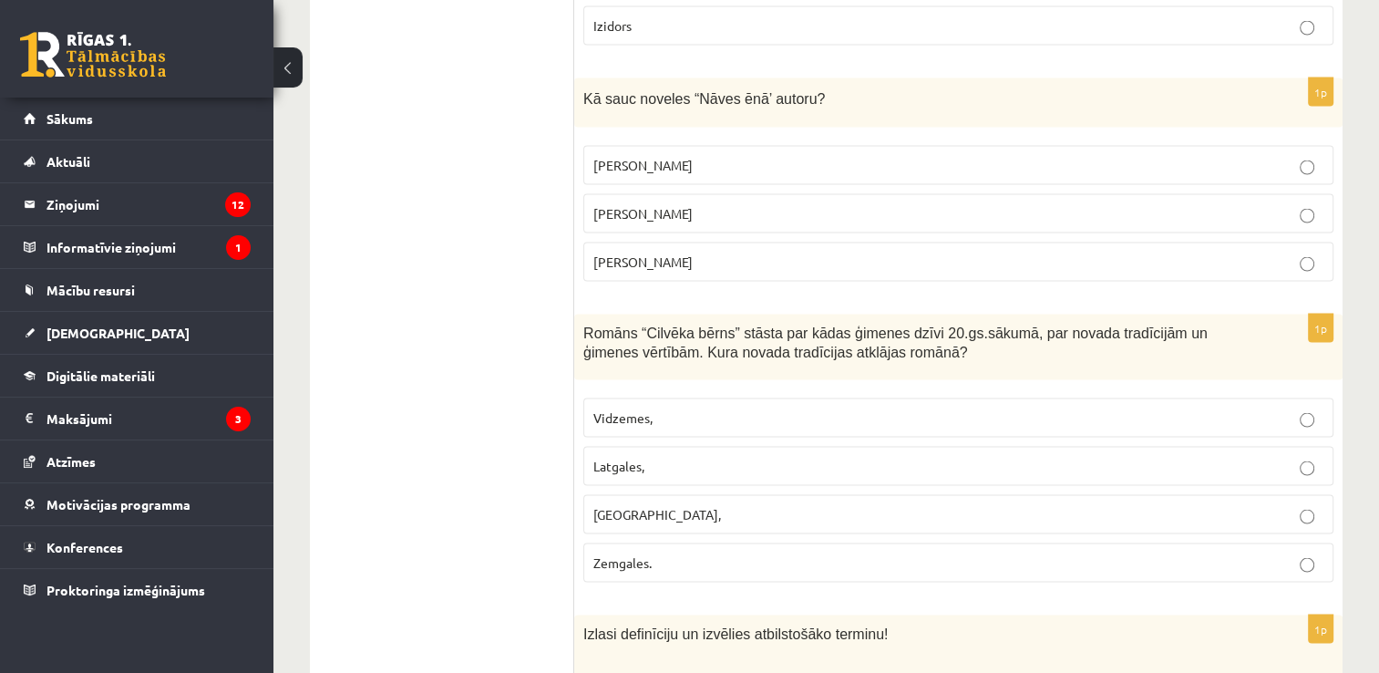
scroll to position [3442, 0]
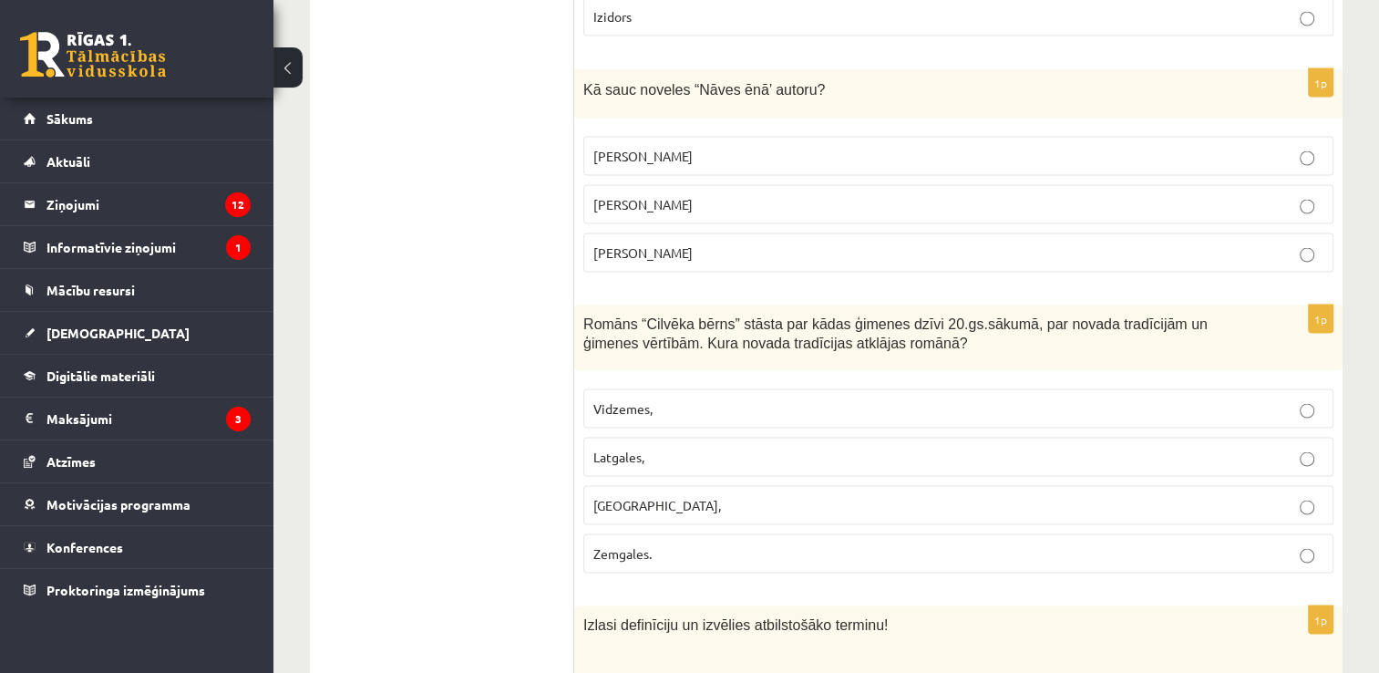
click at [751, 146] on p "Rūdolfs Blaumanis" at bounding box center [958, 155] width 730 height 19
click at [689, 485] on label "Kurzemes," at bounding box center [958, 504] width 750 height 39
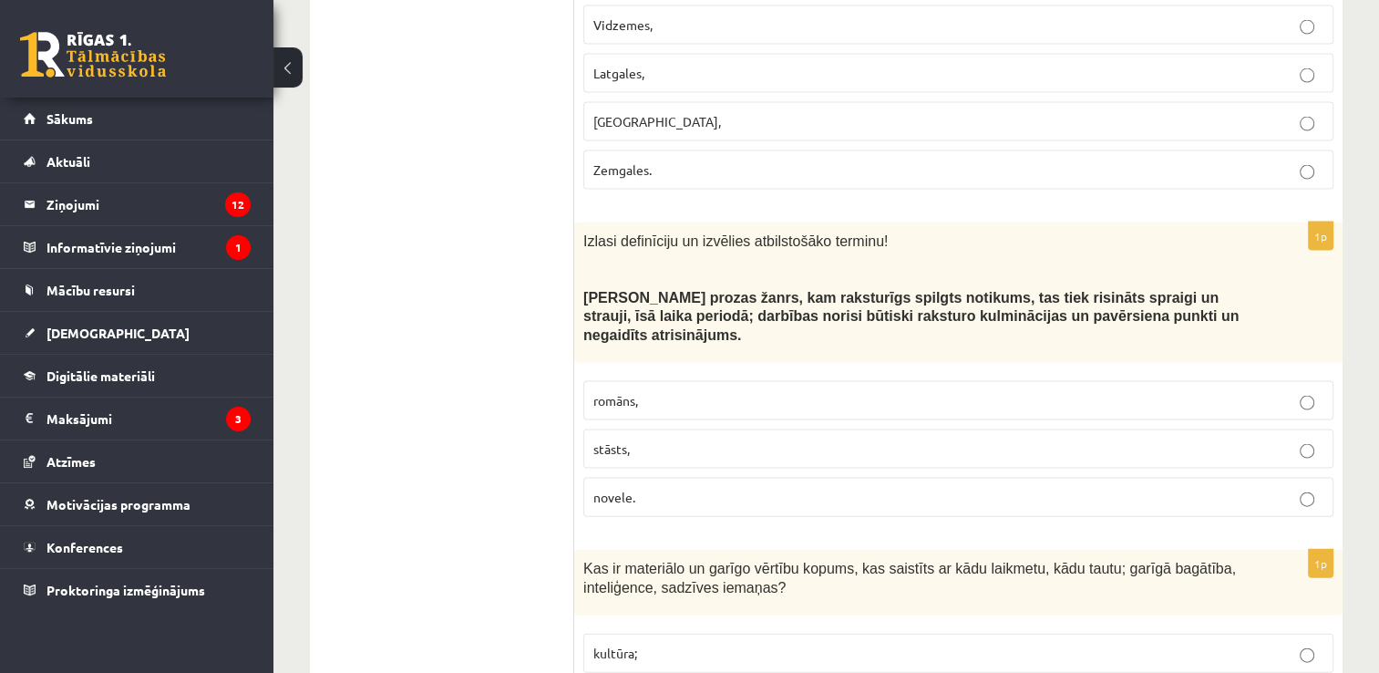
scroll to position [3833, 0]
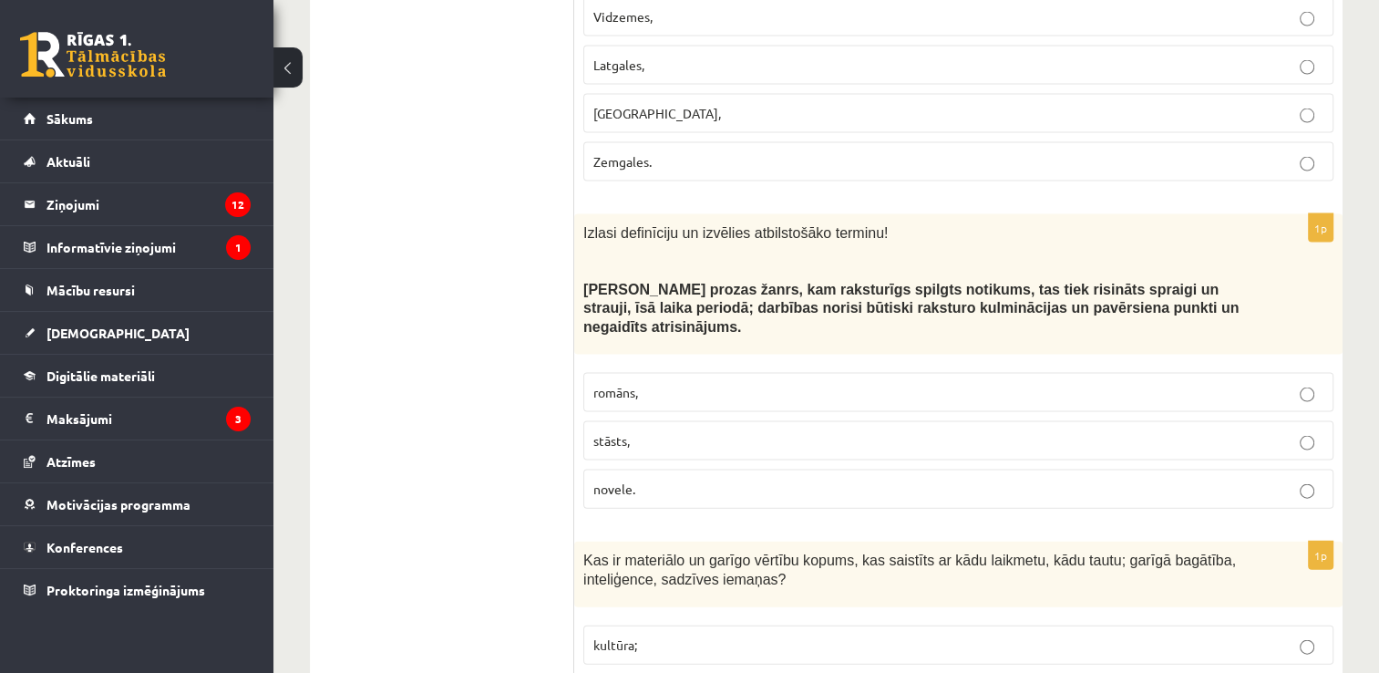
click at [639, 431] on p "stāsts," at bounding box center [958, 440] width 730 height 19
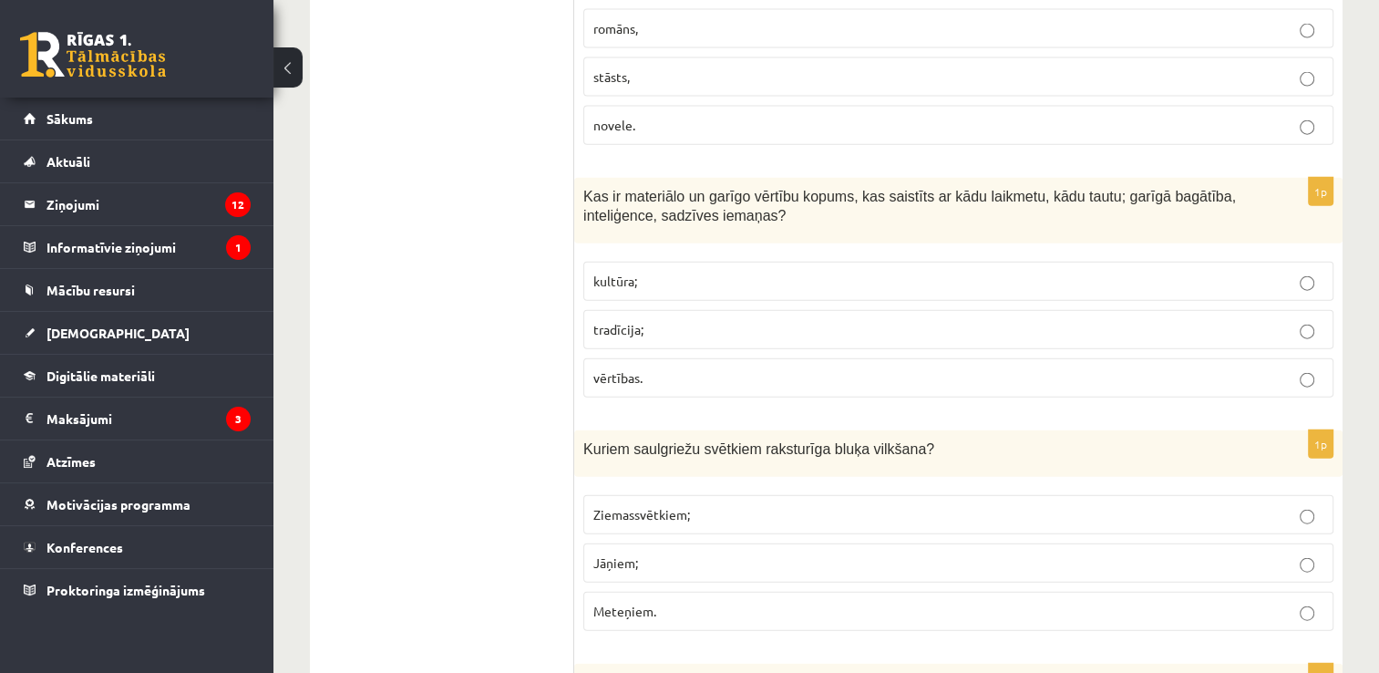
scroll to position [4271, 0]
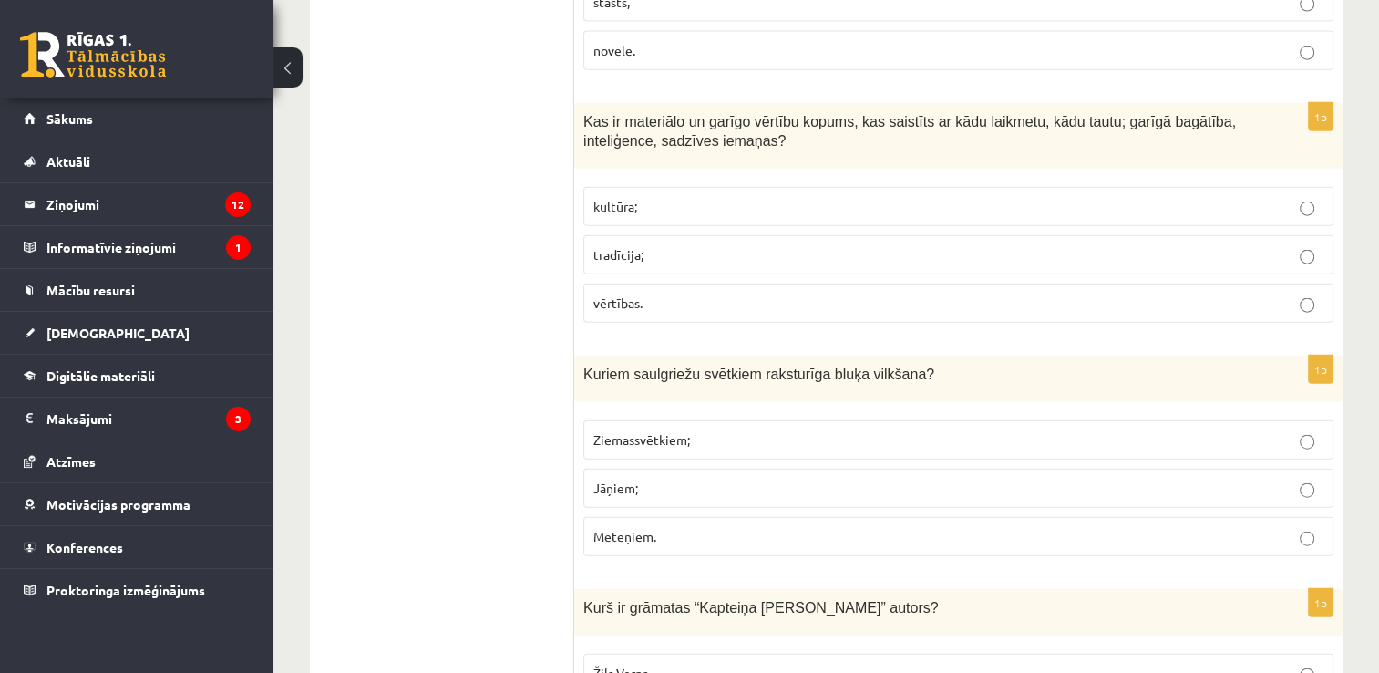
click at [672, 245] on p "tradīcija;" at bounding box center [958, 254] width 730 height 19
click at [842, 197] on p "kultūra;" at bounding box center [958, 206] width 730 height 19
click at [711, 430] on p "Ziemassvētkiem;" at bounding box center [958, 439] width 730 height 19
click at [768, 527] on p "Meteņiem." at bounding box center [958, 536] width 730 height 19
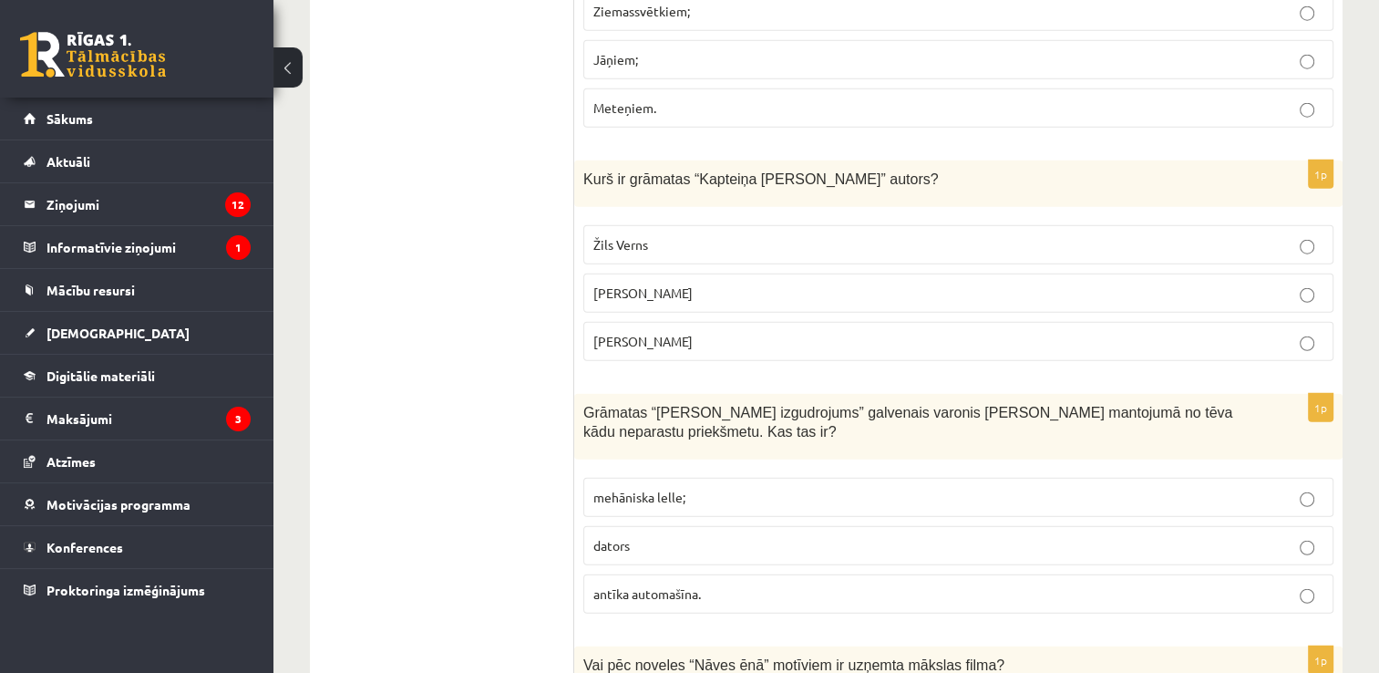
scroll to position [4709, 0]
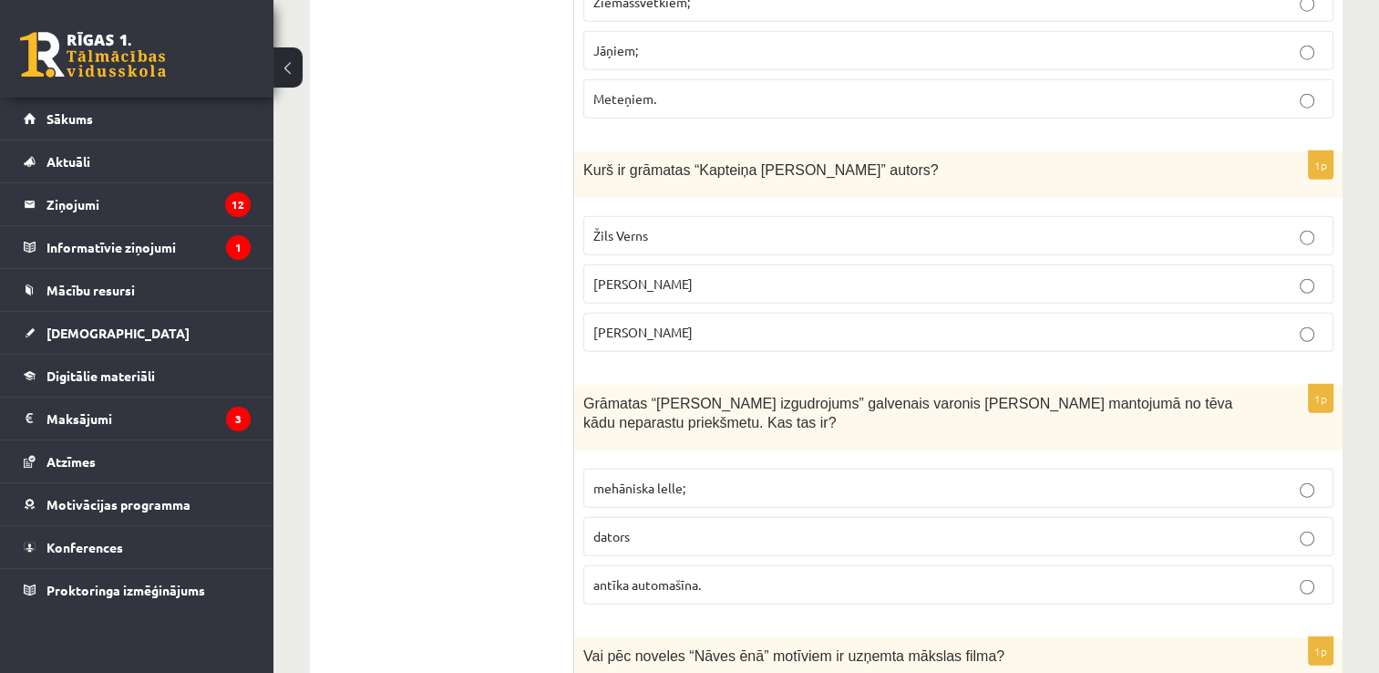
click at [718, 207] on fieldset "Žils Verns Daniels Defo Markuss Zusaks" at bounding box center [958, 282] width 750 height 150
click at [707, 226] on p "Žils Verns" at bounding box center [958, 235] width 730 height 19
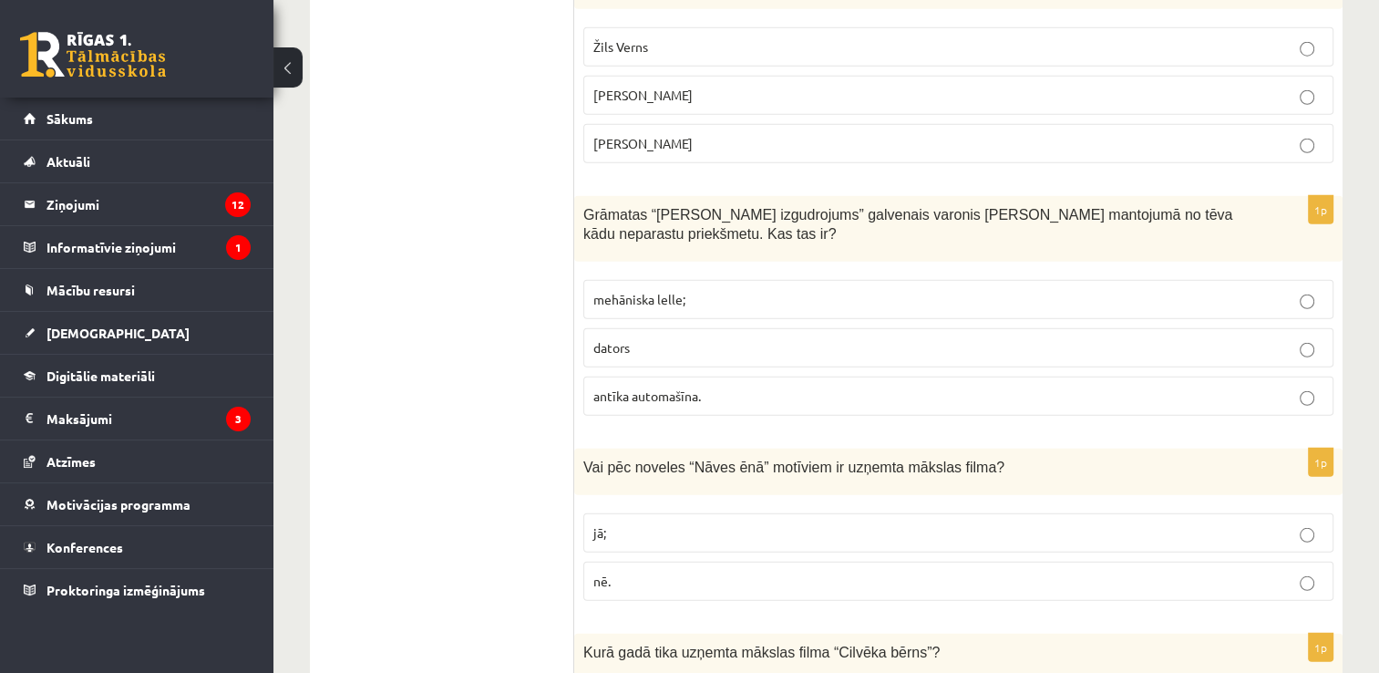
scroll to position [4907, 0]
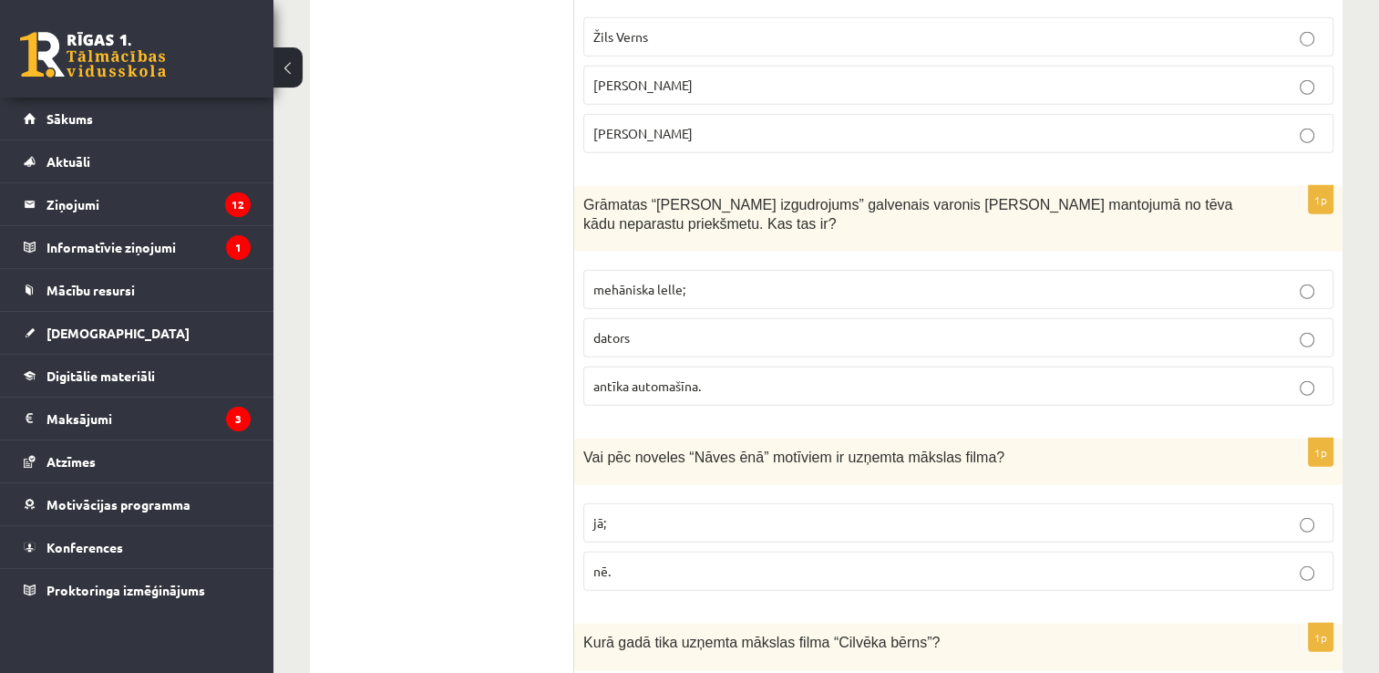
click at [759, 551] on label "nē." at bounding box center [958, 570] width 750 height 39
click at [666, 270] on label "mehāniska lelle;" at bounding box center [958, 289] width 750 height 39
click at [1040, 376] on p "antīka automašīna." at bounding box center [958, 385] width 730 height 19
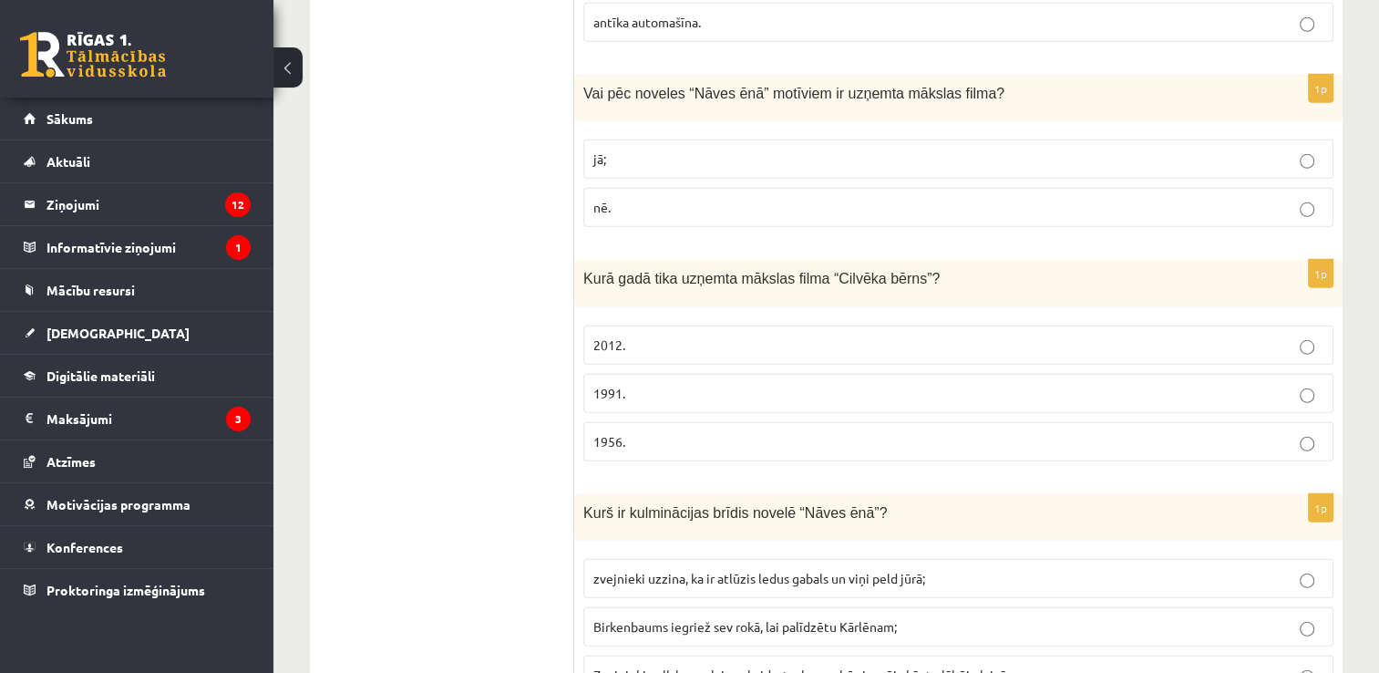
scroll to position [5345, 0]
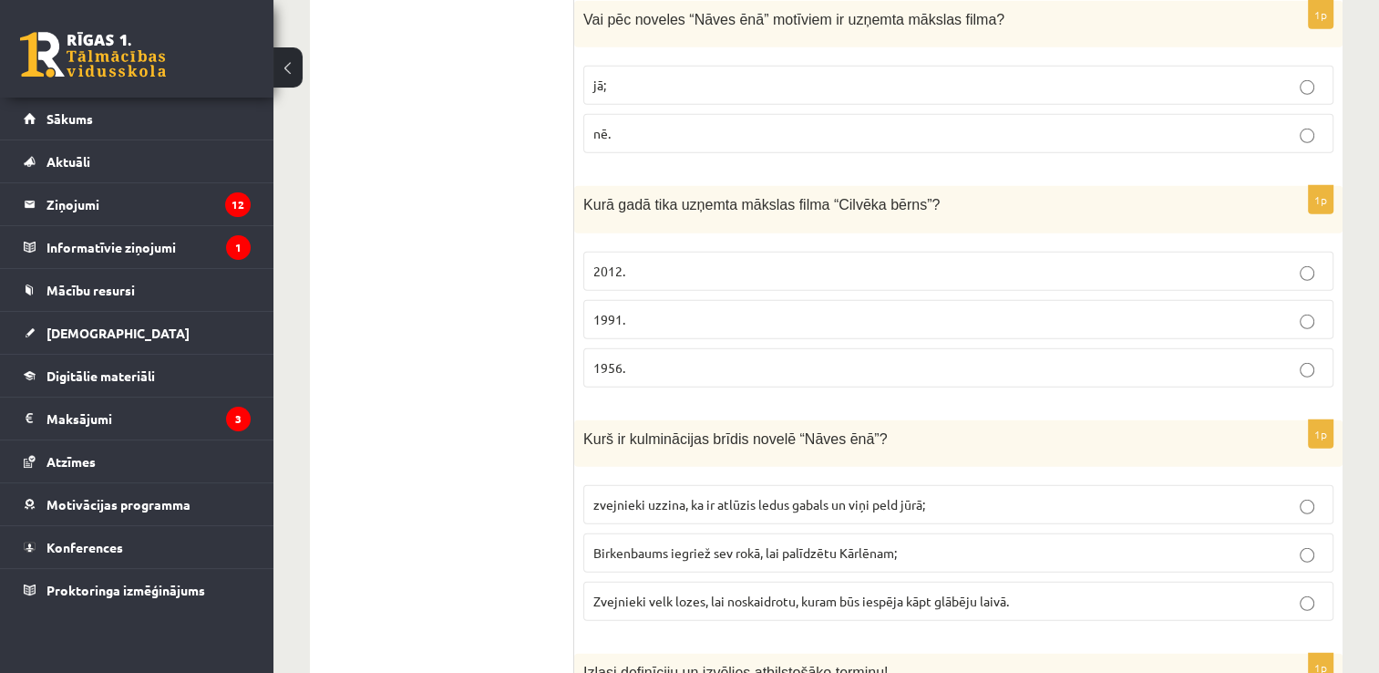
click at [1045, 300] on label "1991." at bounding box center [958, 319] width 750 height 39
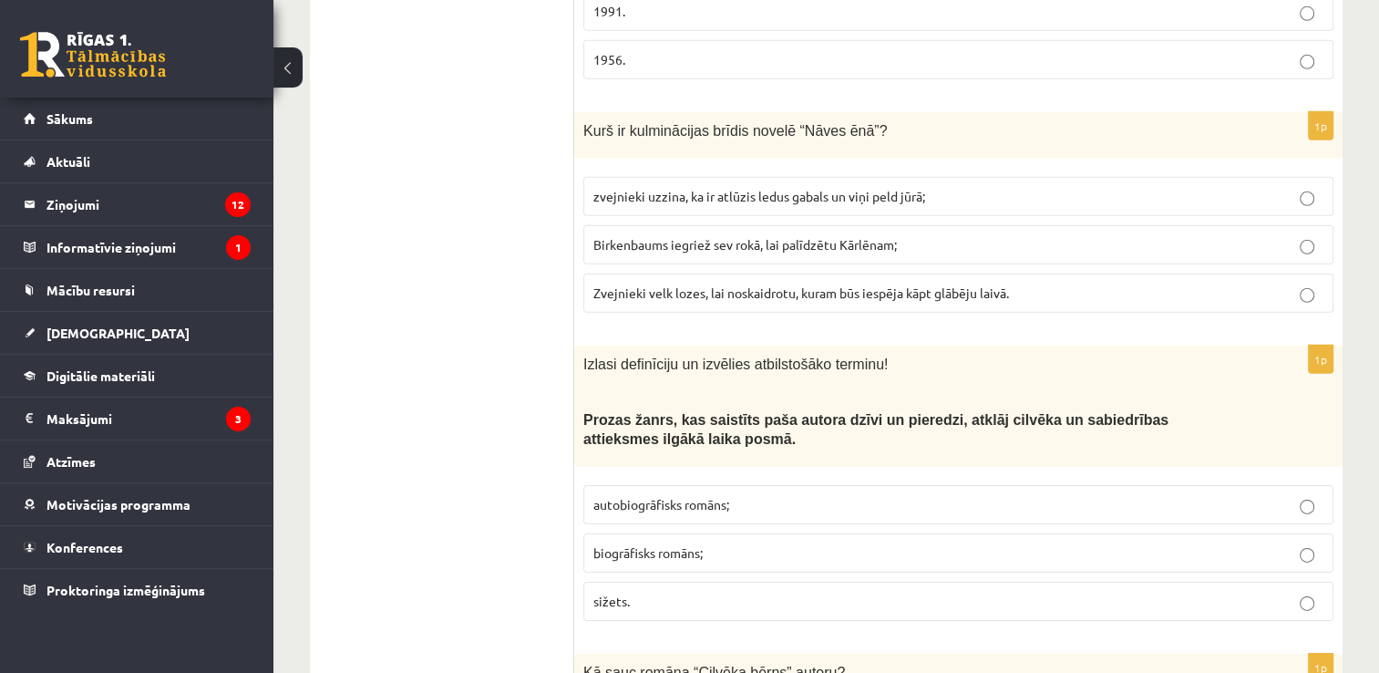
scroll to position [5644, 0]
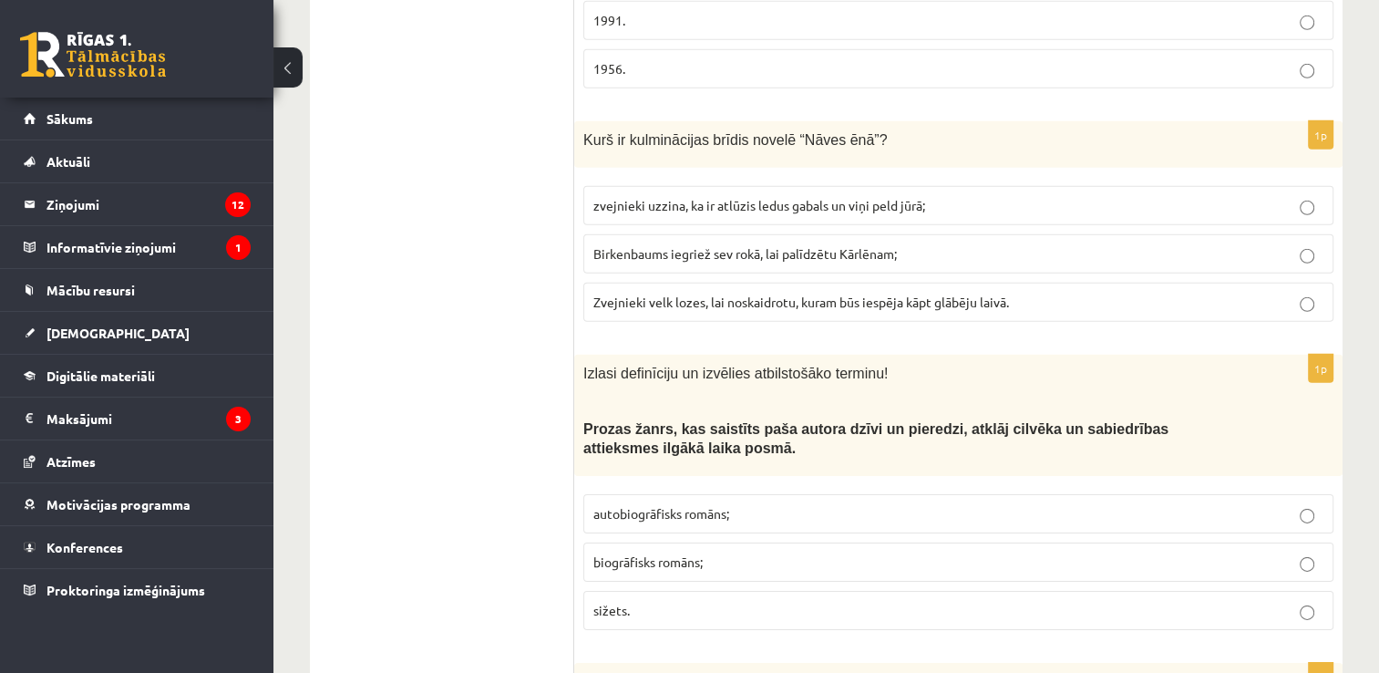
click at [670, 197] on span "zvejnieki uzzina, ka ir atlūzis ledus gabals un viņi peld jūrā;" at bounding box center [759, 205] width 332 height 16
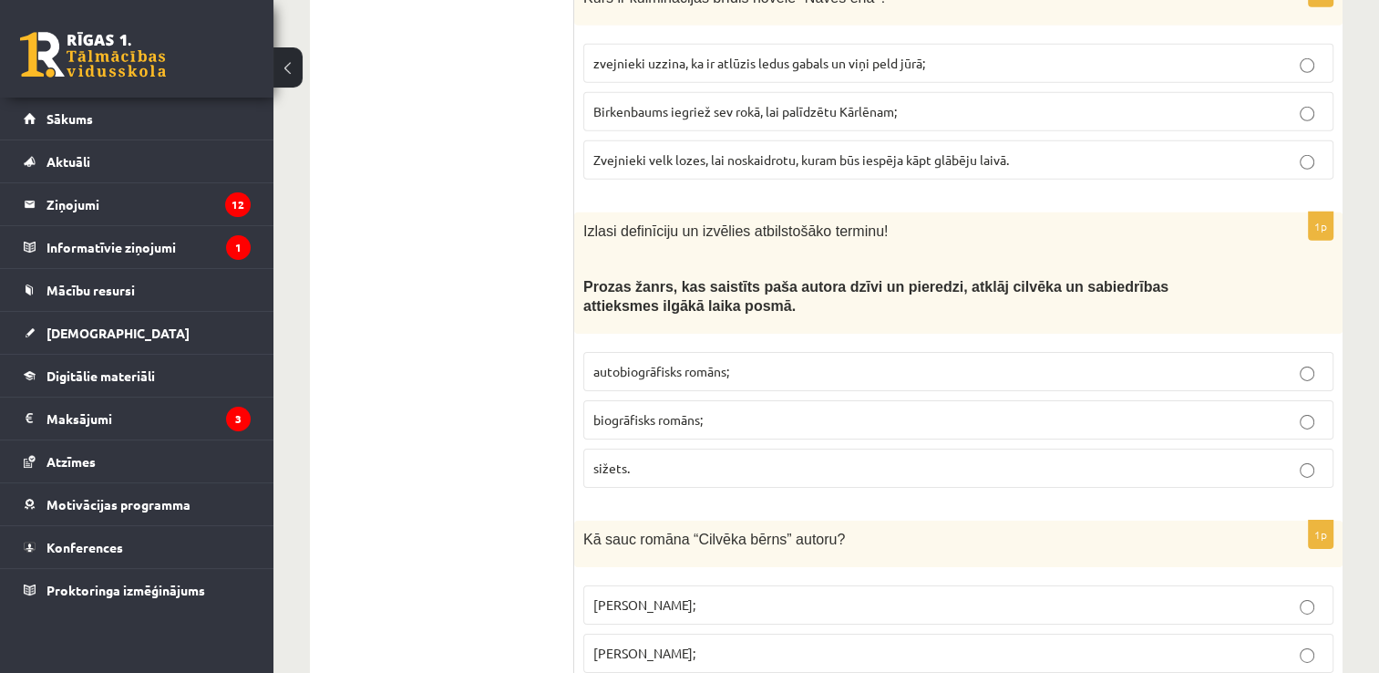
scroll to position [5870, 0]
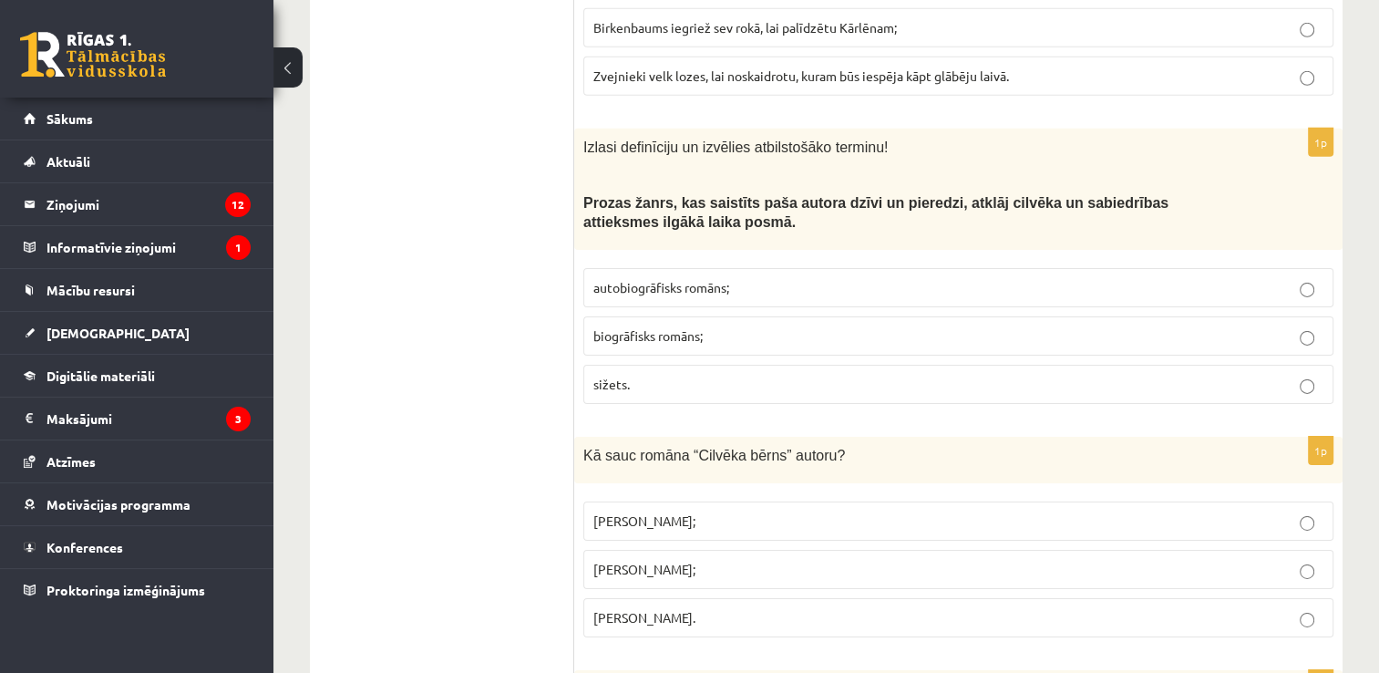
click at [723, 278] on p "autobiogrāfisks romāns;" at bounding box center [958, 287] width 730 height 19
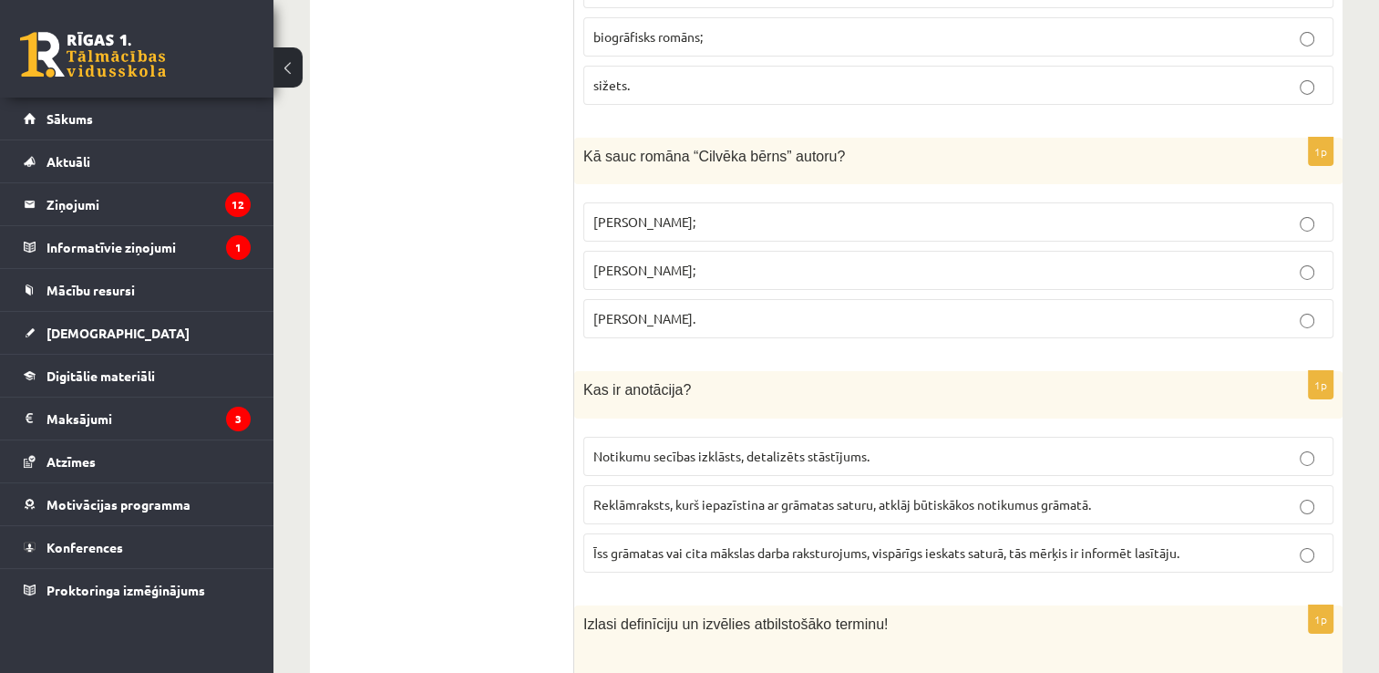
scroll to position [6205, 0]
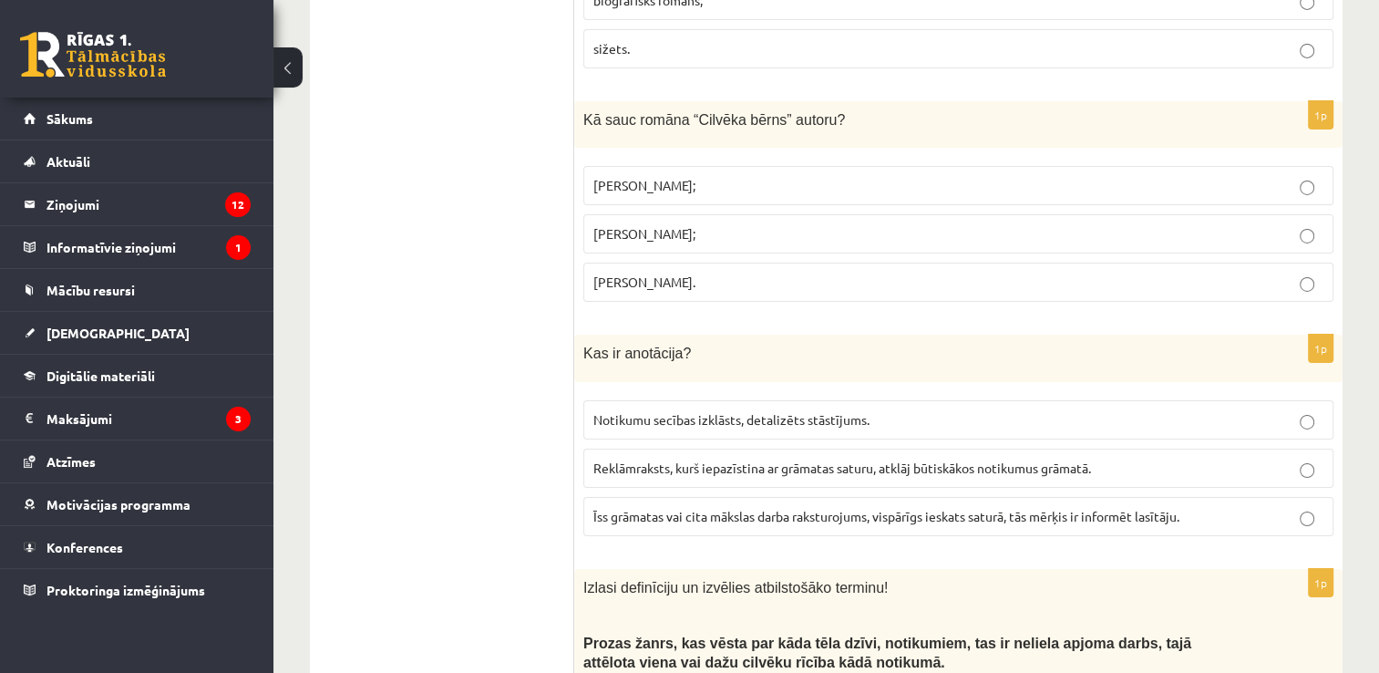
click at [685, 214] on label "Jānis Klīdzējs;" at bounding box center [958, 233] width 750 height 39
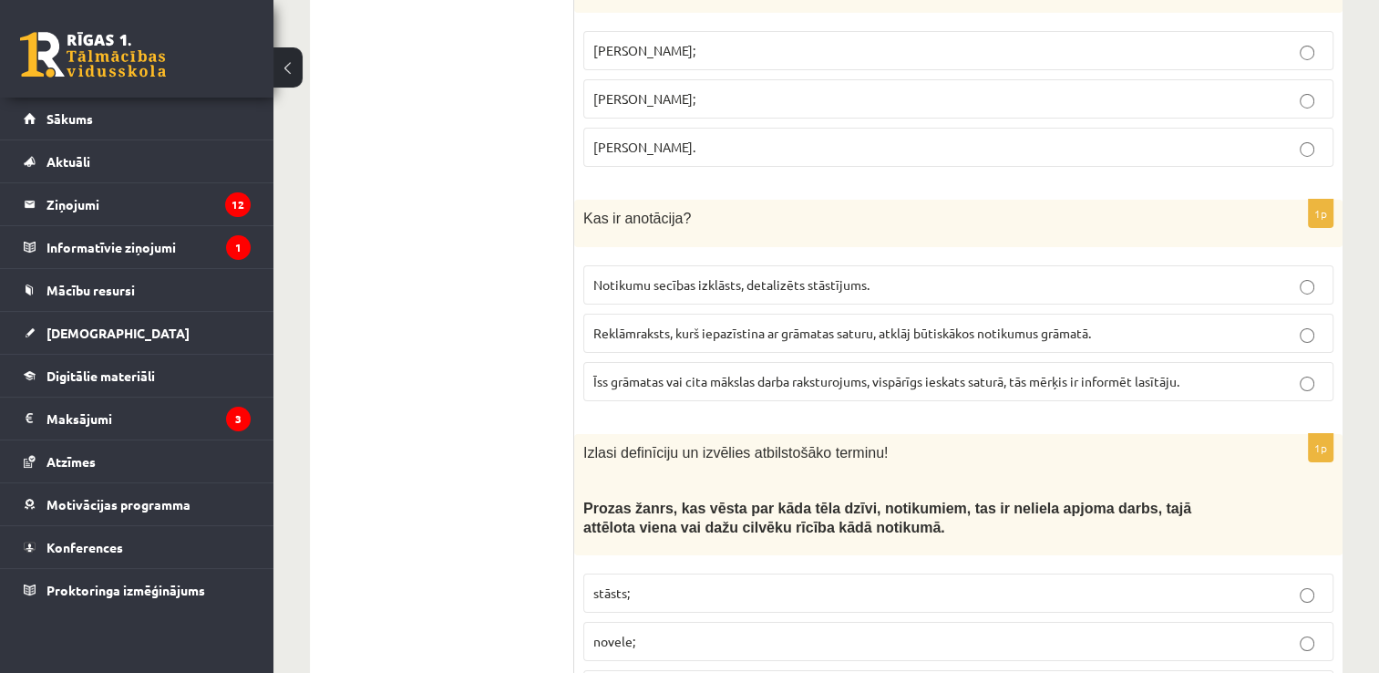
click at [715, 276] on span "Notikumu secības izklāsts, detalizēts stāstījums." at bounding box center [731, 284] width 276 height 16
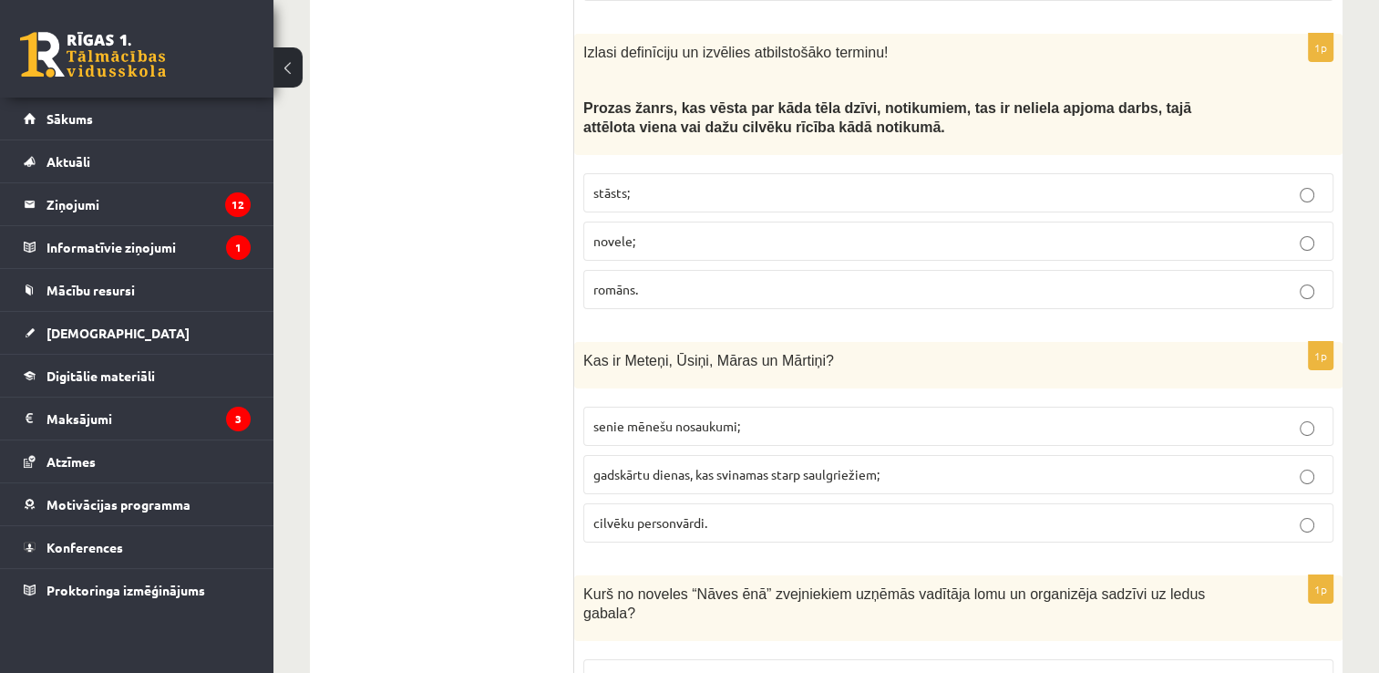
scroll to position [6648, 0]
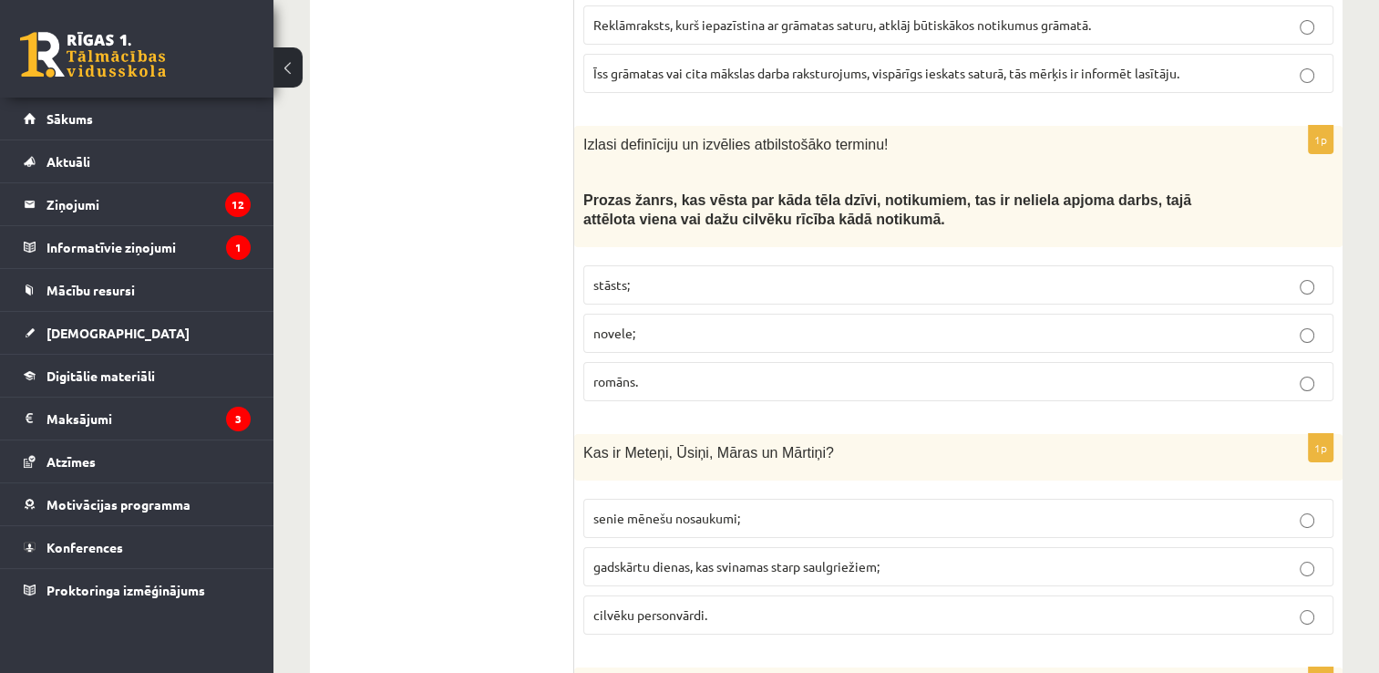
click at [684, 275] on p "stāsts;" at bounding box center [958, 284] width 730 height 19
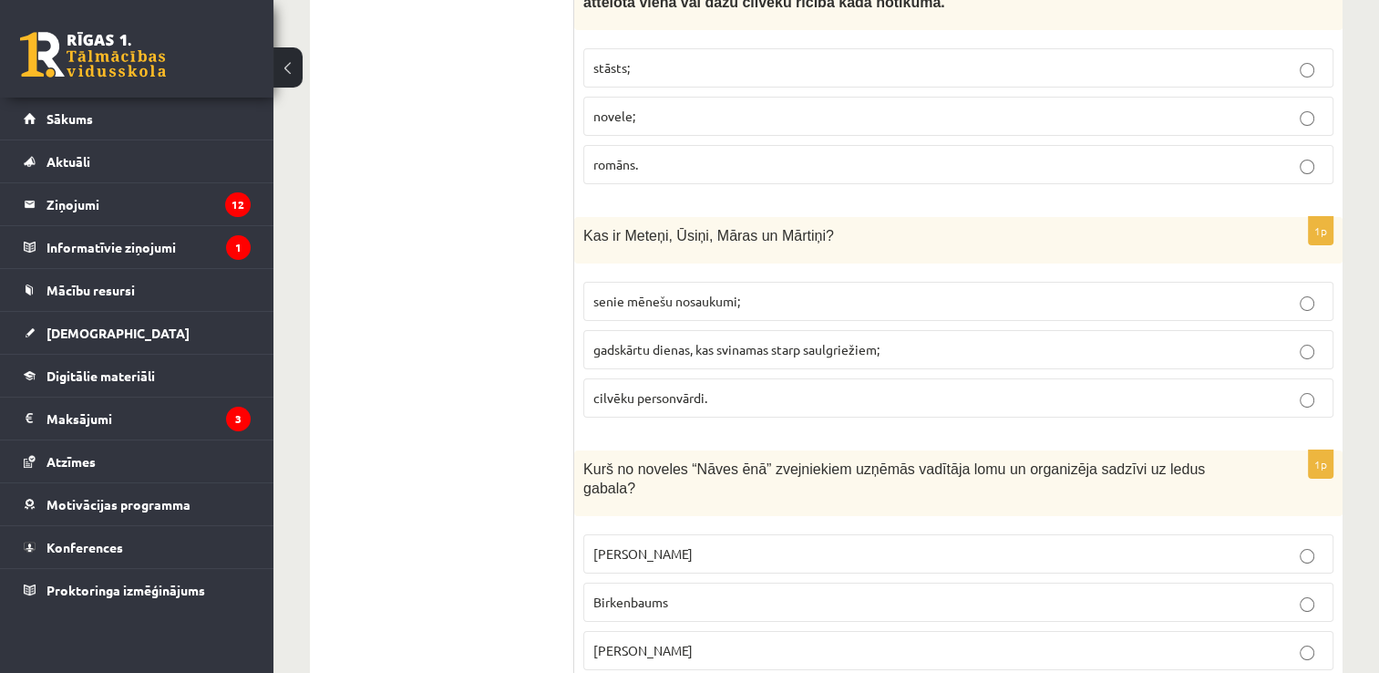
scroll to position [6911, 0]
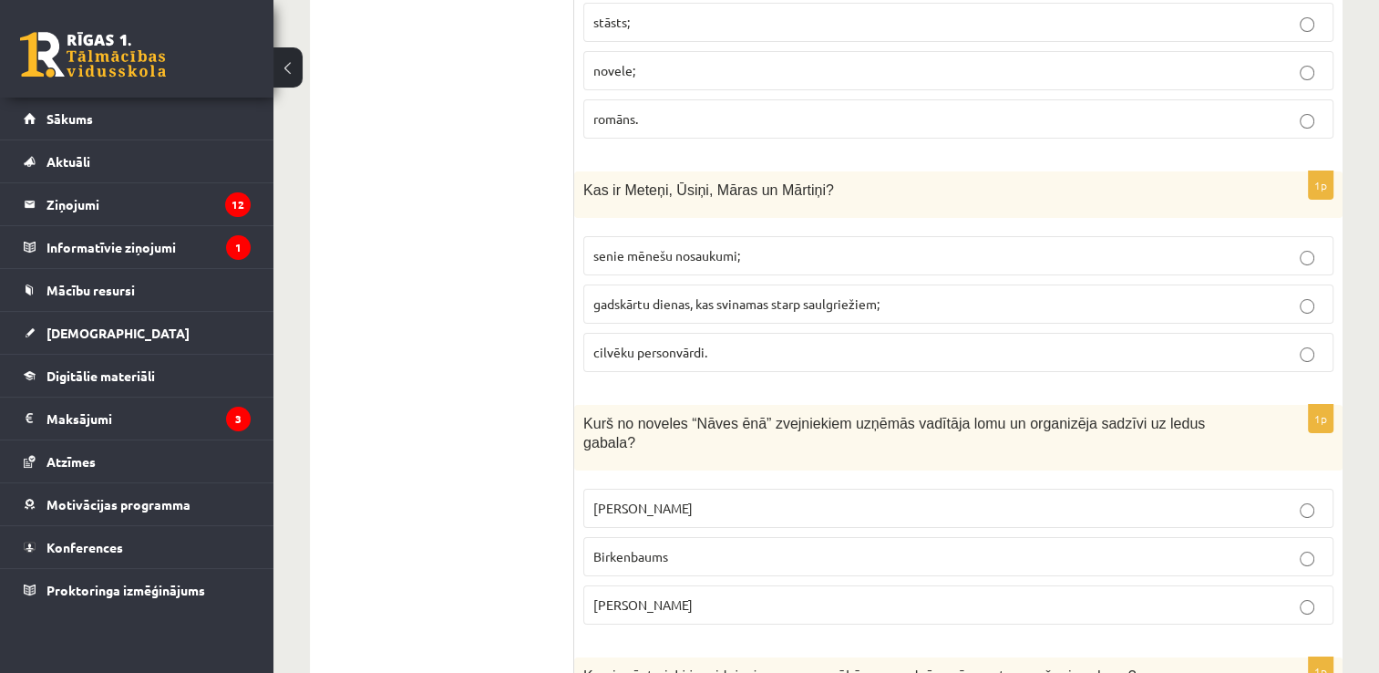
click at [752, 246] on p "senie mēnešu nosaukumi;" at bounding box center [958, 255] width 730 height 19
click at [777, 295] on span "gadskārtu dienas, kas svinamas starp saulgriežiem;" at bounding box center [736, 303] width 286 height 16
click at [717, 595] on p "Kārlēns" at bounding box center [958, 604] width 730 height 19
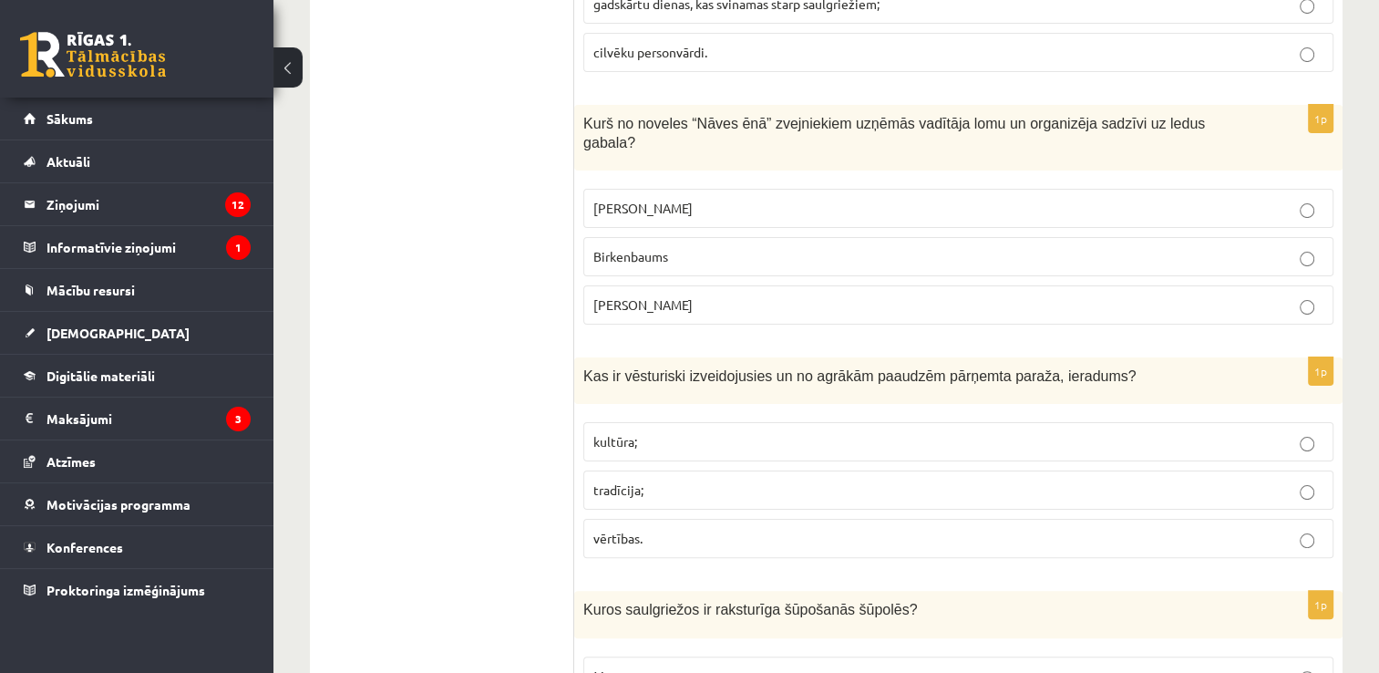
scroll to position [7266, 0]
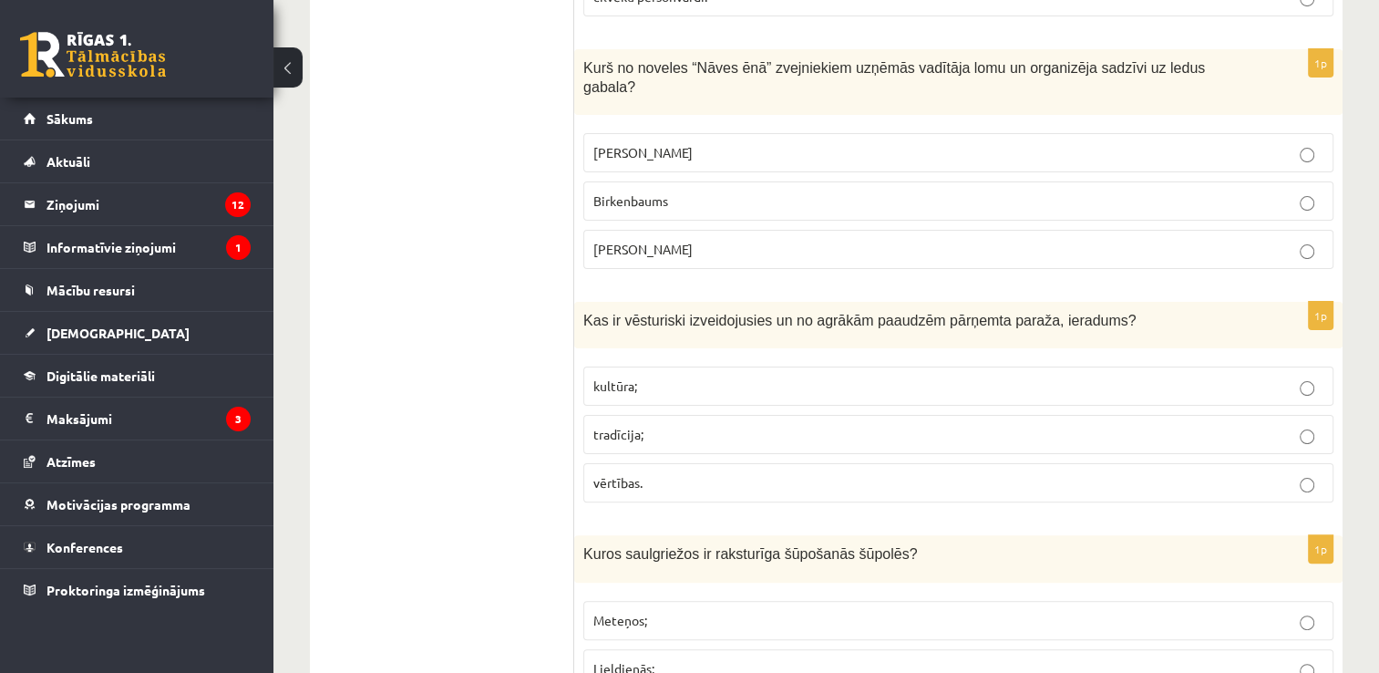
click at [700, 425] on p "tradīcija;" at bounding box center [958, 434] width 730 height 19
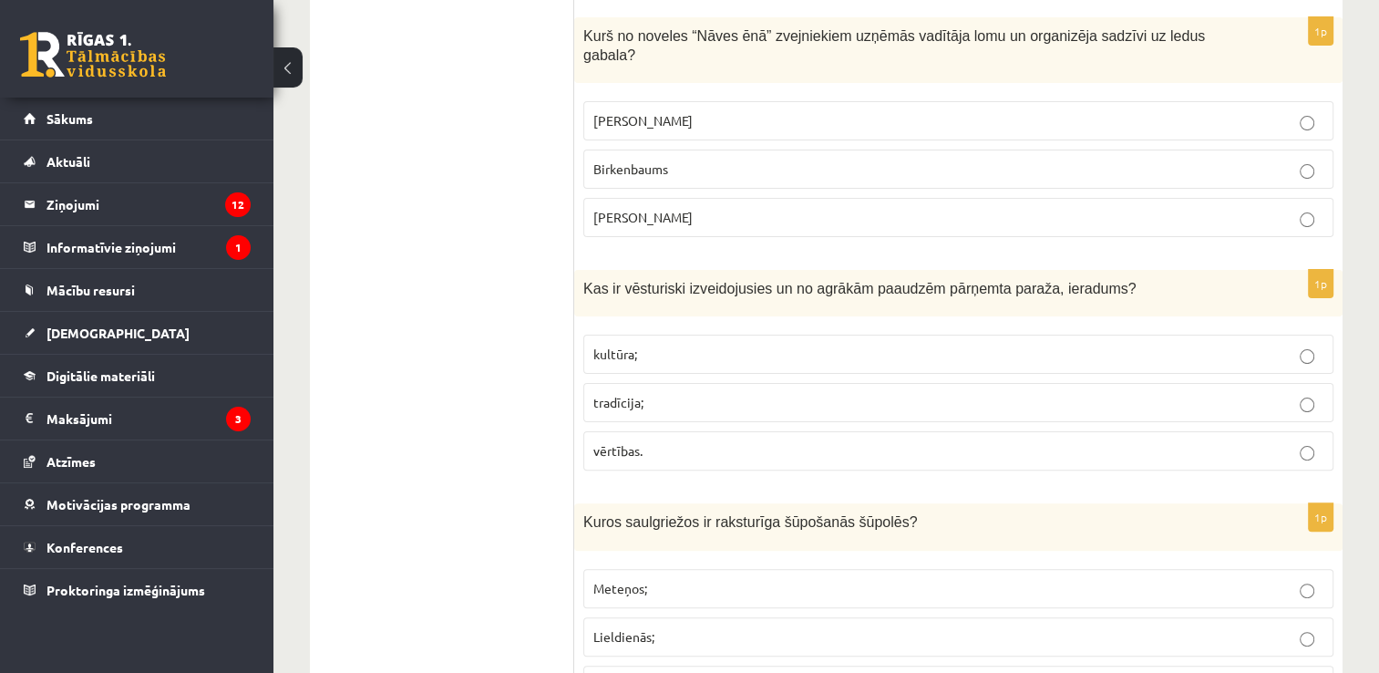
click at [701, 627] on p "Lieldienās;" at bounding box center [958, 636] width 730 height 19
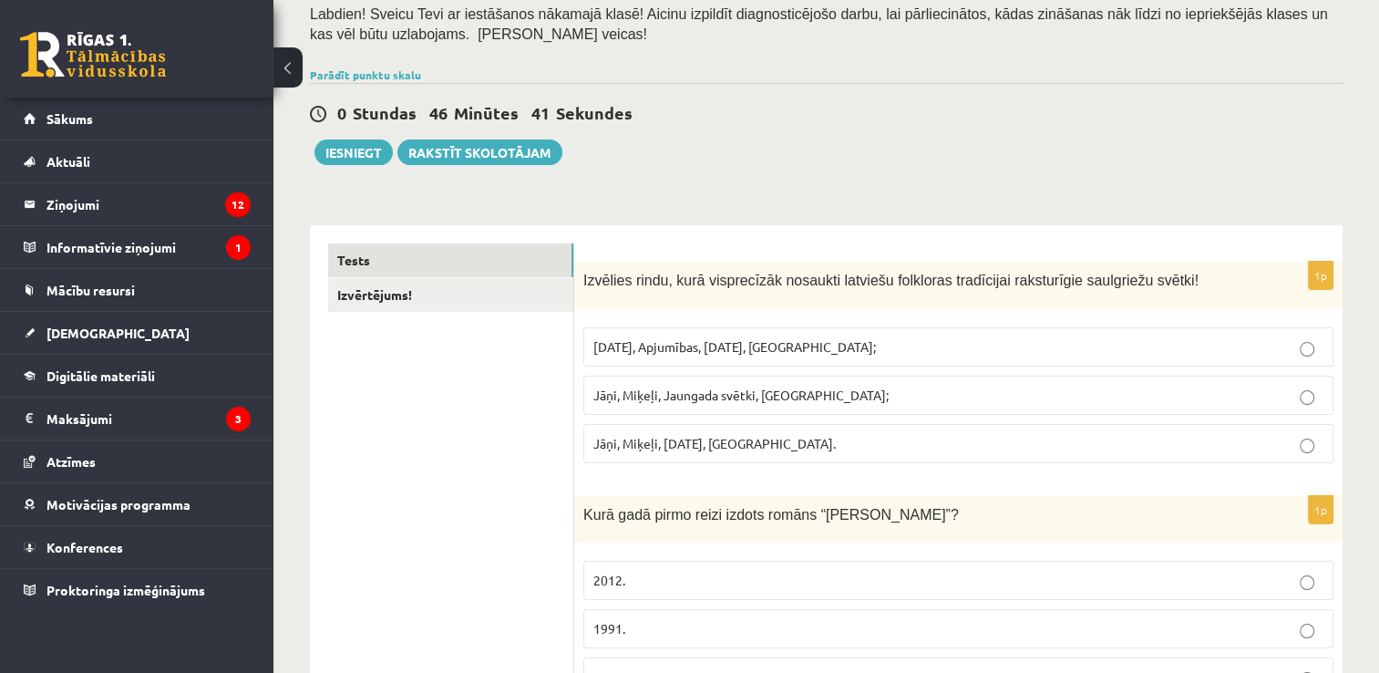
scroll to position [0, 0]
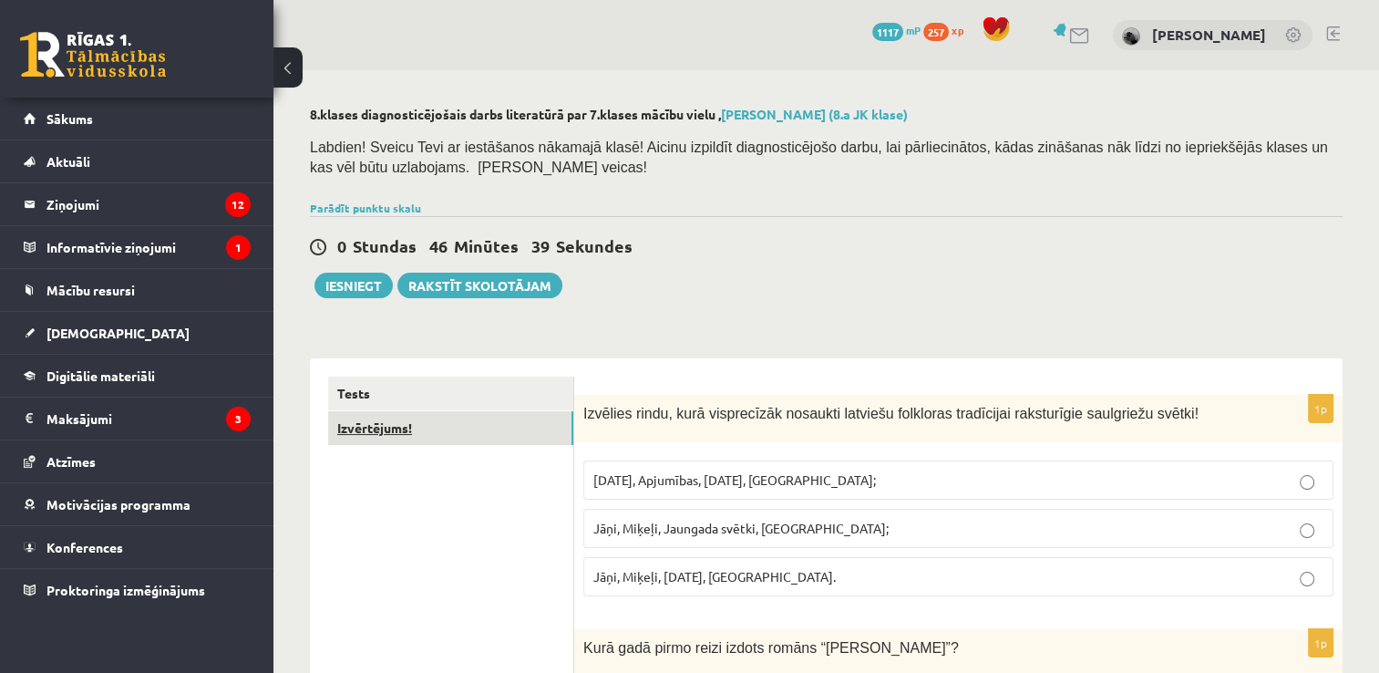
click at [483, 434] on link "Izvērtējums!" at bounding box center [450, 428] width 245 height 34
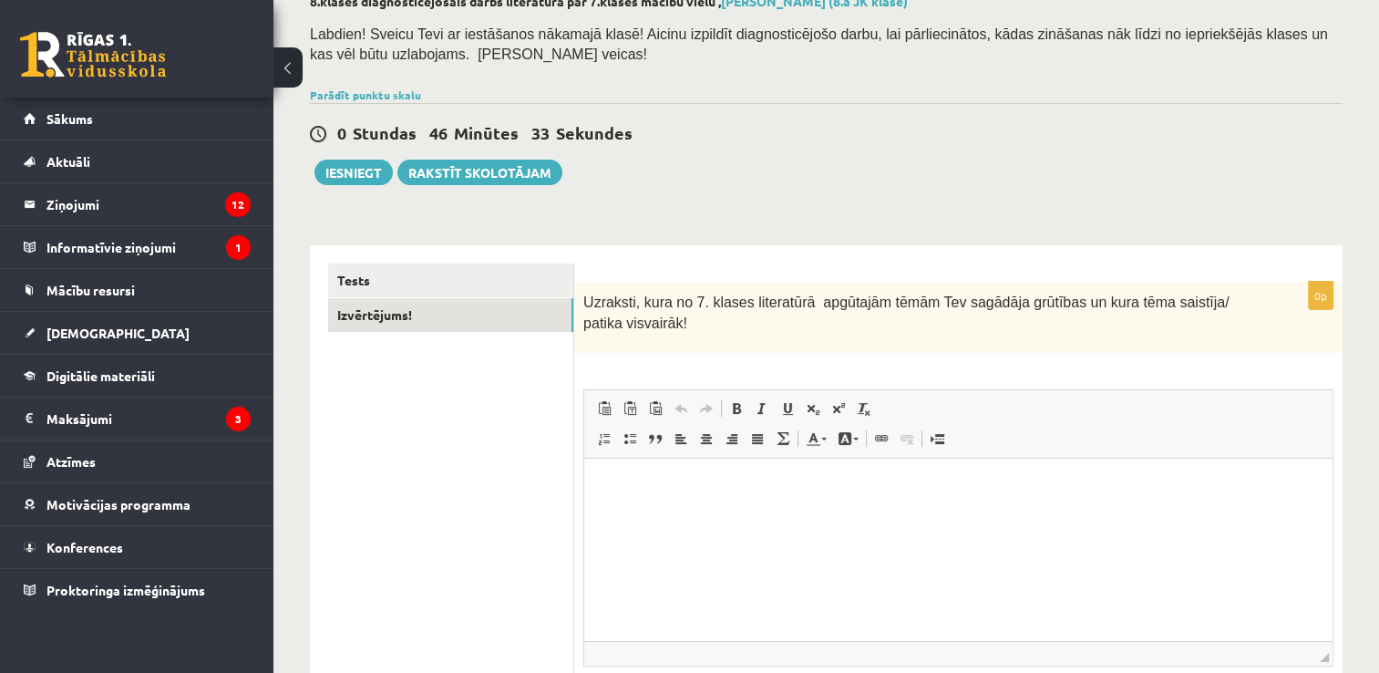
scroll to position [262, 0]
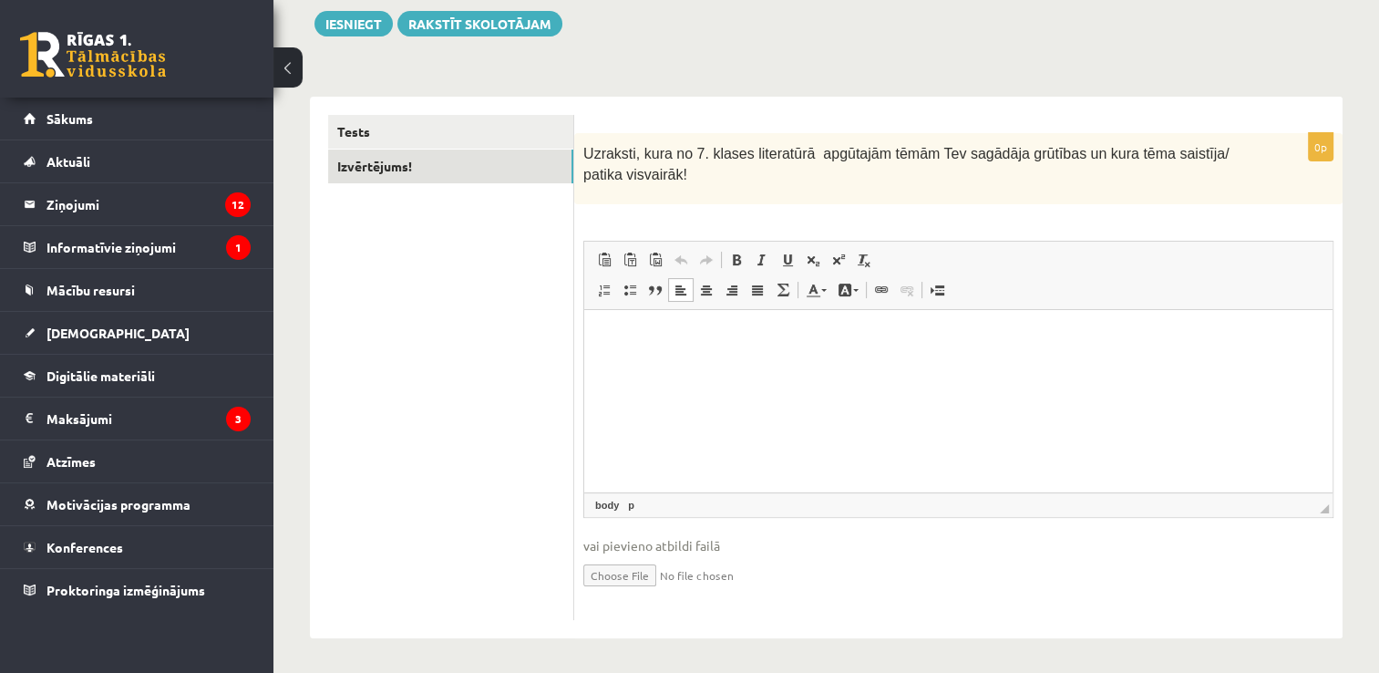
click at [688, 341] on p "Bagātinātā teksta redaktors, wiswyg-editor-user-answer-47433828925040" at bounding box center [958, 336] width 712 height 19
click at [361, 27] on button "Iesniegt" at bounding box center [353, 24] width 78 height 26
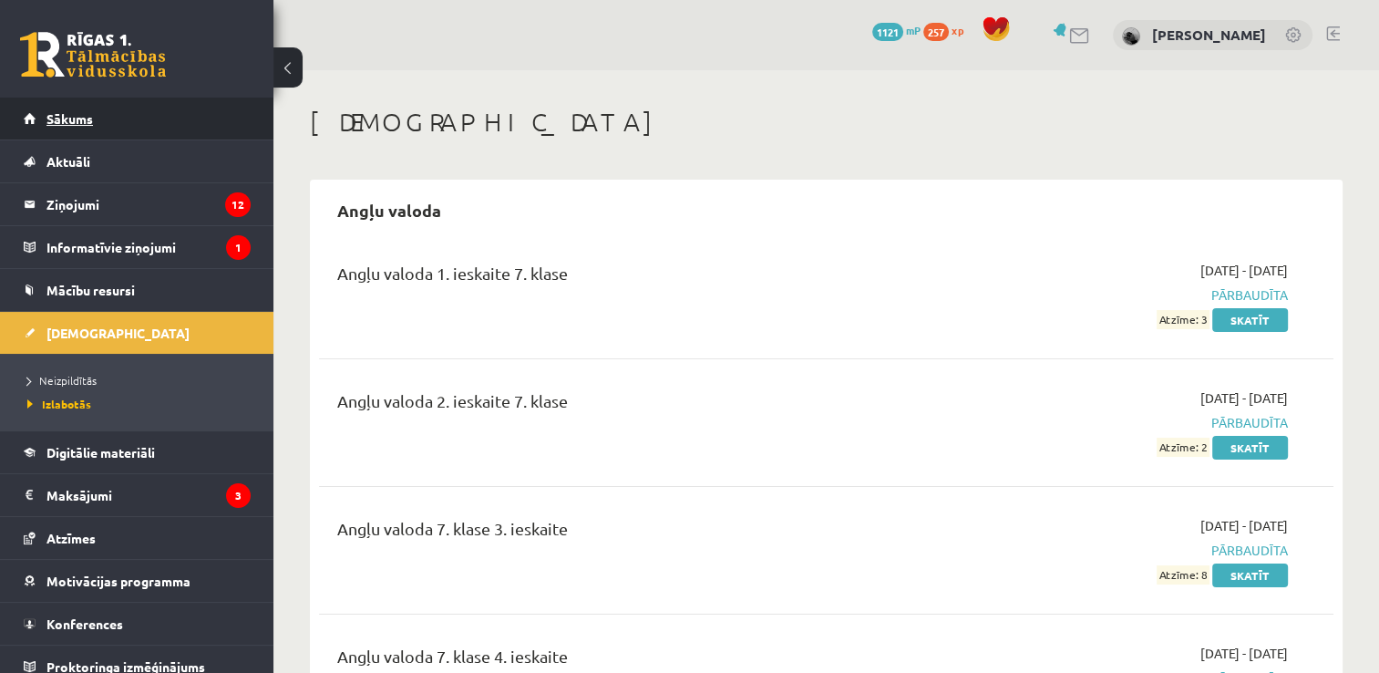
click at [153, 133] on link "Sākums" at bounding box center [137, 119] width 227 height 42
